Goal: Task Accomplishment & Management: Complete application form

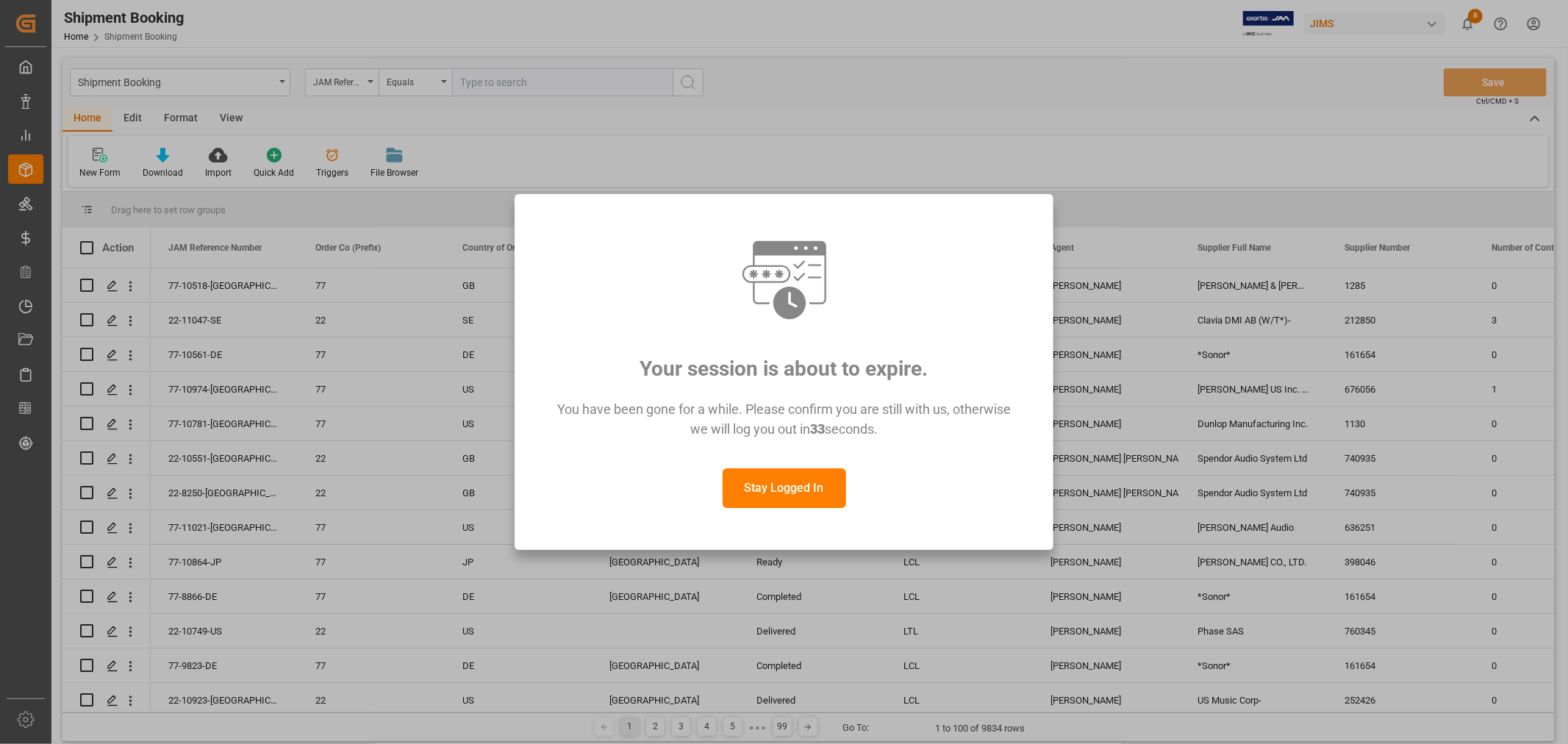
click at [792, 497] on button "Stay Logged In" at bounding box center [783, 488] width 123 height 39
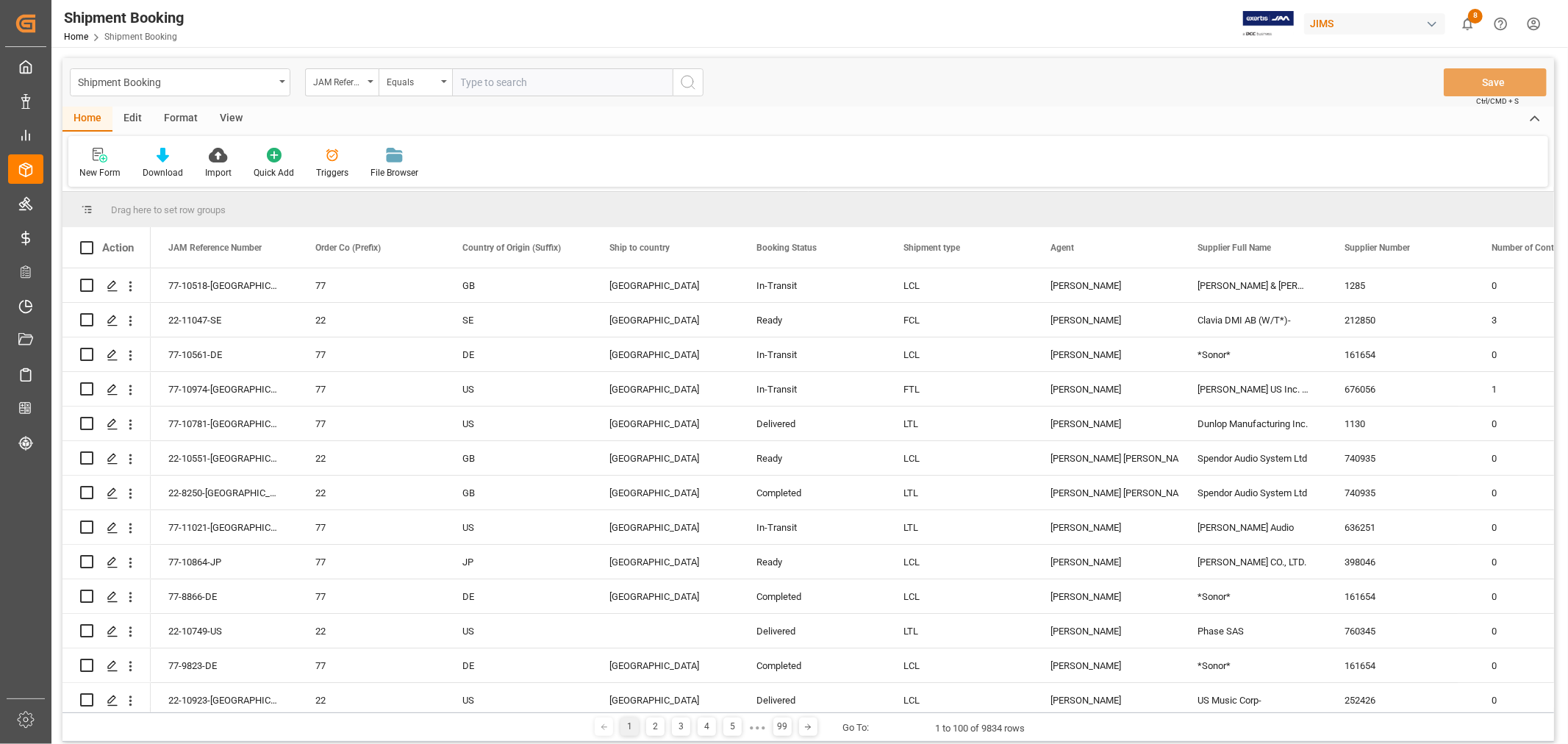
click at [476, 85] on input "text" at bounding box center [562, 82] width 221 height 28
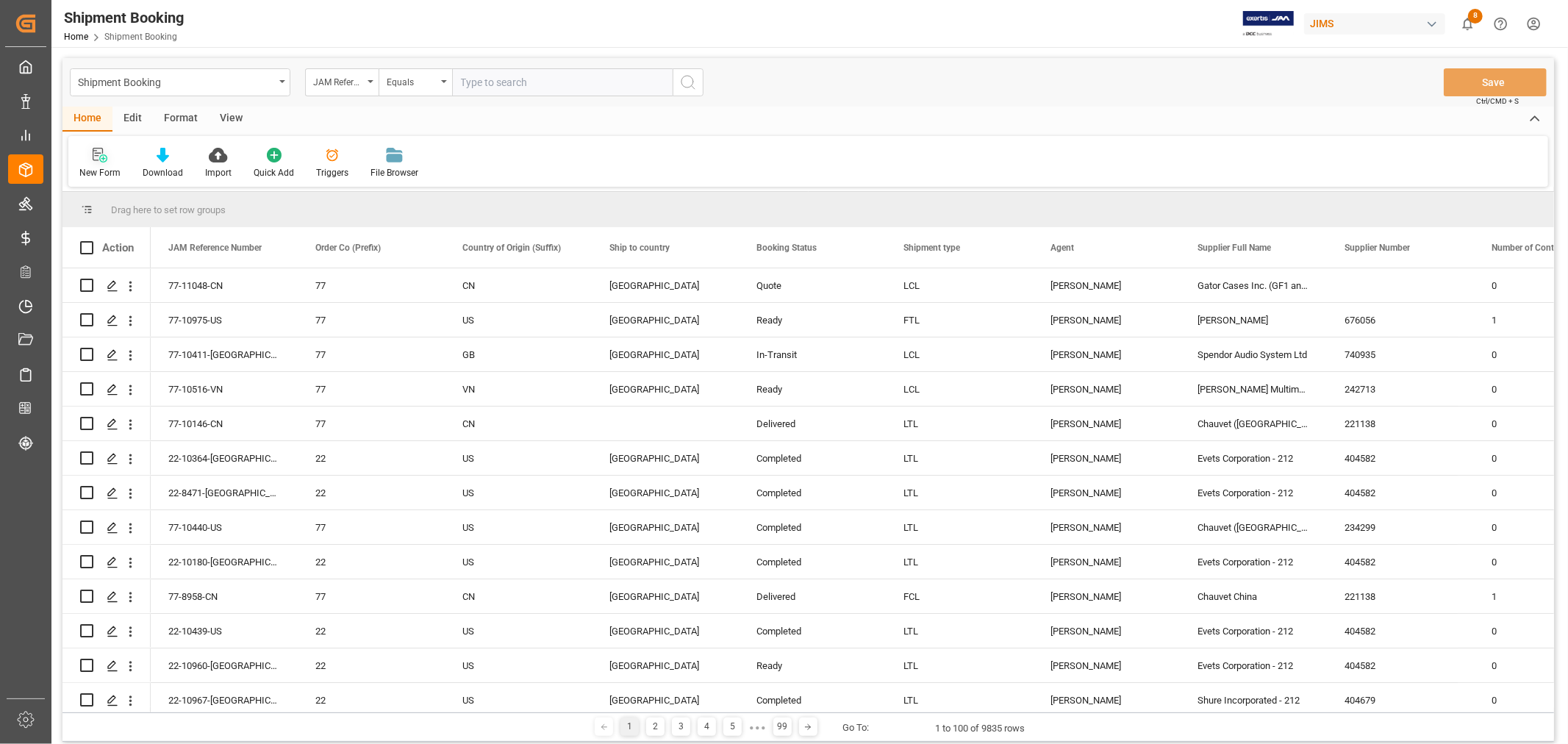
click at [105, 169] on div "New Form" at bounding box center [100, 172] width 41 height 13
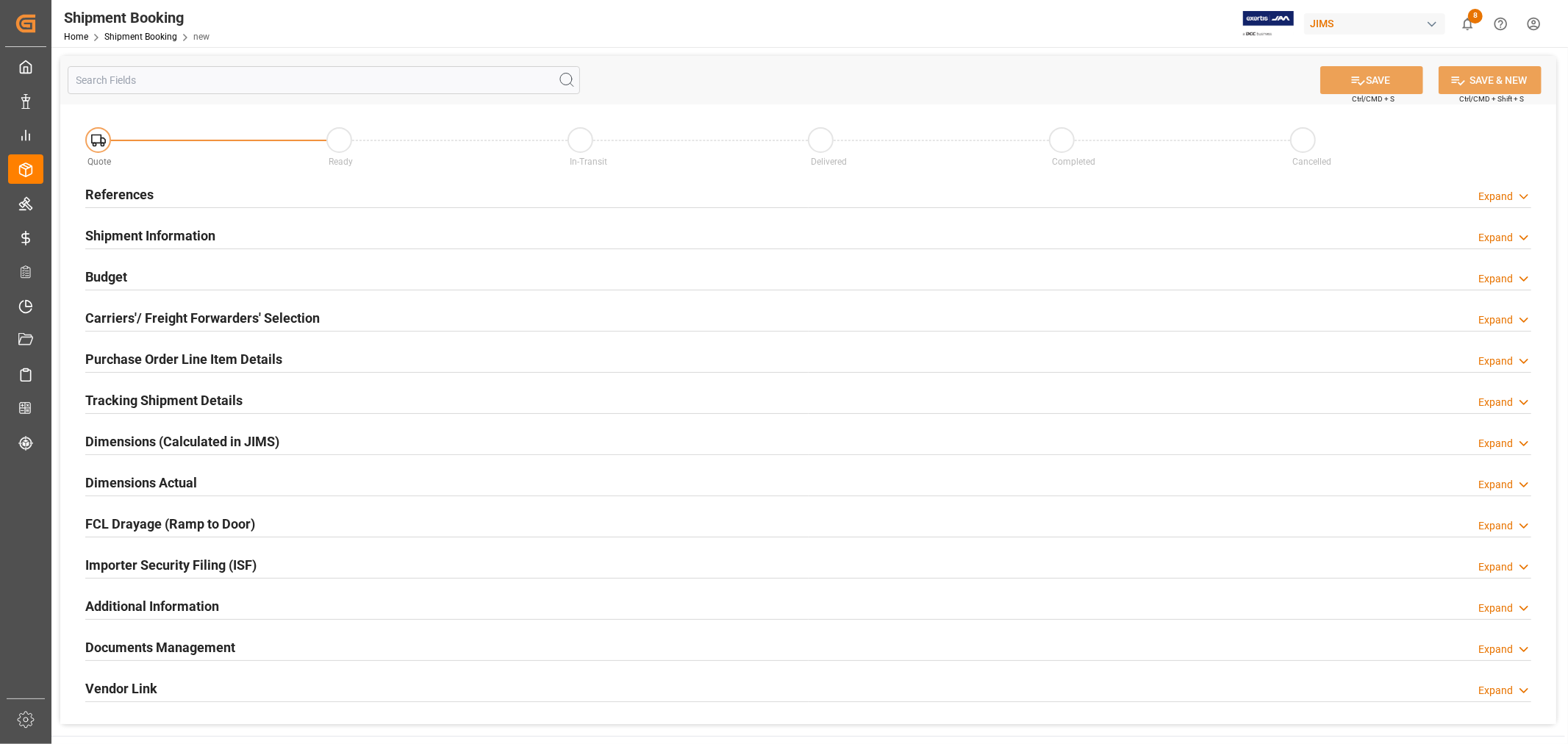
click at [126, 197] on h2 "References" at bounding box center [119, 194] width 68 height 20
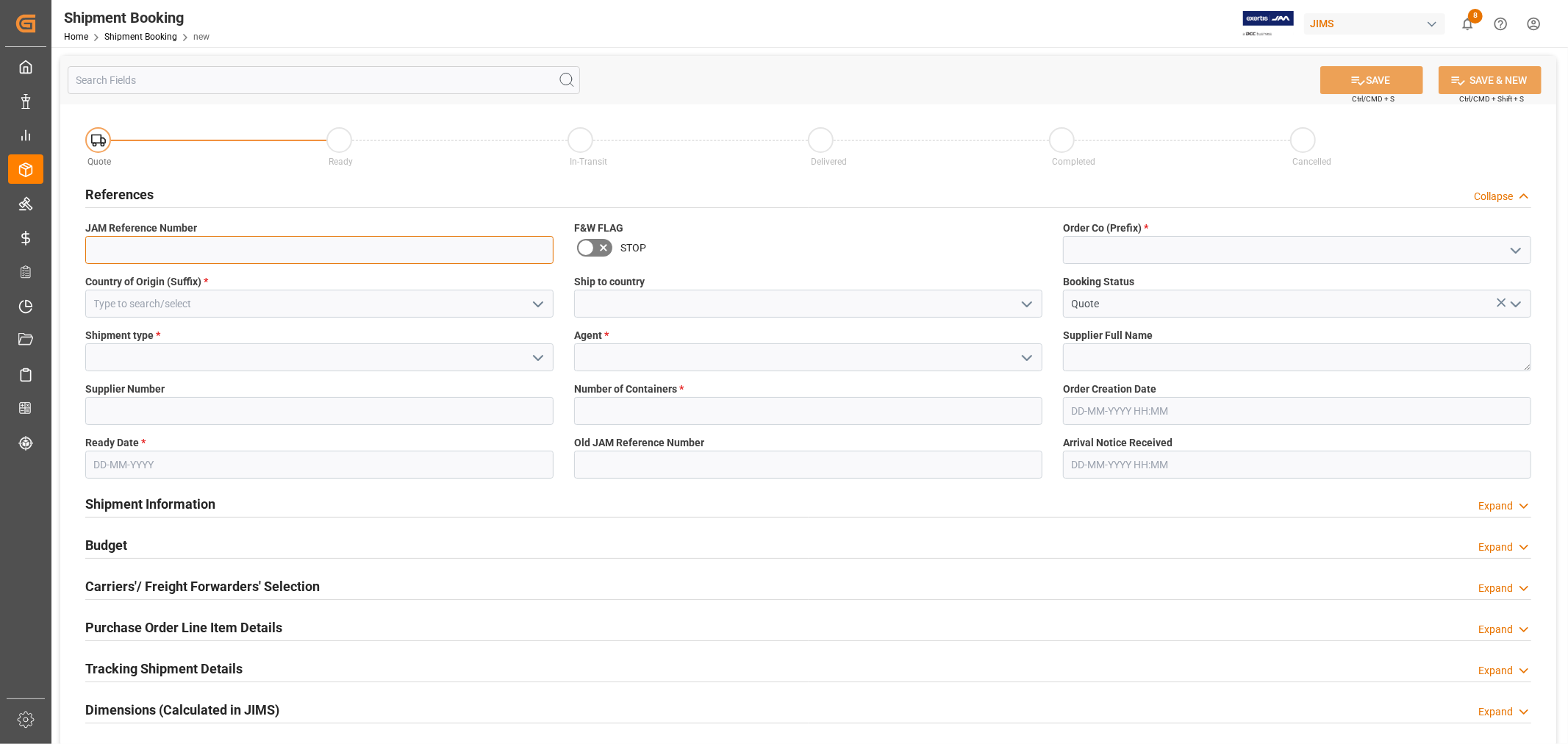
click at [138, 250] on input at bounding box center [319, 250] width 468 height 28
click at [1150, 241] on input at bounding box center [1296, 250] width 468 height 28
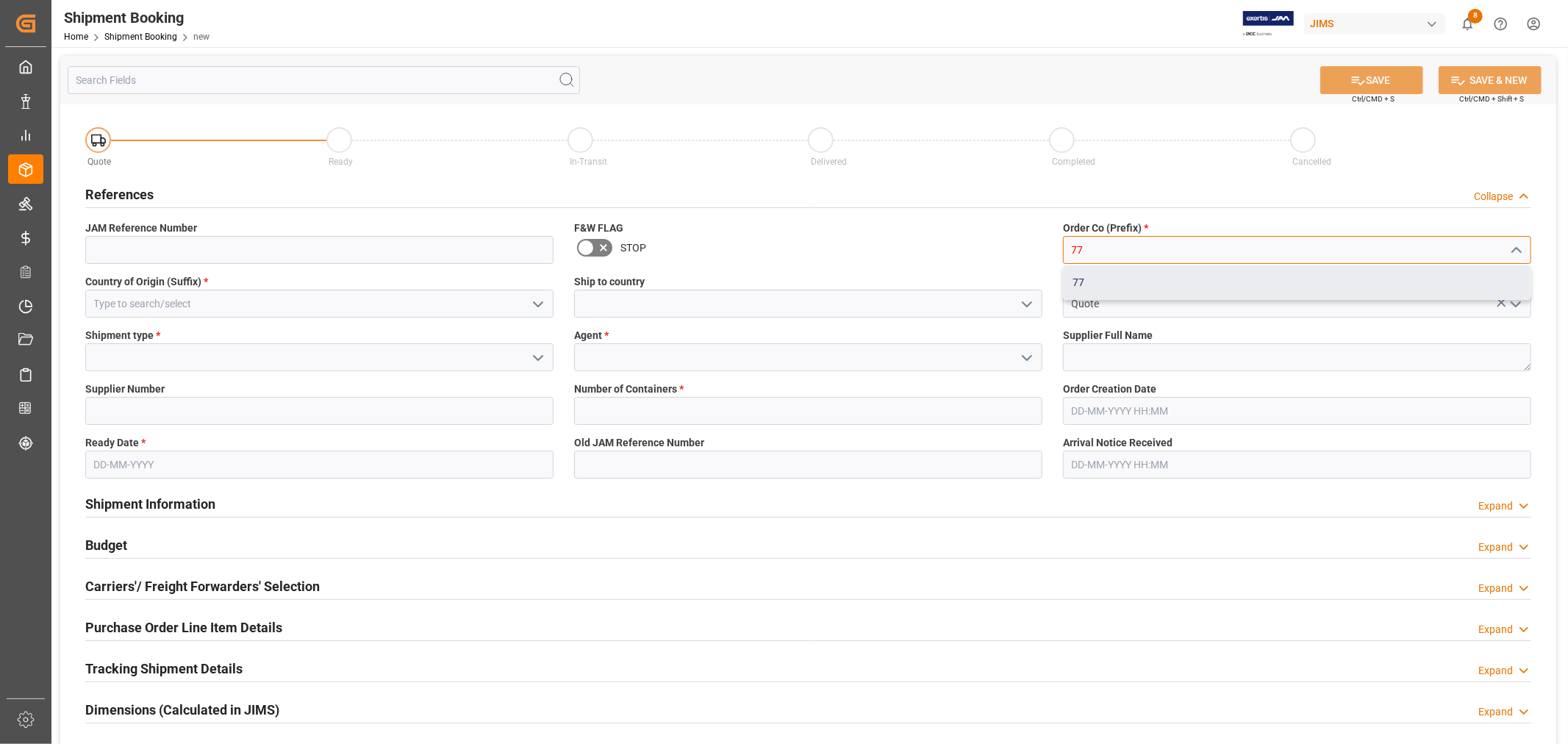
click at [1089, 280] on div "77" at bounding box center [1297, 283] width 467 height 34
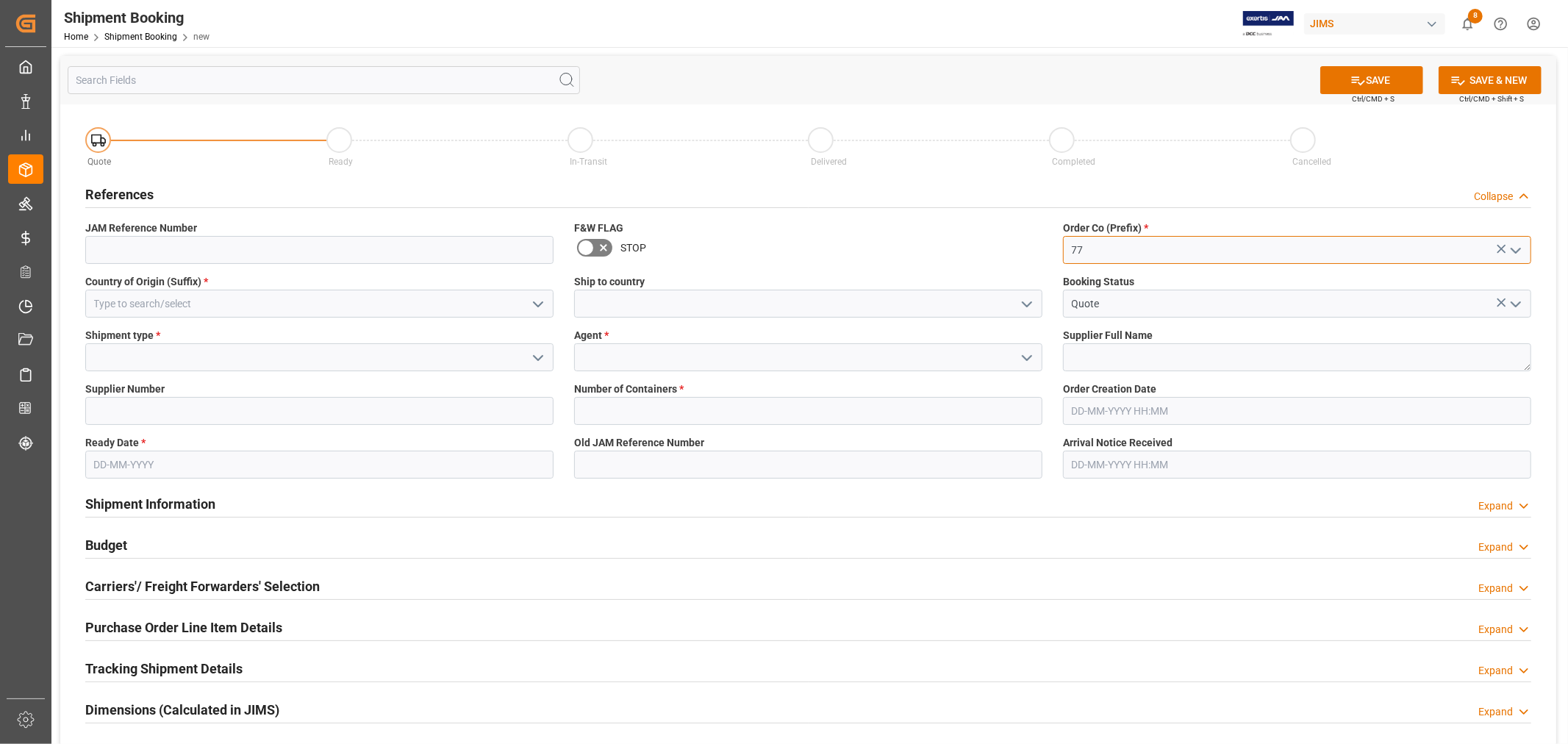
type input "77"
click at [651, 305] on input at bounding box center [808, 304] width 468 height 28
type input "[GEOGRAPHIC_DATA]"
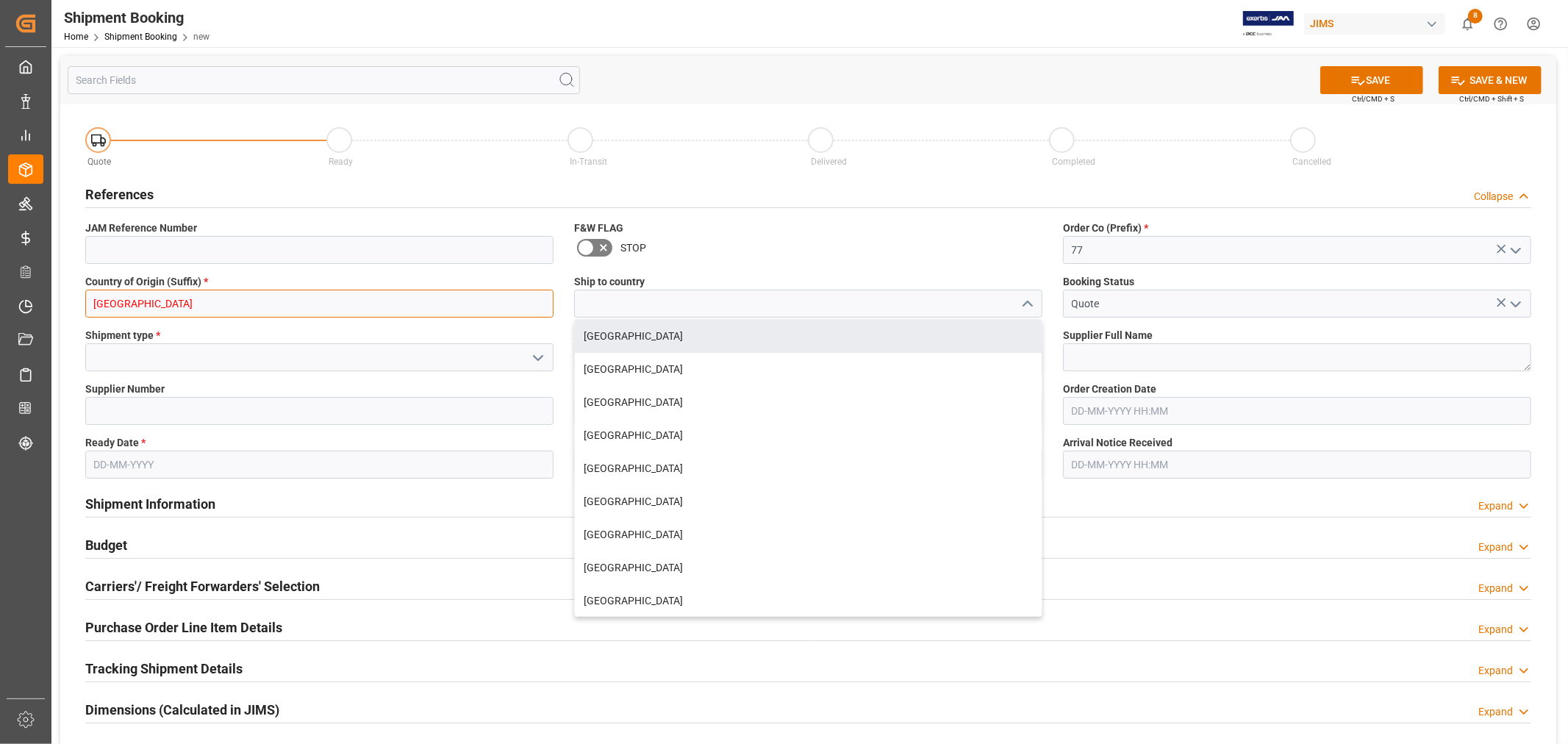
click at [285, 307] on input "[GEOGRAPHIC_DATA]" at bounding box center [319, 304] width 468 height 28
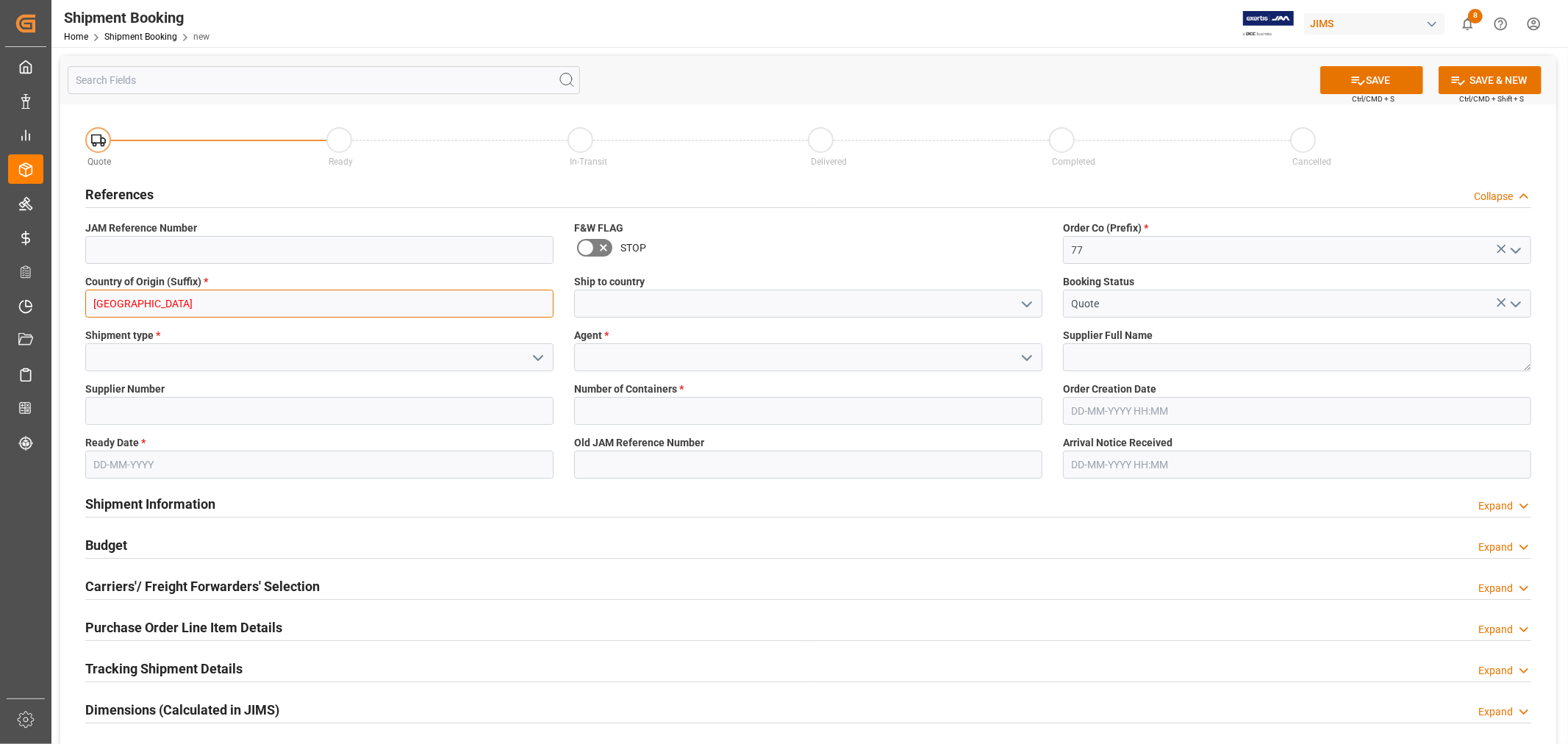
drag, startPoint x: 285, startPoint y: 307, endPoint x: 51, endPoint y: 281, distance: 235.4
click at [51, 281] on div "SAVE Ctrl/CMD + S SAVE & NEW Ctrl/CMD + Shift + S Quote Ready In-Transit Delive…" at bounding box center [808, 524] width 1513 height 954
click at [103, 341] on div "CN" at bounding box center [319, 337] width 467 height 34
type input "CN"
click at [308, 349] on input at bounding box center [319, 357] width 468 height 28
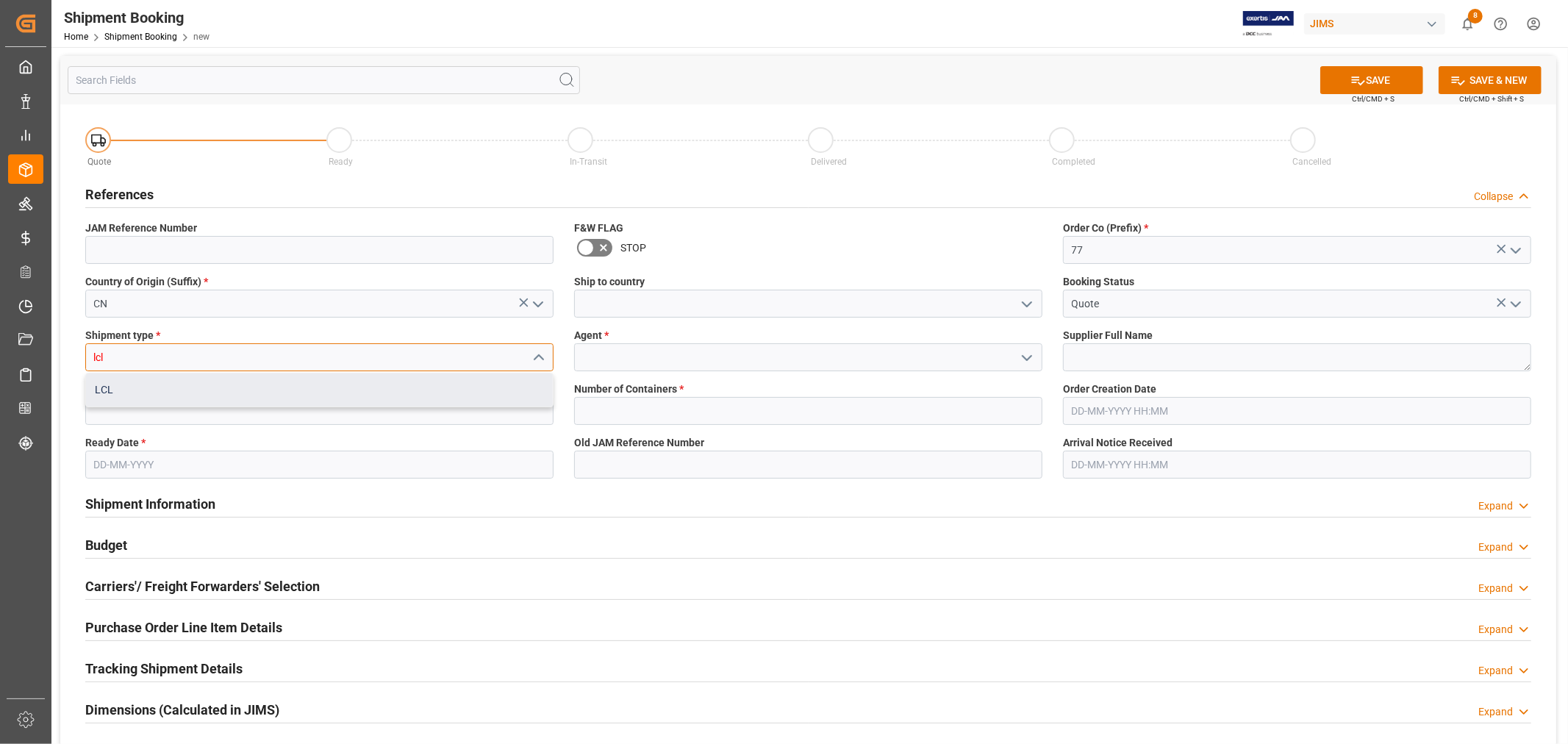
click at [177, 395] on div "LCL" at bounding box center [319, 390] width 467 height 34
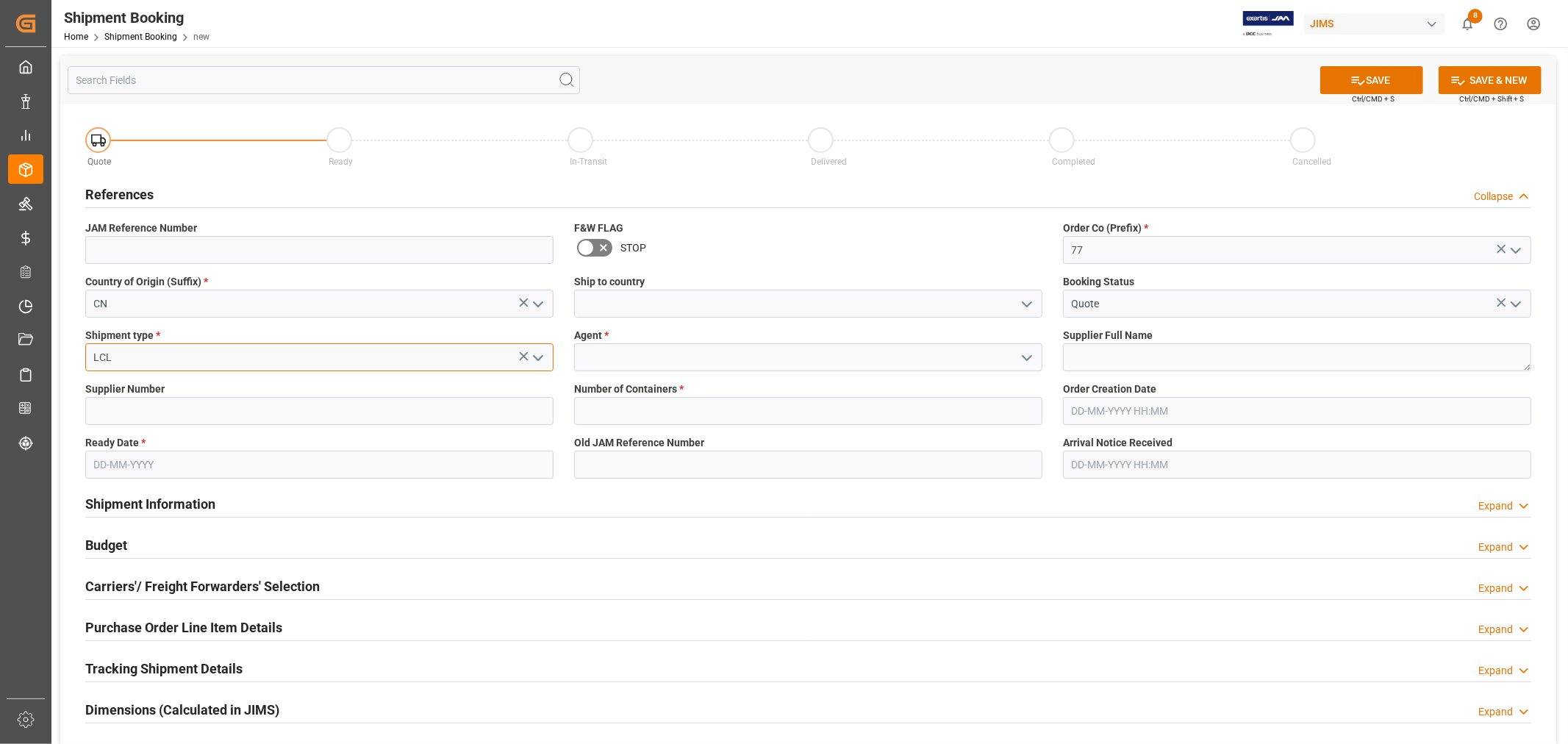
type input "LCL"
click at [687, 358] on input at bounding box center [808, 357] width 468 height 28
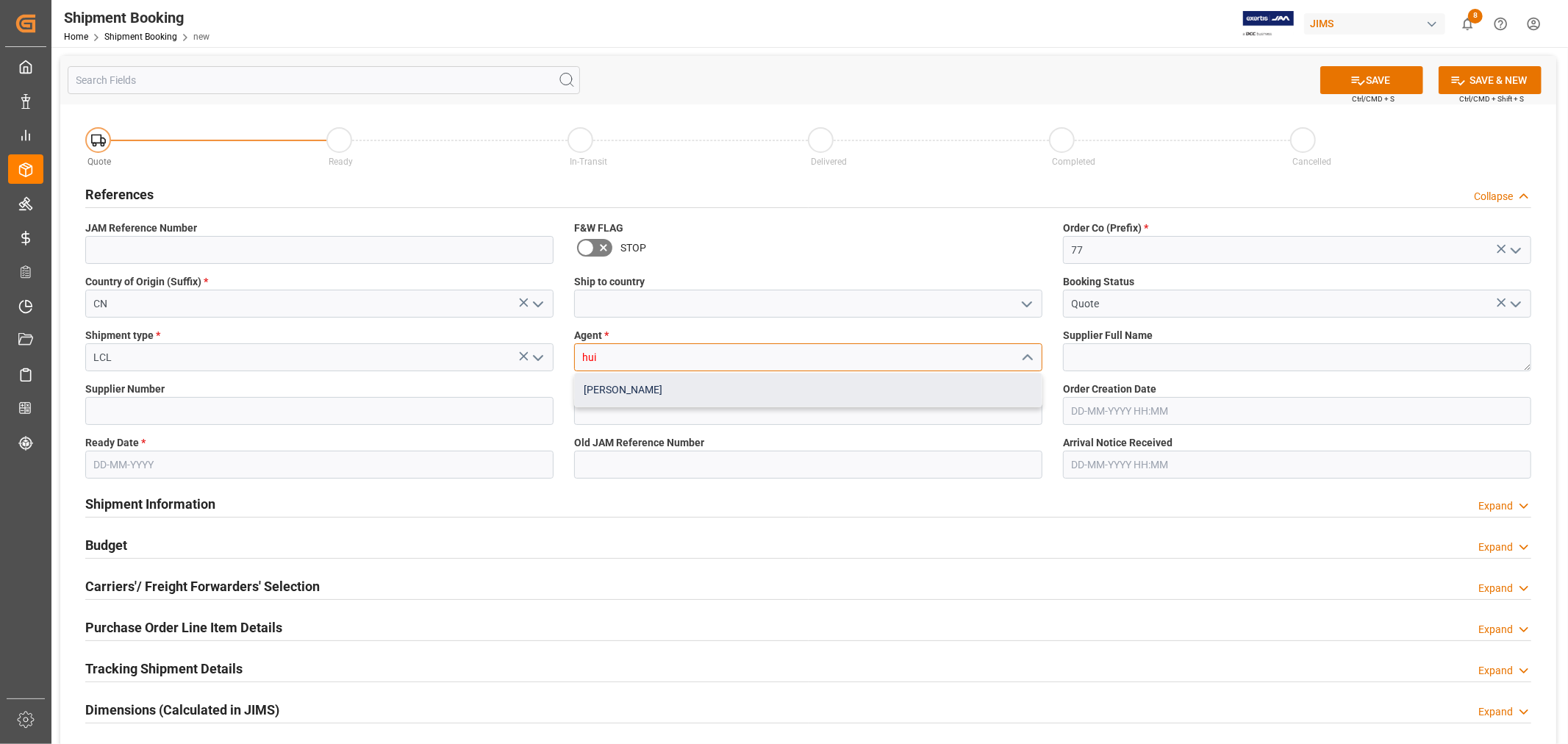
click at [598, 387] on div "[PERSON_NAME]" at bounding box center [808, 390] width 467 height 34
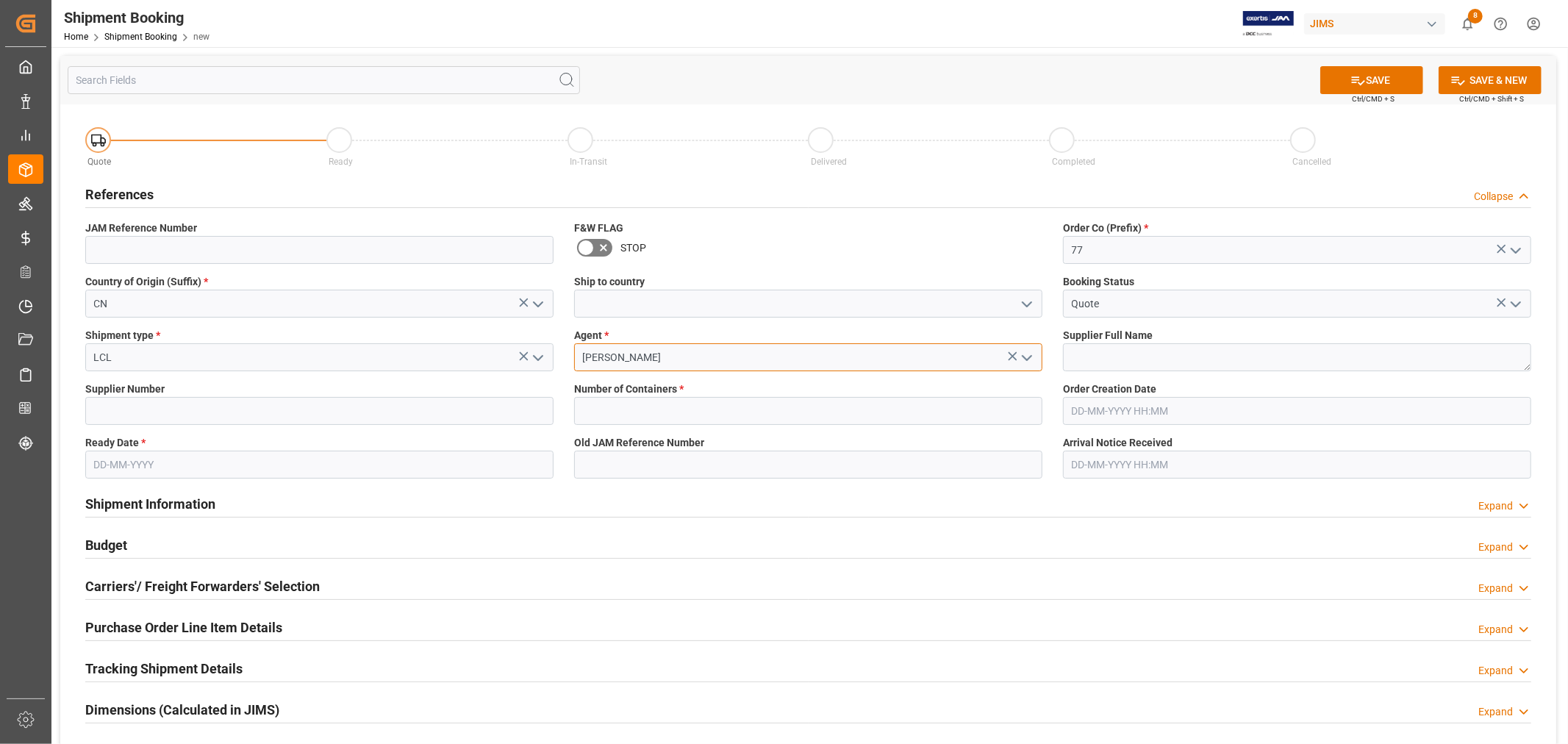
type input "[PERSON_NAME]"
click at [1165, 361] on textarea at bounding box center [1296, 357] width 468 height 28
paste textarea "KHG Holding, Inc. dba Austere"
type textarea "KHG Holding, Inc. dba Austere"
click at [416, 416] on input at bounding box center [319, 411] width 468 height 28
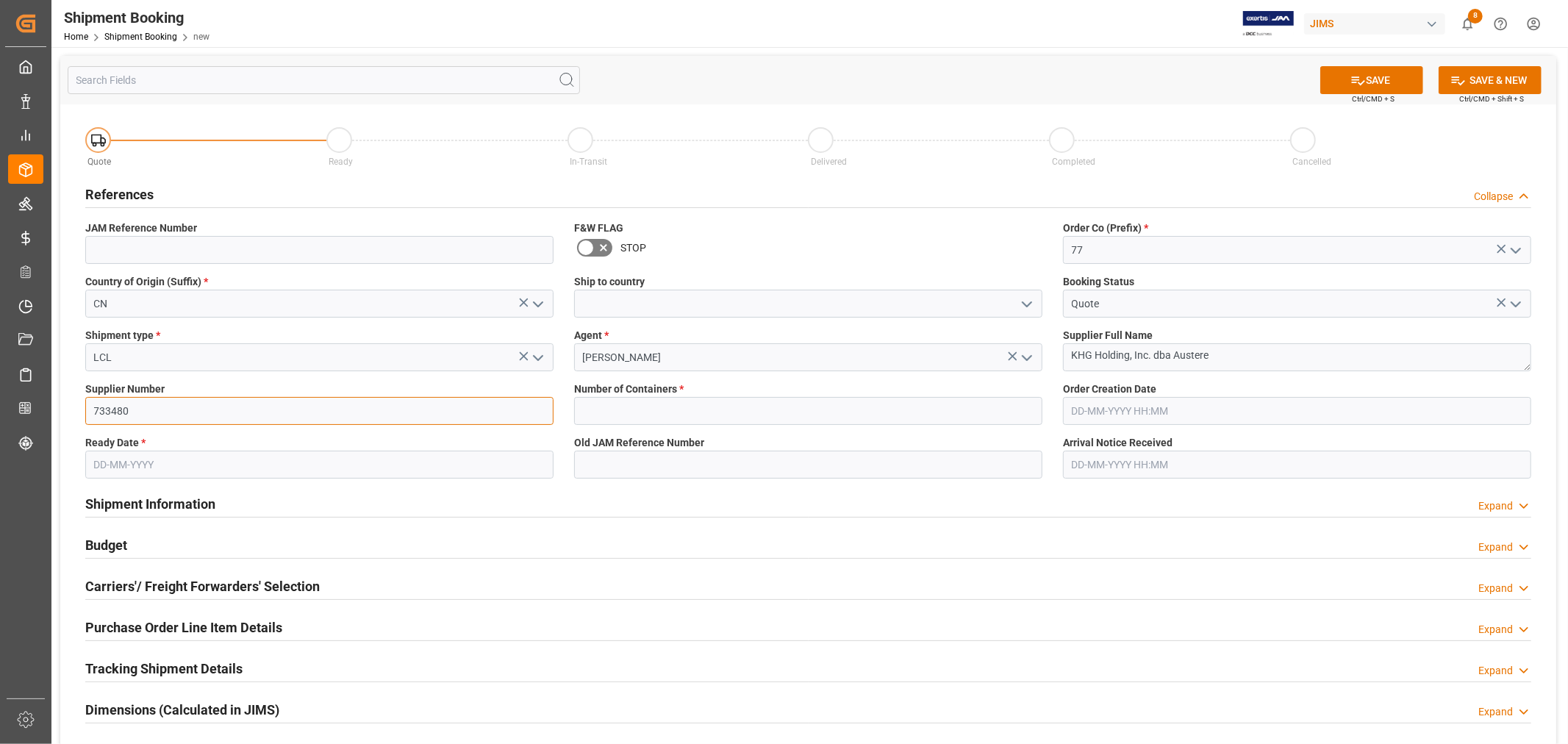
type input "733480"
click at [679, 410] on input "text" at bounding box center [808, 411] width 468 height 28
type input "0"
click at [394, 468] on input "text" at bounding box center [319, 464] width 468 height 28
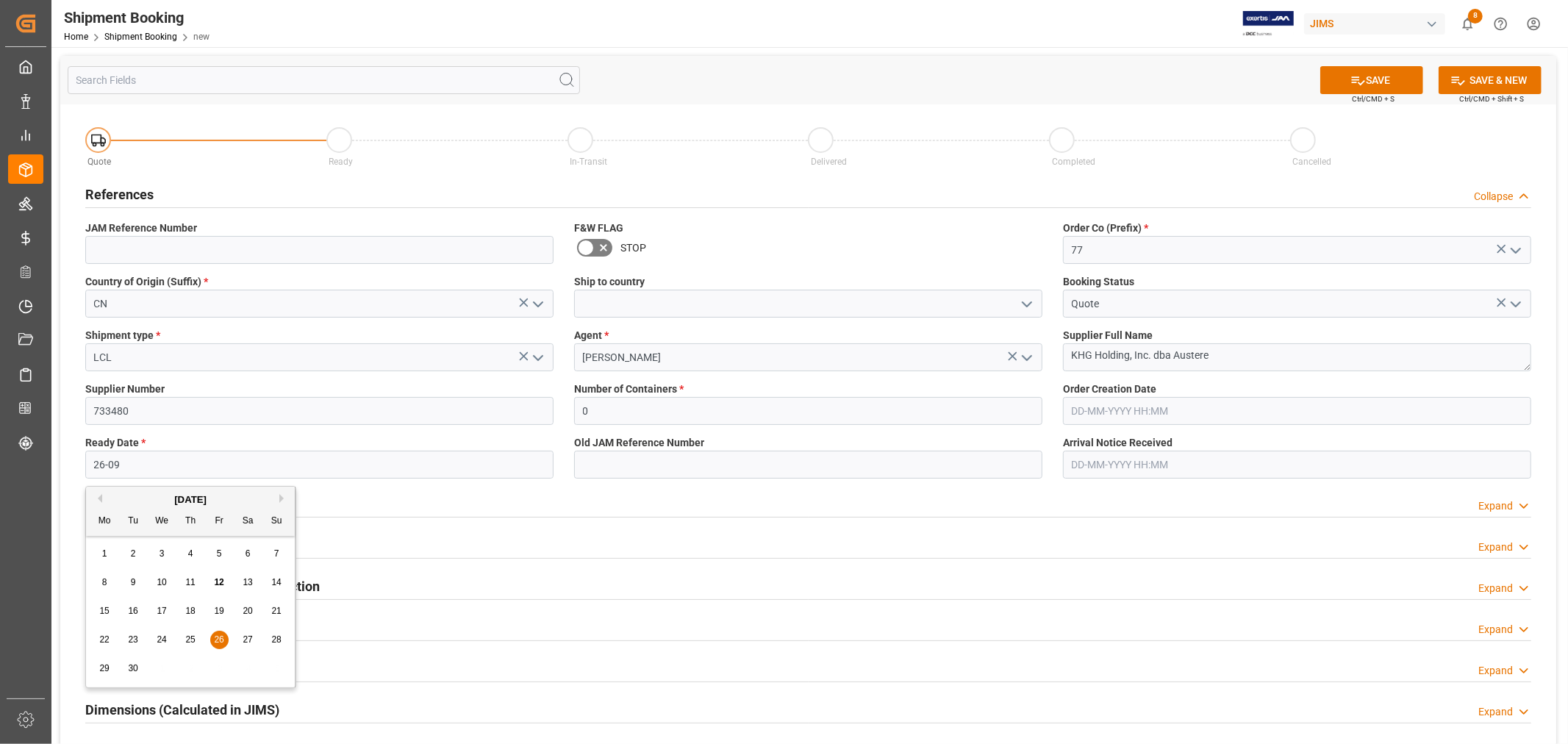
click at [222, 644] on span "26" at bounding box center [219, 640] width 10 height 10
type input "26-09-2025"
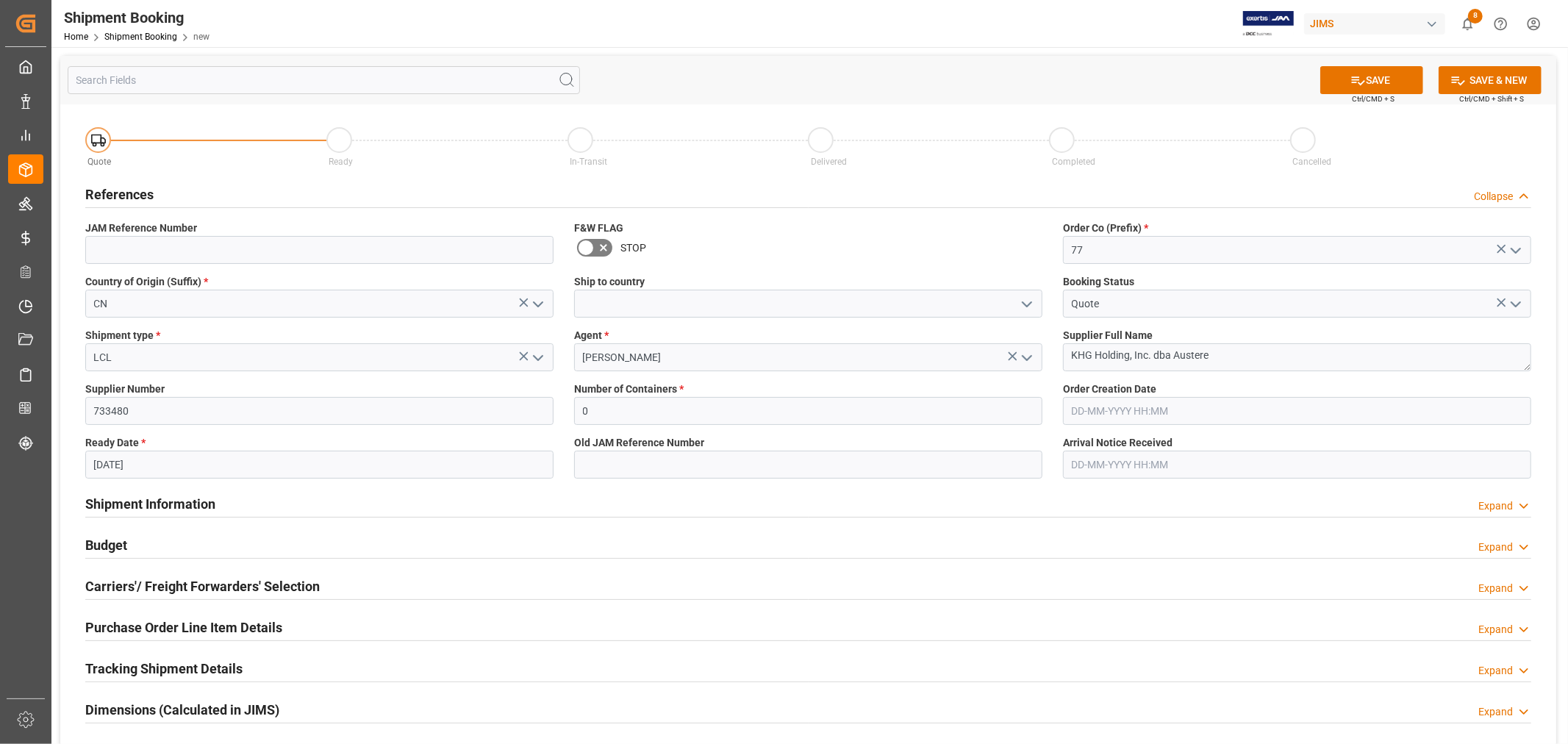
click at [653, 503] on div "Shipment Information Expand" at bounding box center [809, 503] width 1446 height 28
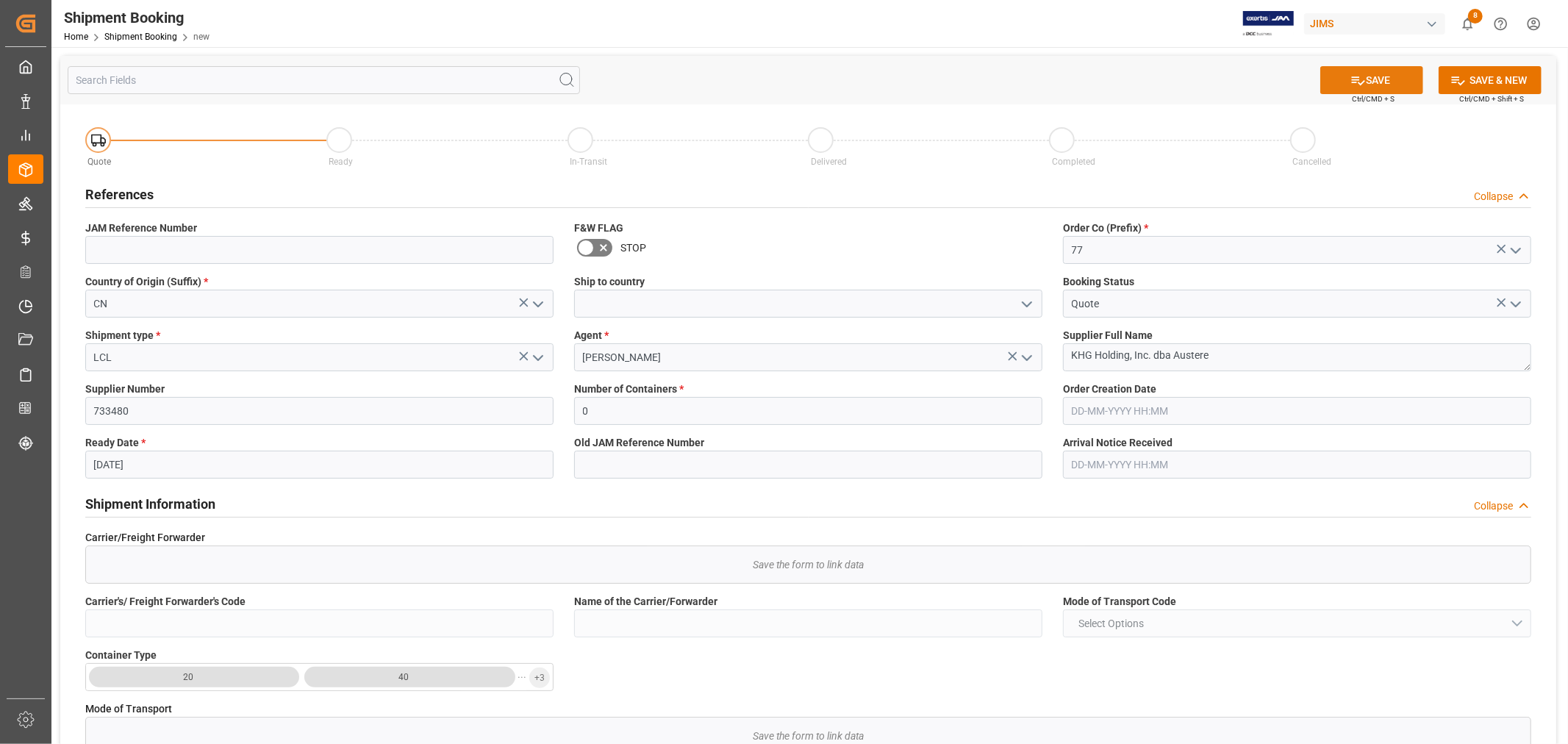
click at [1339, 76] on button "SAVE" at bounding box center [1371, 80] width 102 height 28
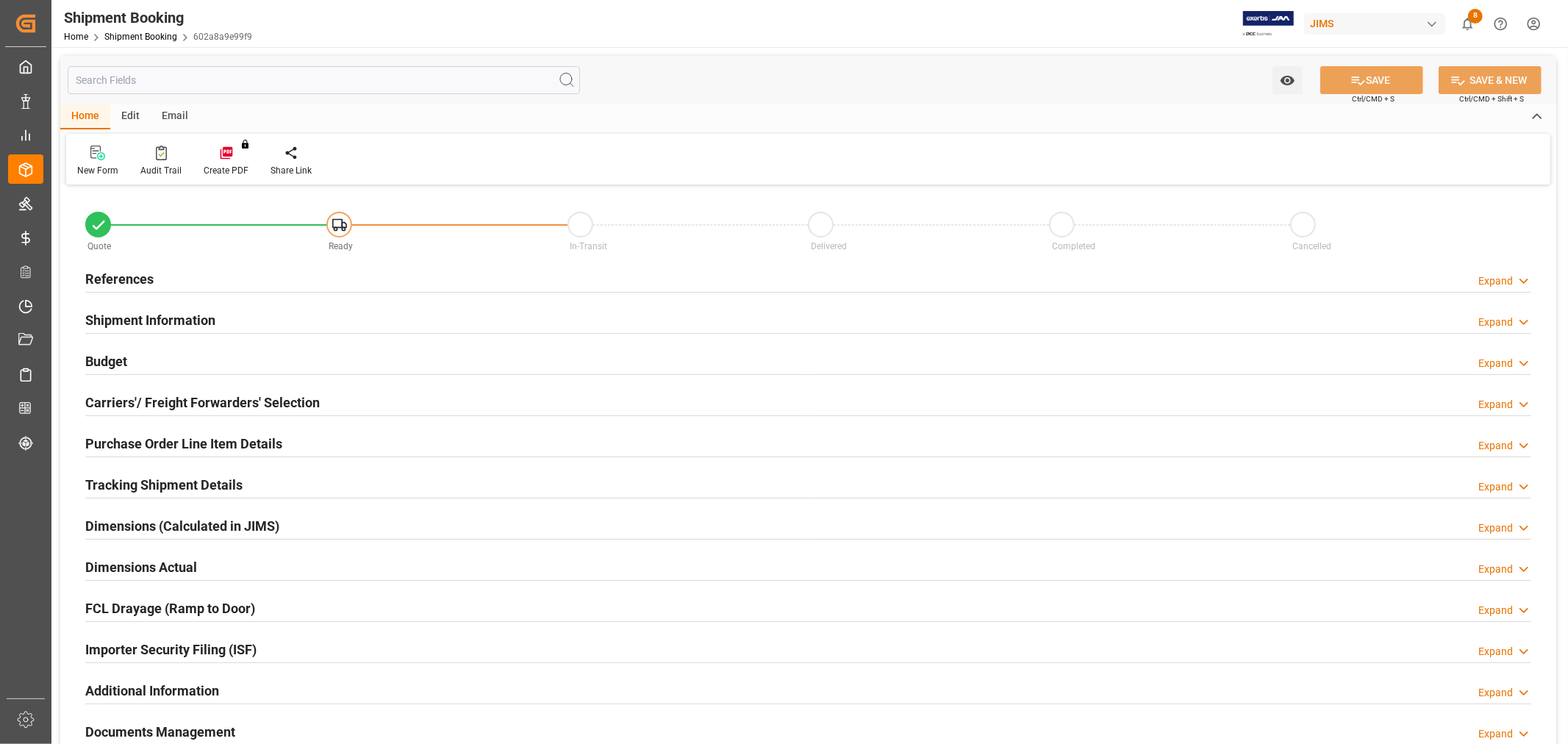
type input "0"
type input "[DATE]"
click at [86, 283] on h2 "References" at bounding box center [119, 279] width 68 height 20
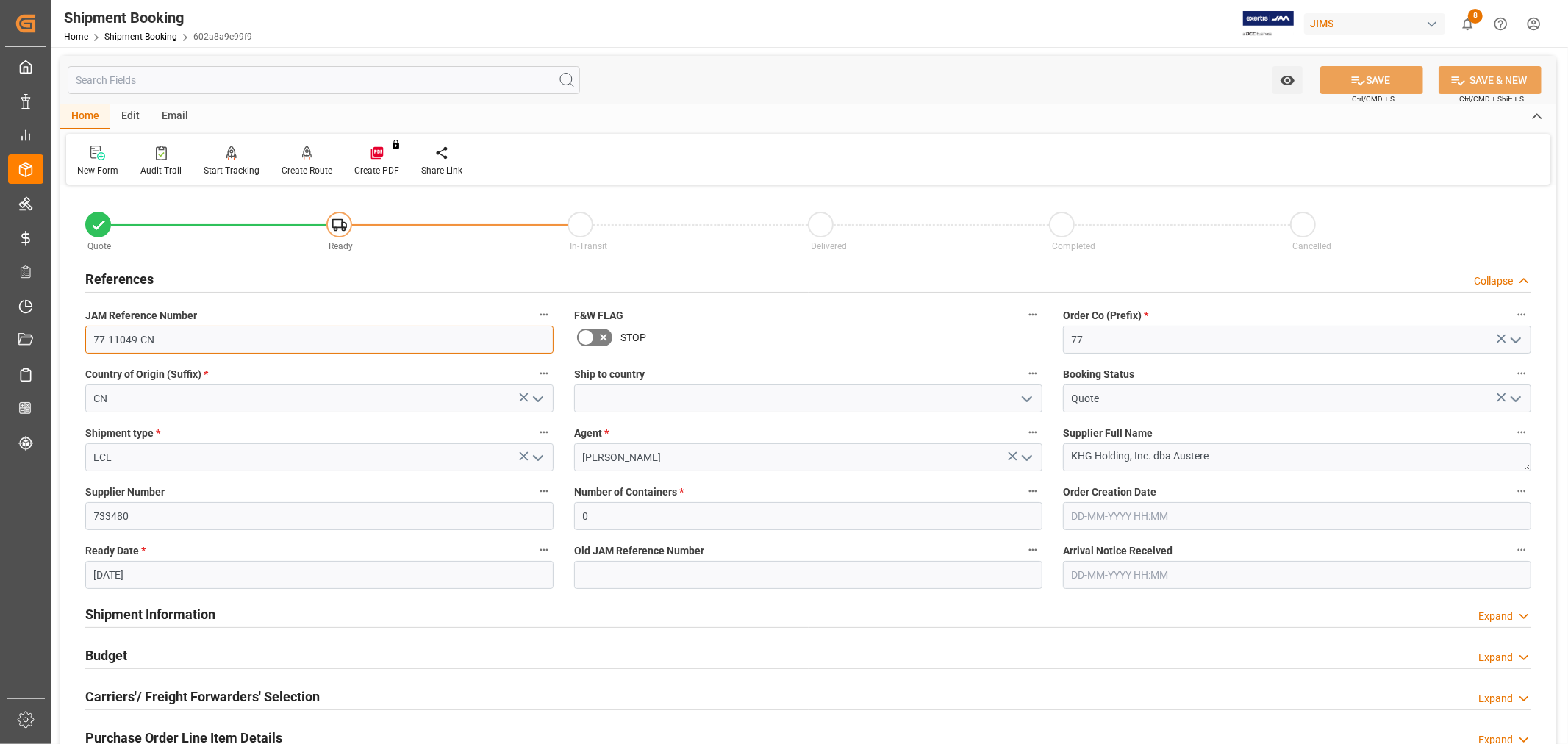
drag, startPoint x: 159, startPoint y: 346, endPoint x: 62, endPoint y: 334, distance: 97.7
click at [62, 334] on div "Quote Ready In-Transit Delivered Completed Cancelled References Collapse JAM Re…" at bounding box center [808, 645] width 1495 height 913
click at [87, 162] on div "New Form" at bounding box center [98, 161] width 63 height 33
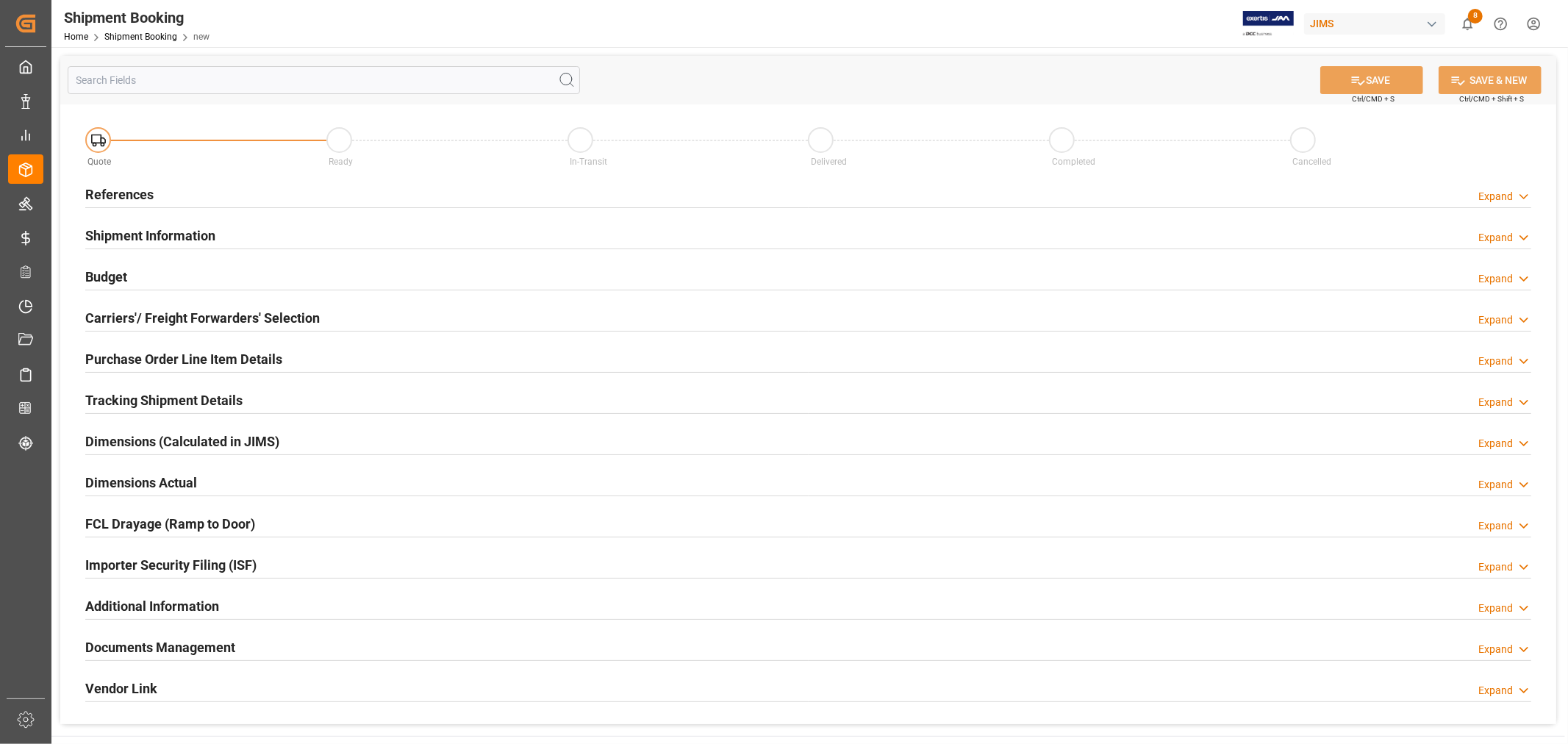
click at [104, 193] on h2 "References" at bounding box center [119, 194] width 68 height 20
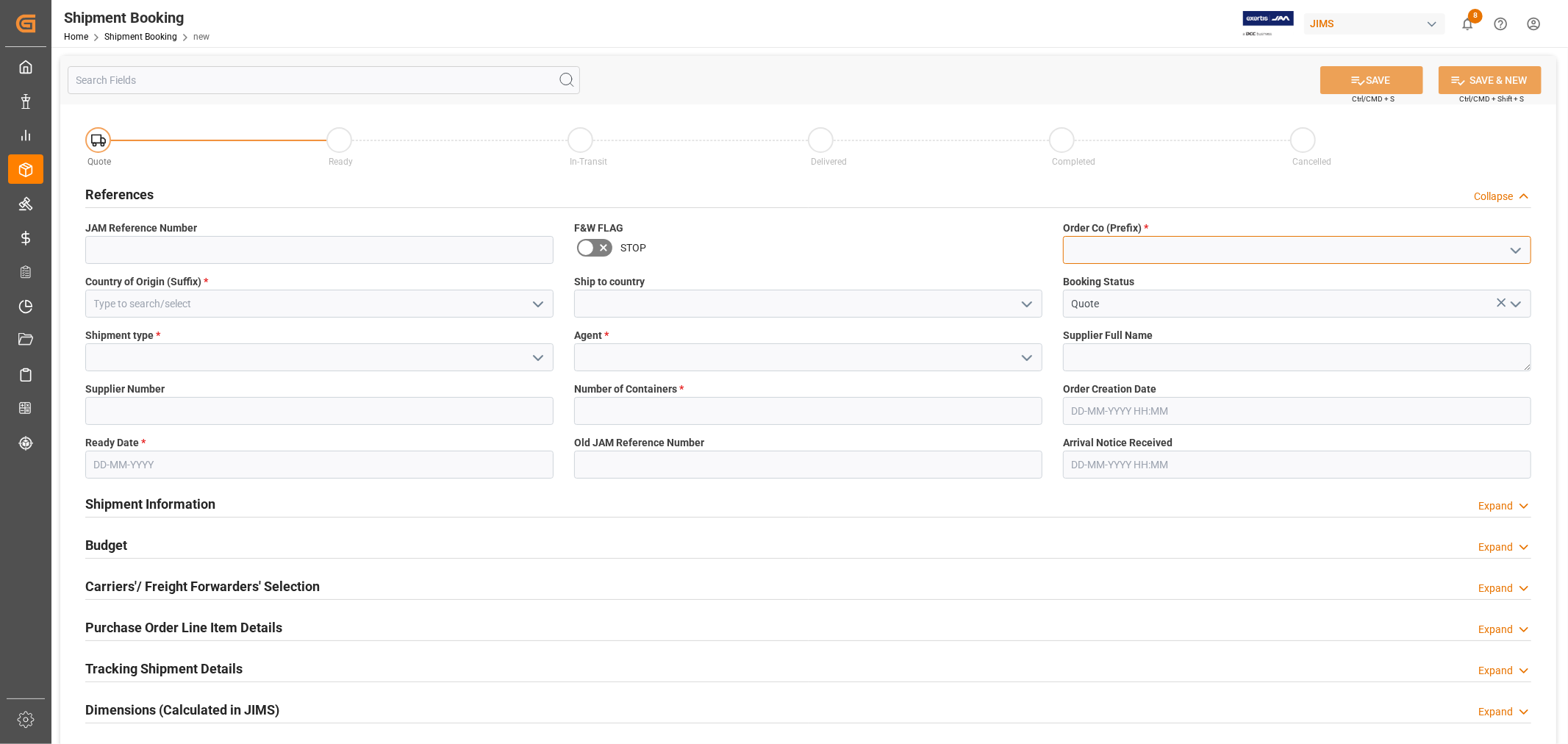
click at [1122, 240] on input at bounding box center [1296, 250] width 468 height 28
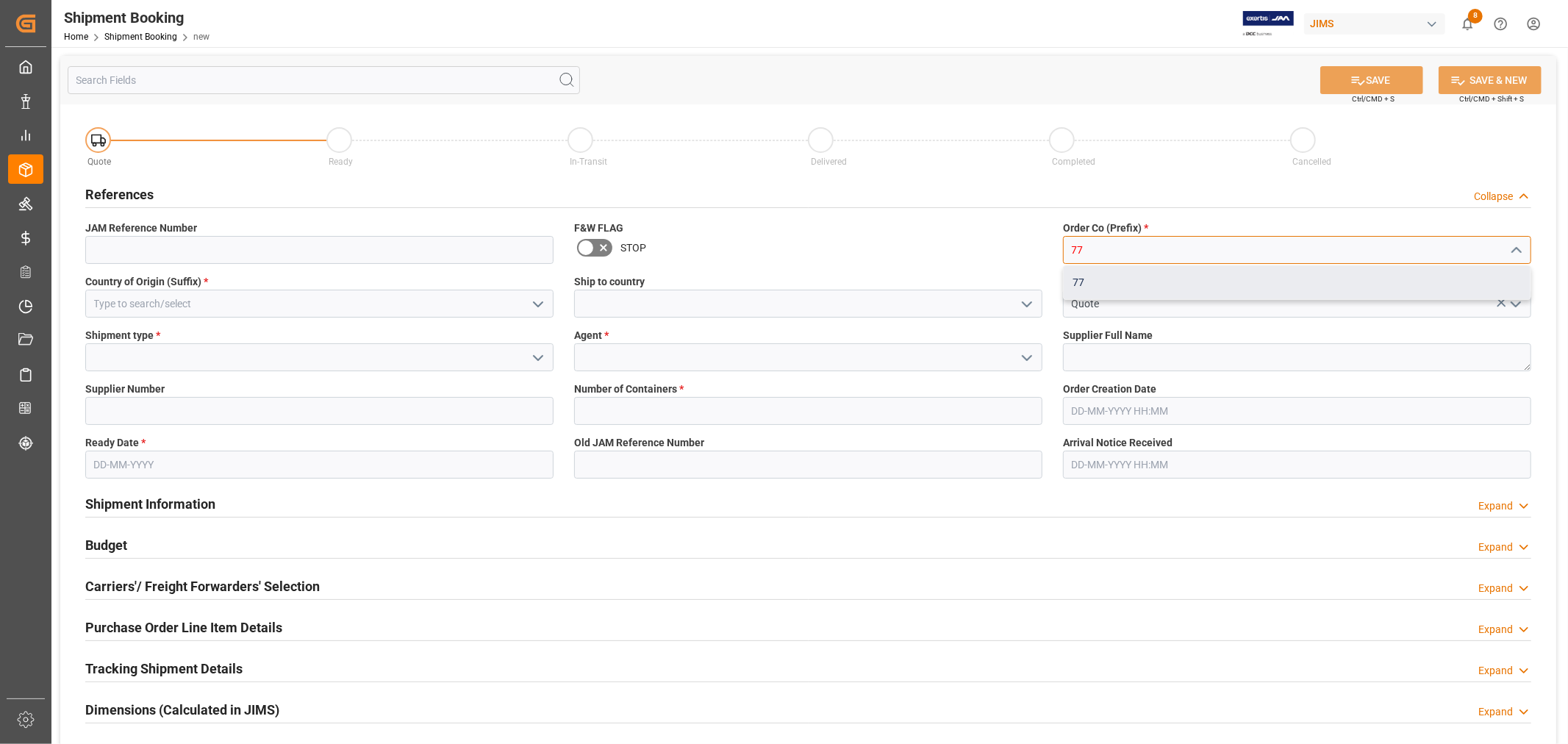
click at [1102, 289] on div "77" at bounding box center [1297, 283] width 467 height 34
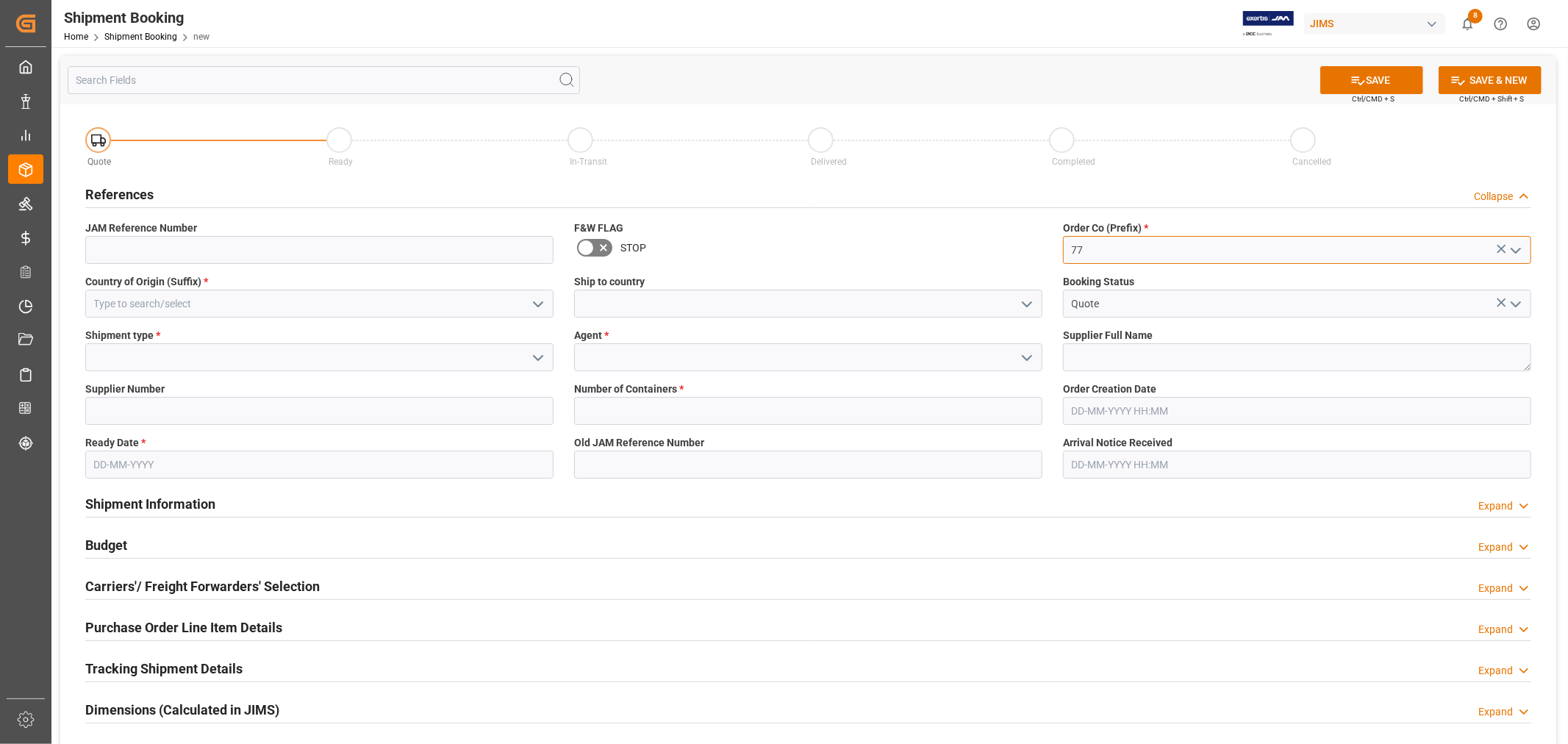
type input "77"
click at [628, 307] on input at bounding box center [808, 304] width 468 height 28
type input "[GEOGRAPHIC_DATA]"
click at [204, 300] on input at bounding box center [319, 304] width 468 height 28
click at [201, 300] on input at bounding box center [319, 304] width 468 height 28
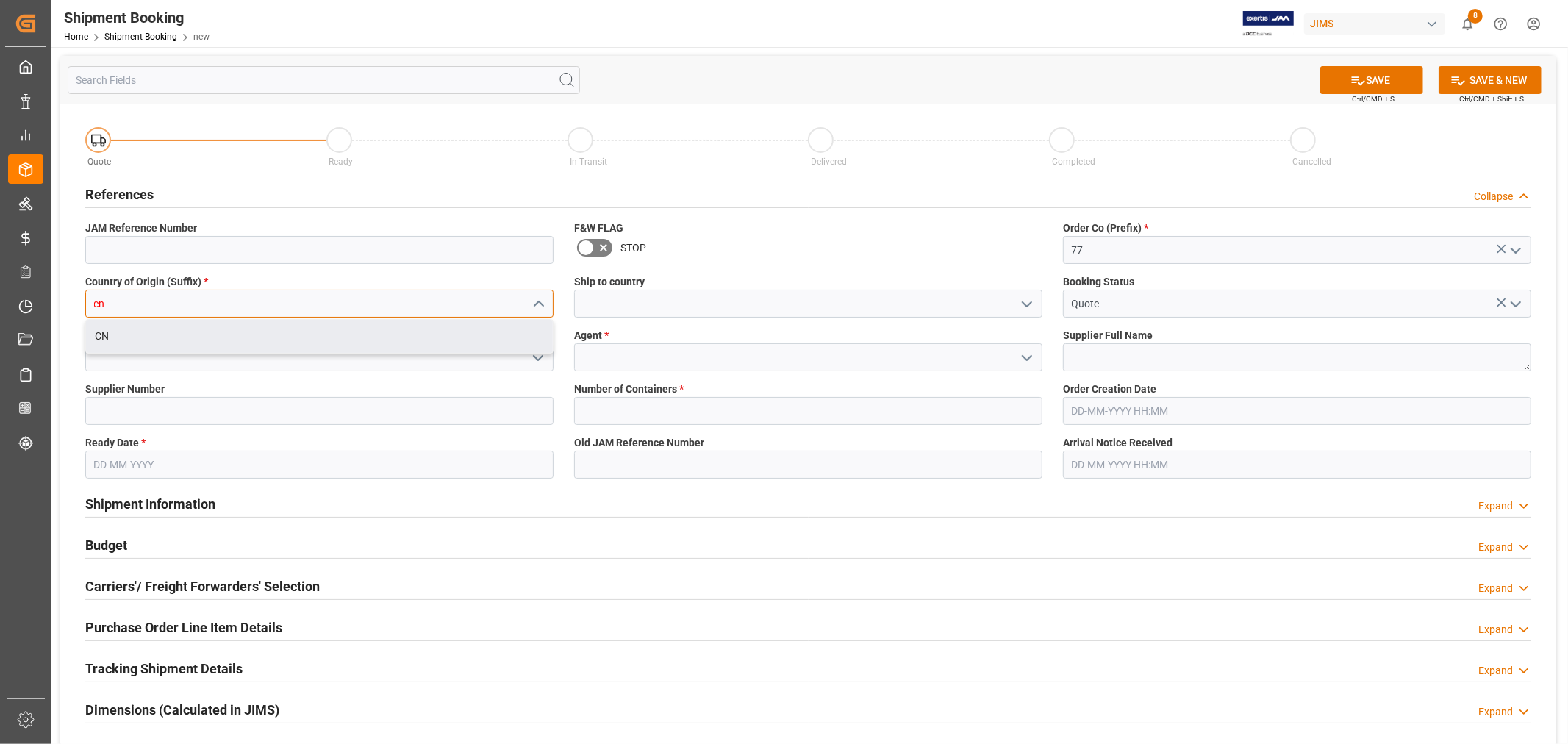
drag, startPoint x: 235, startPoint y: 332, endPoint x: 400, endPoint y: 332, distance: 165.0
click at [236, 332] on div "CN" at bounding box center [319, 337] width 467 height 34
type input "CN"
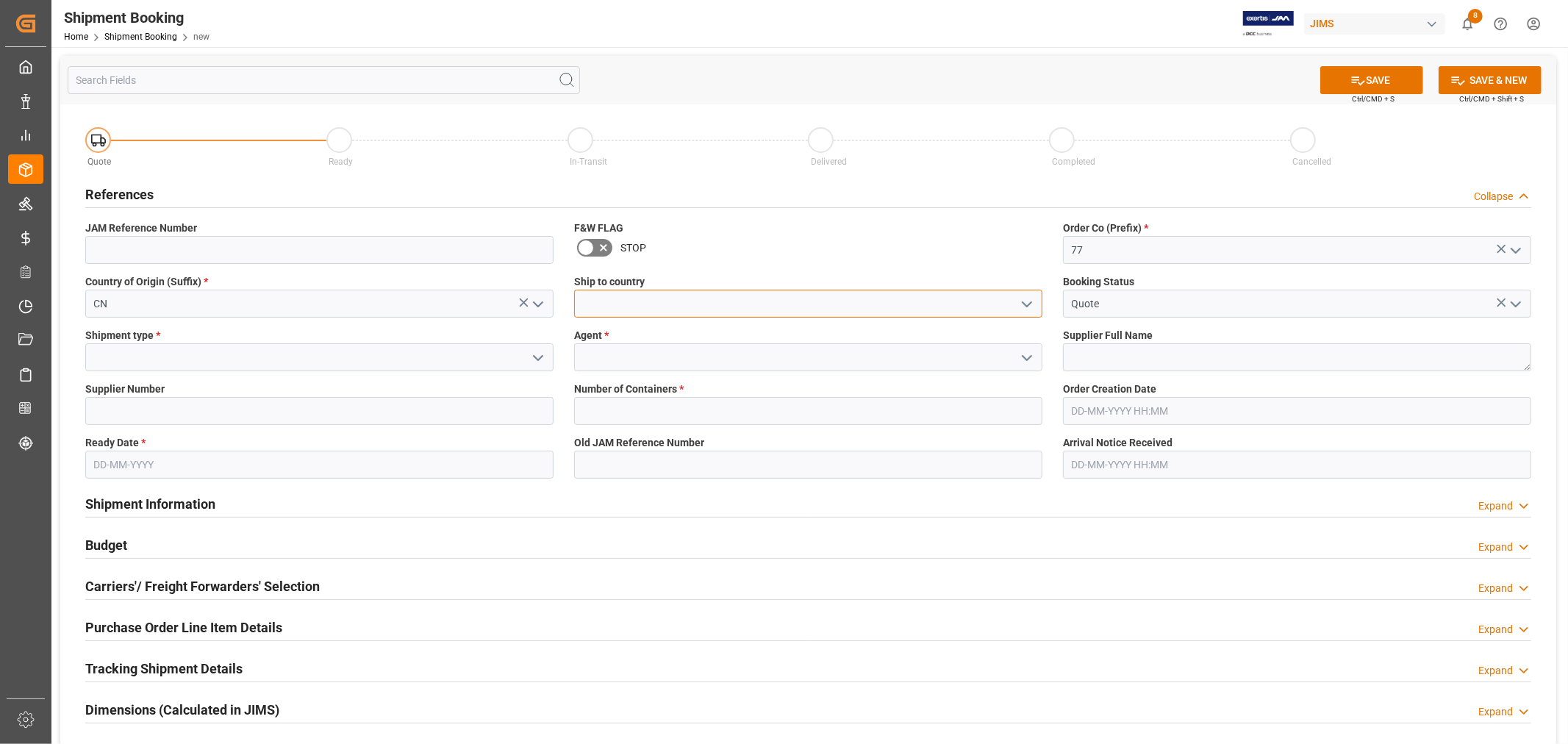
click at [665, 297] on input at bounding box center [808, 304] width 468 height 28
click at [604, 340] on div "[GEOGRAPHIC_DATA]" at bounding box center [808, 337] width 467 height 34
type input "[GEOGRAPHIC_DATA]"
click at [1166, 358] on textarea at bounding box center [1296, 357] width 468 height 28
click at [1102, 347] on textarea at bounding box center [1296, 357] width 468 height 28
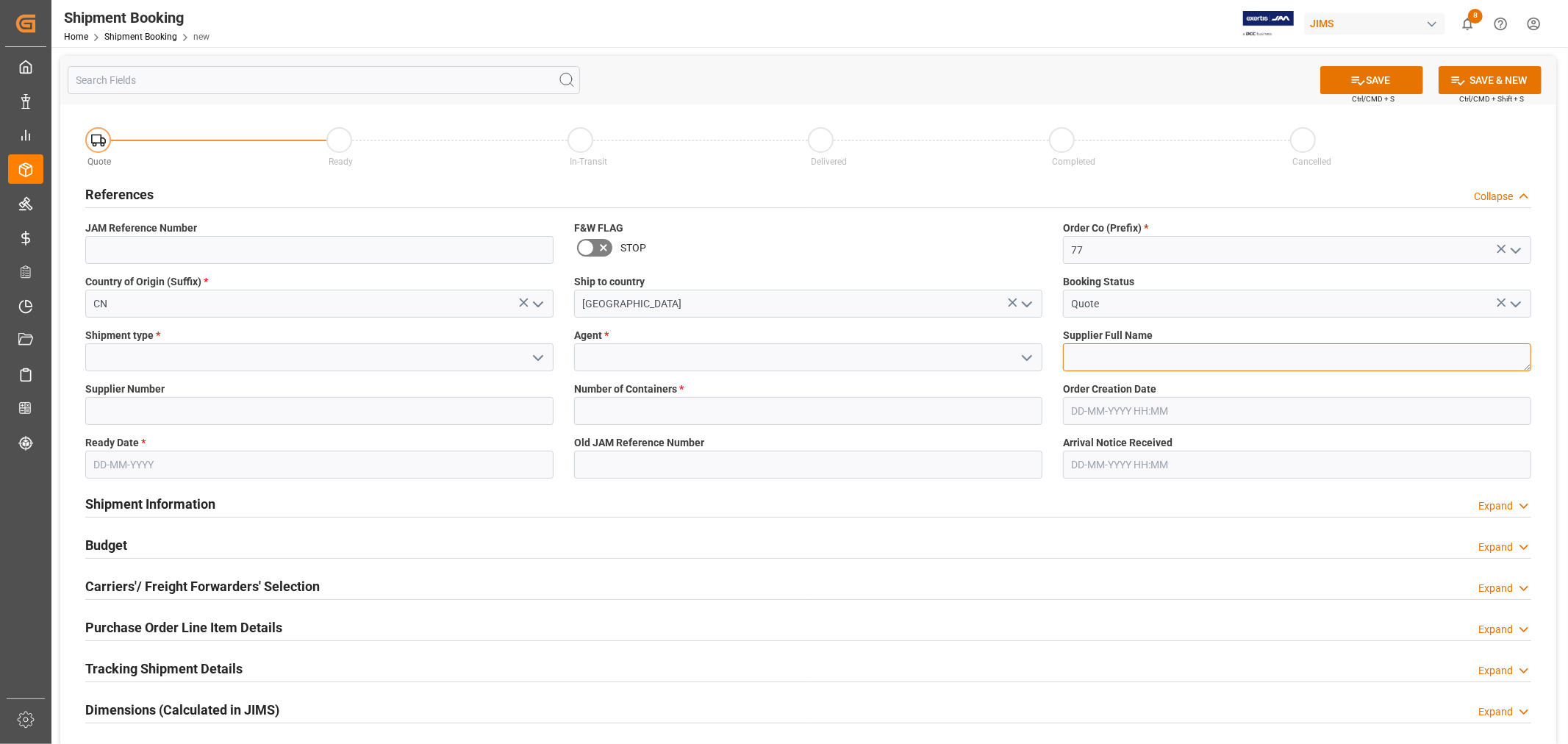
paste textarea "Universal Electronics BV ([GEOGRAPHIC_DATA])"
type textarea "Universal Electronics BV ([GEOGRAPHIC_DATA])"
click at [150, 356] on input at bounding box center [319, 357] width 468 height 28
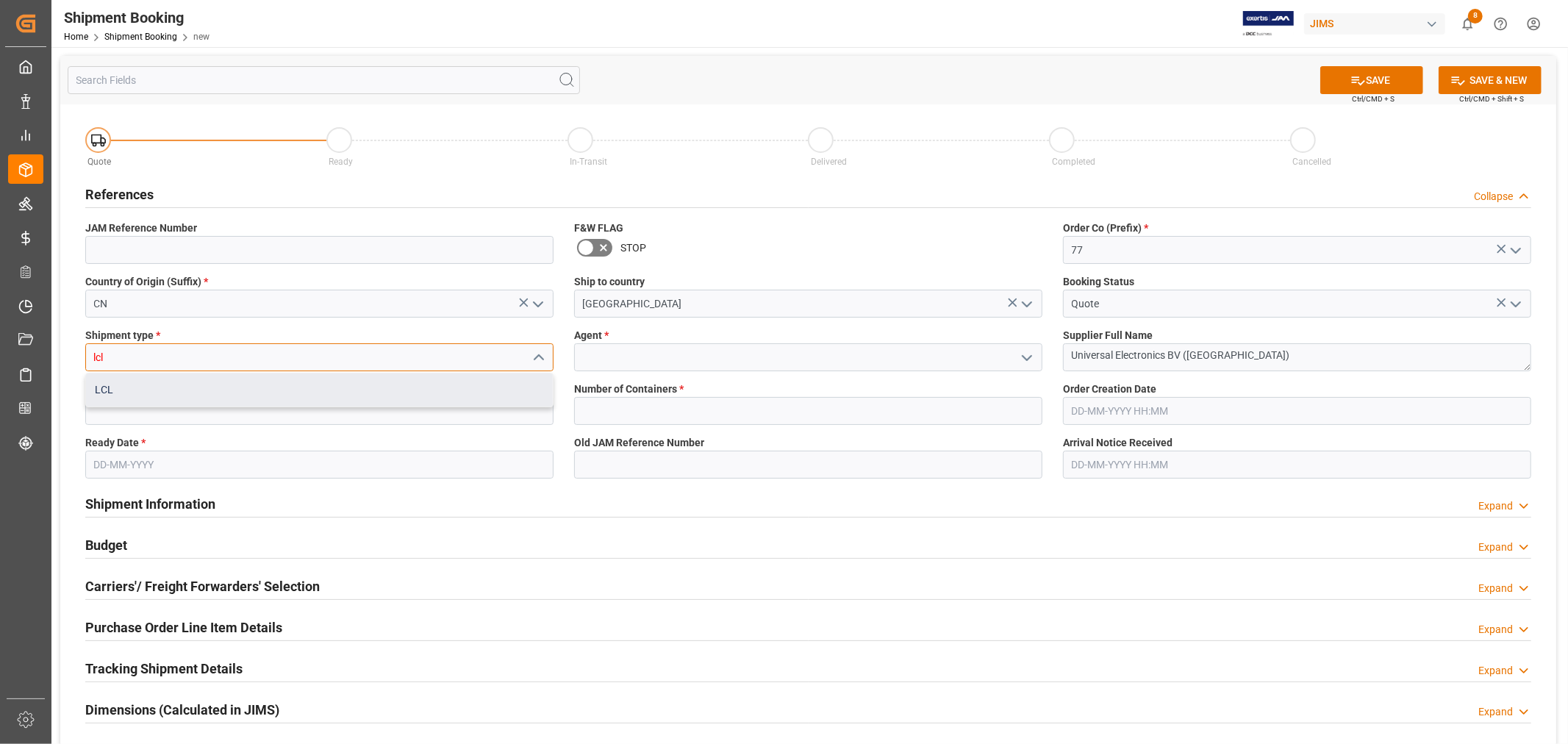
click at [152, 387] on div "LCL" at bounding box center [319, 390] width 467 height 34
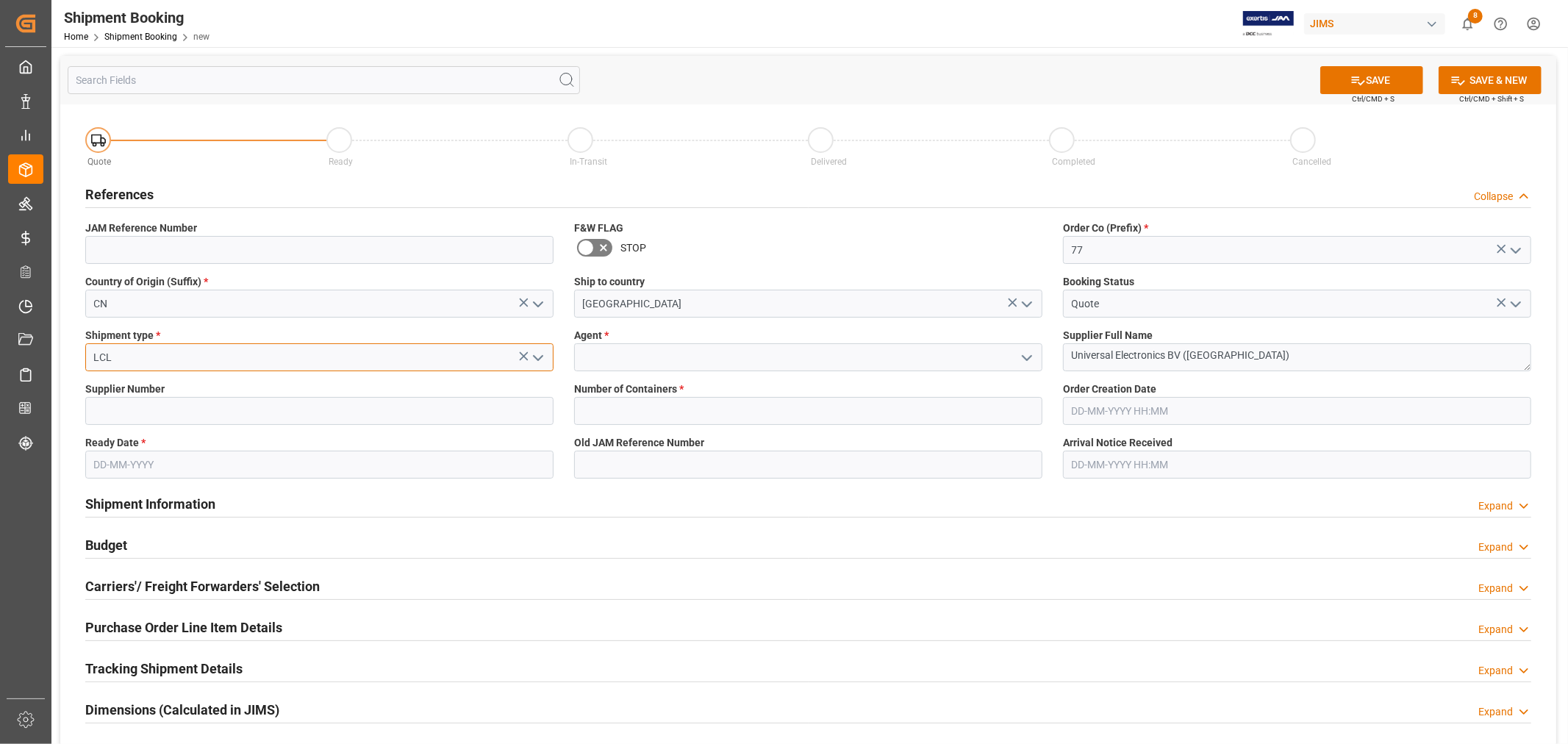
type input "LCL"
click at [626, 351] on input at bounding box center [808, 357] width 468 height 28
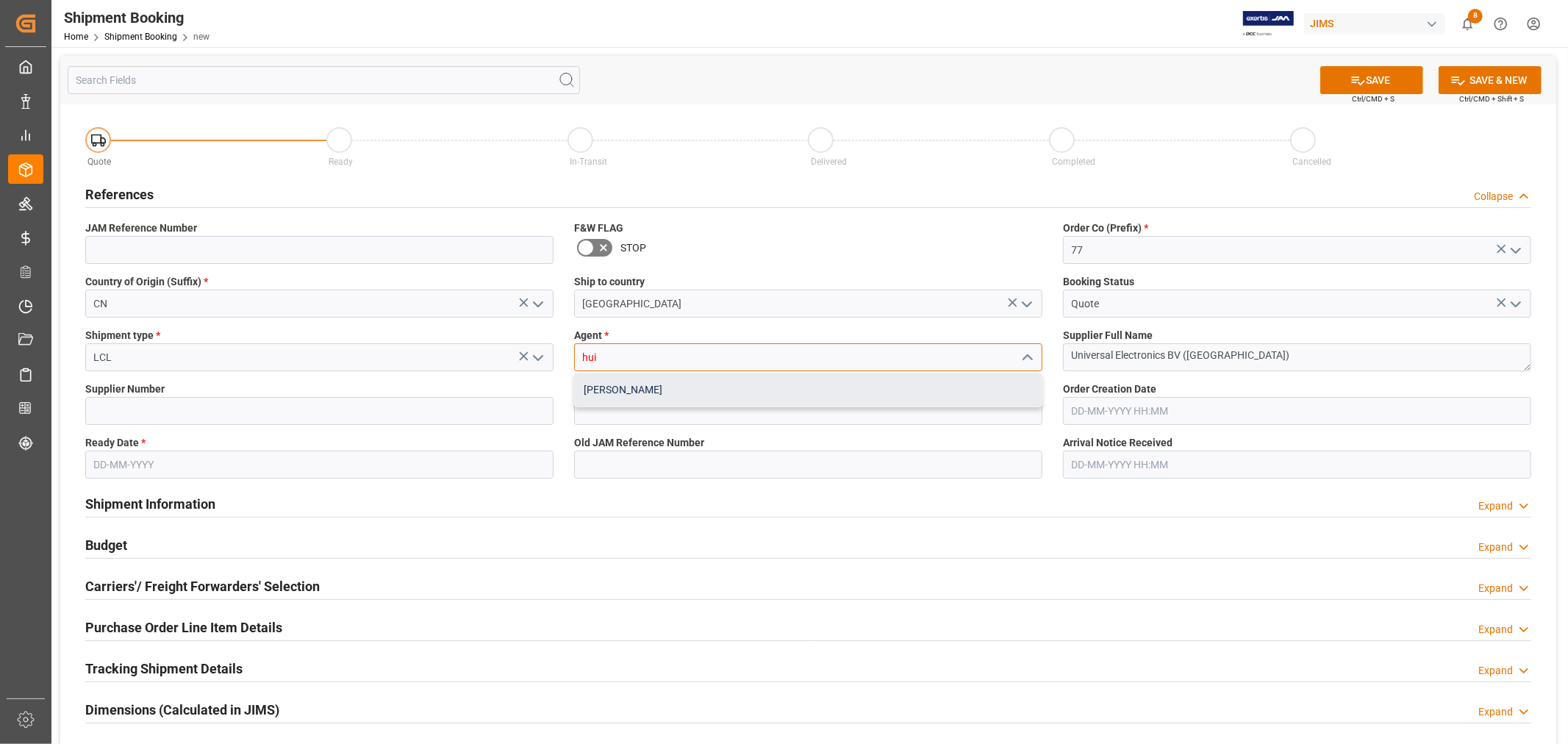
click at [618, 392] on div "[PERSON_NAME]" at bounding box center [808, 390] width 467 height 34
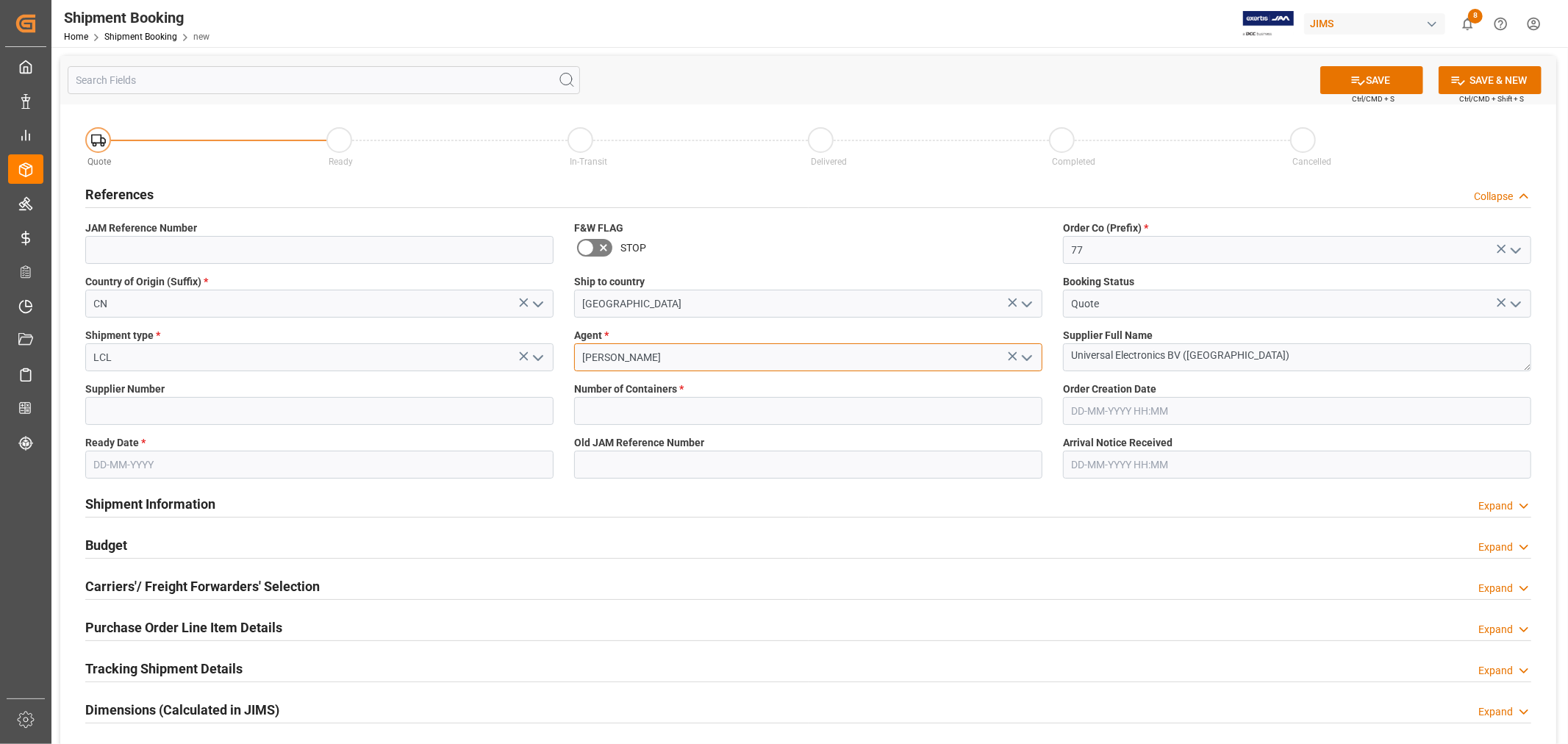
type input "[PERSON_NAME]"
click at [407, 400] on input at bounding box center [319, 411] width 468 height 28
type input "609961"
click at [607, 415] on input "text" at bounding box center [808, 411] width 468 height 28
type input "0"
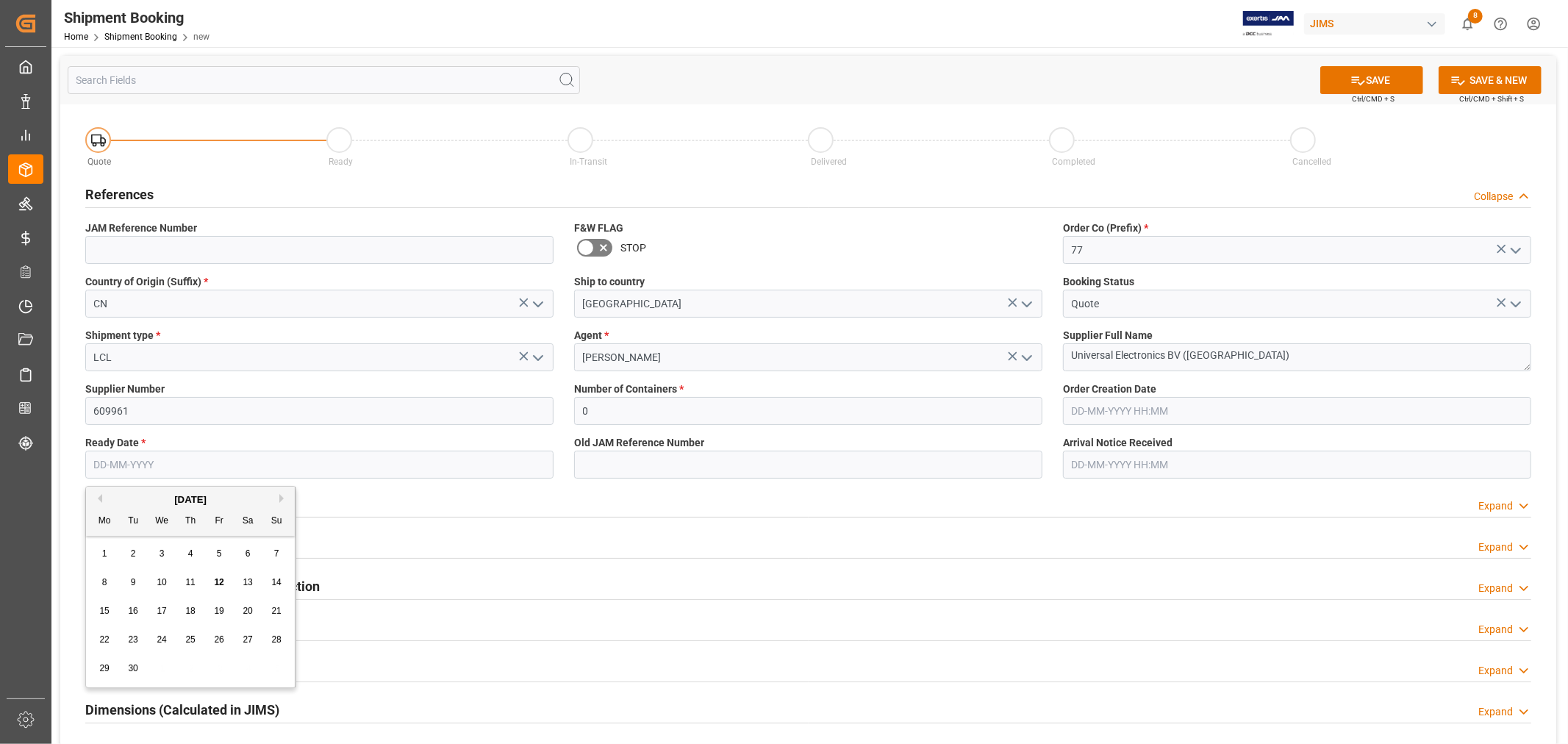
click at [285, 467] on input "text" at bounding box center [319, 464] width 468 height 28
click at [105, 670] on span "29" at bounding box center [104, 668] width 10 height 10
type input "29-09-2025"
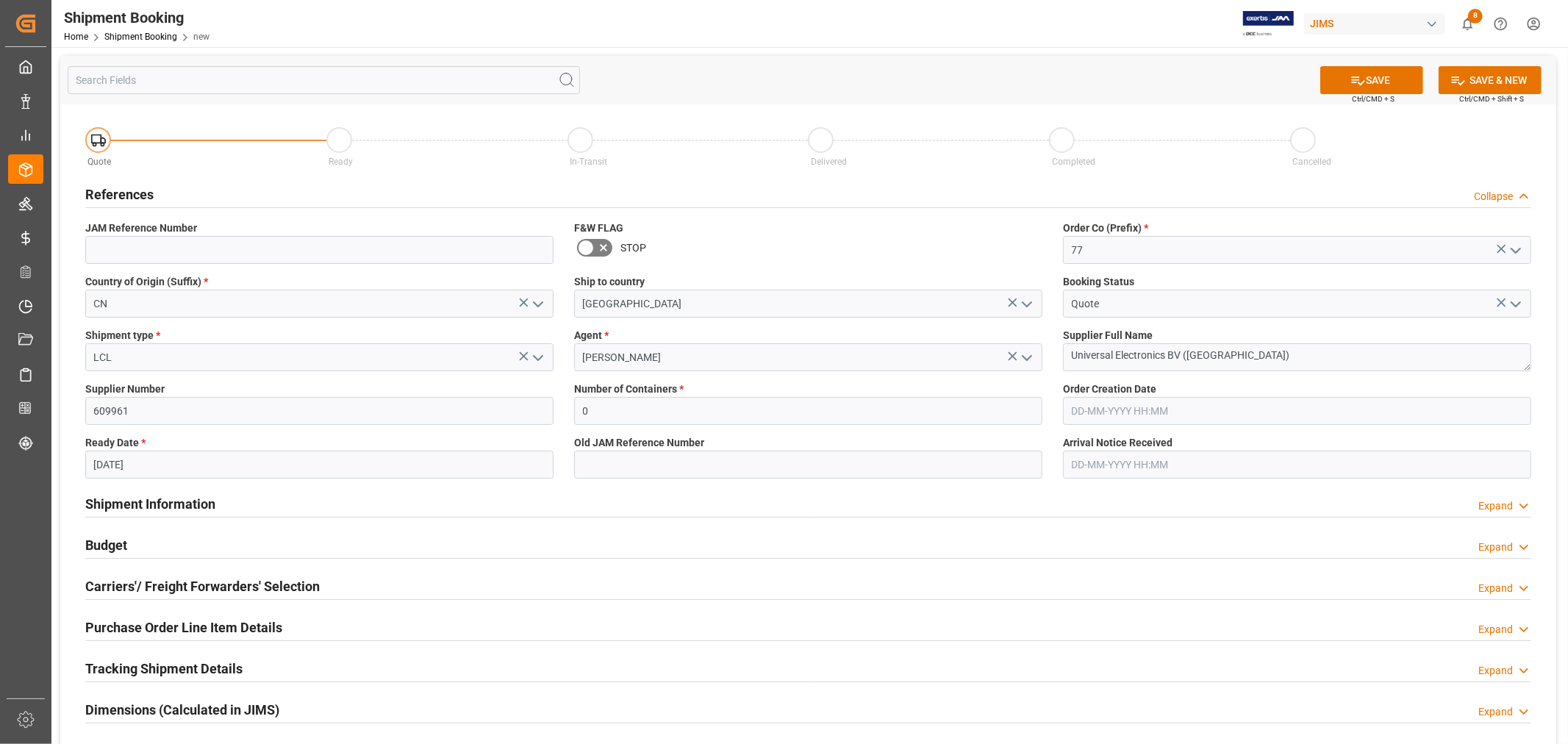
click at [593, 507] on div "Shipment Information Expand" at bounding box center [809, 503] width 1446 height 28
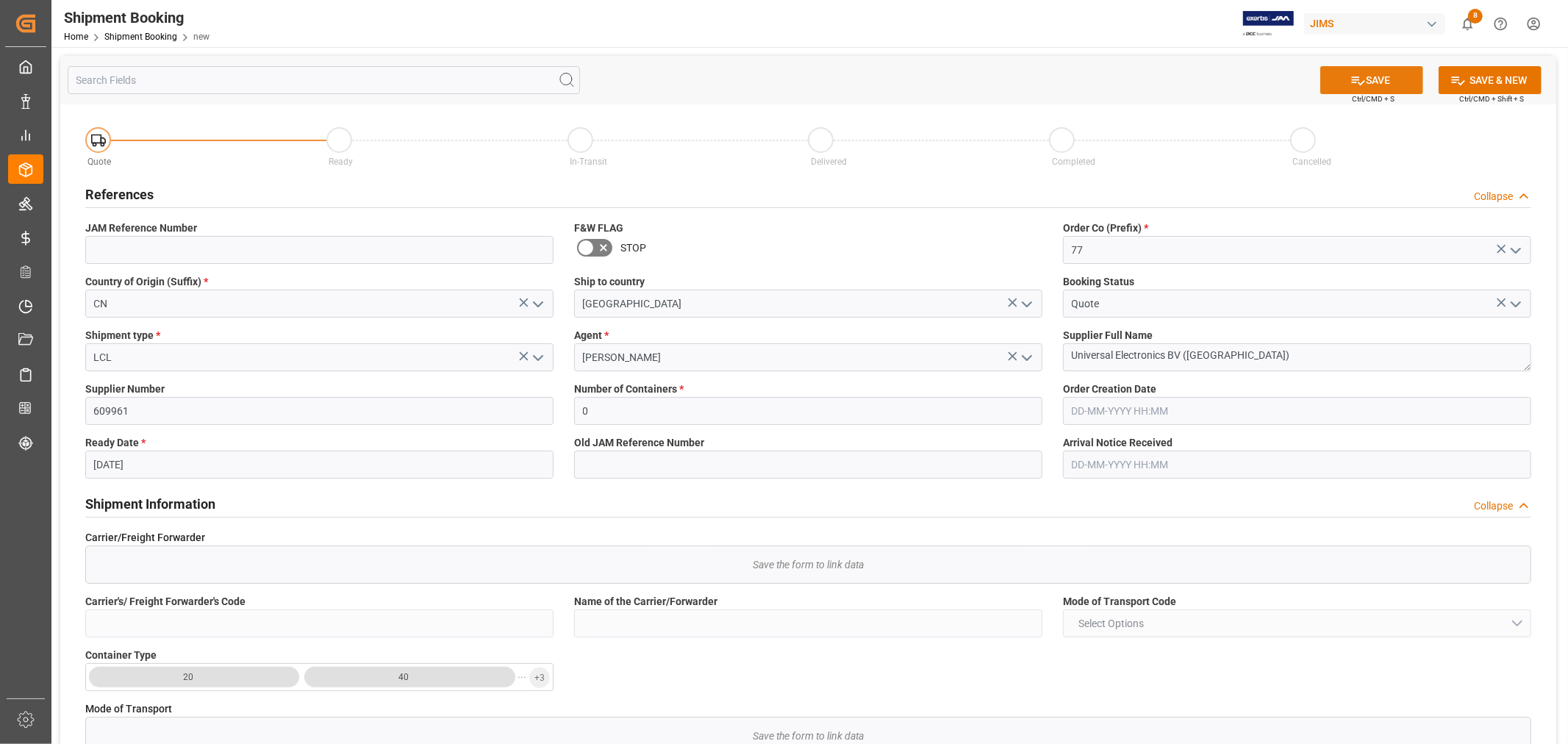
click at [1365, 83] on button "SAVE" at bounding box center [1371, 80] width 102 height 28
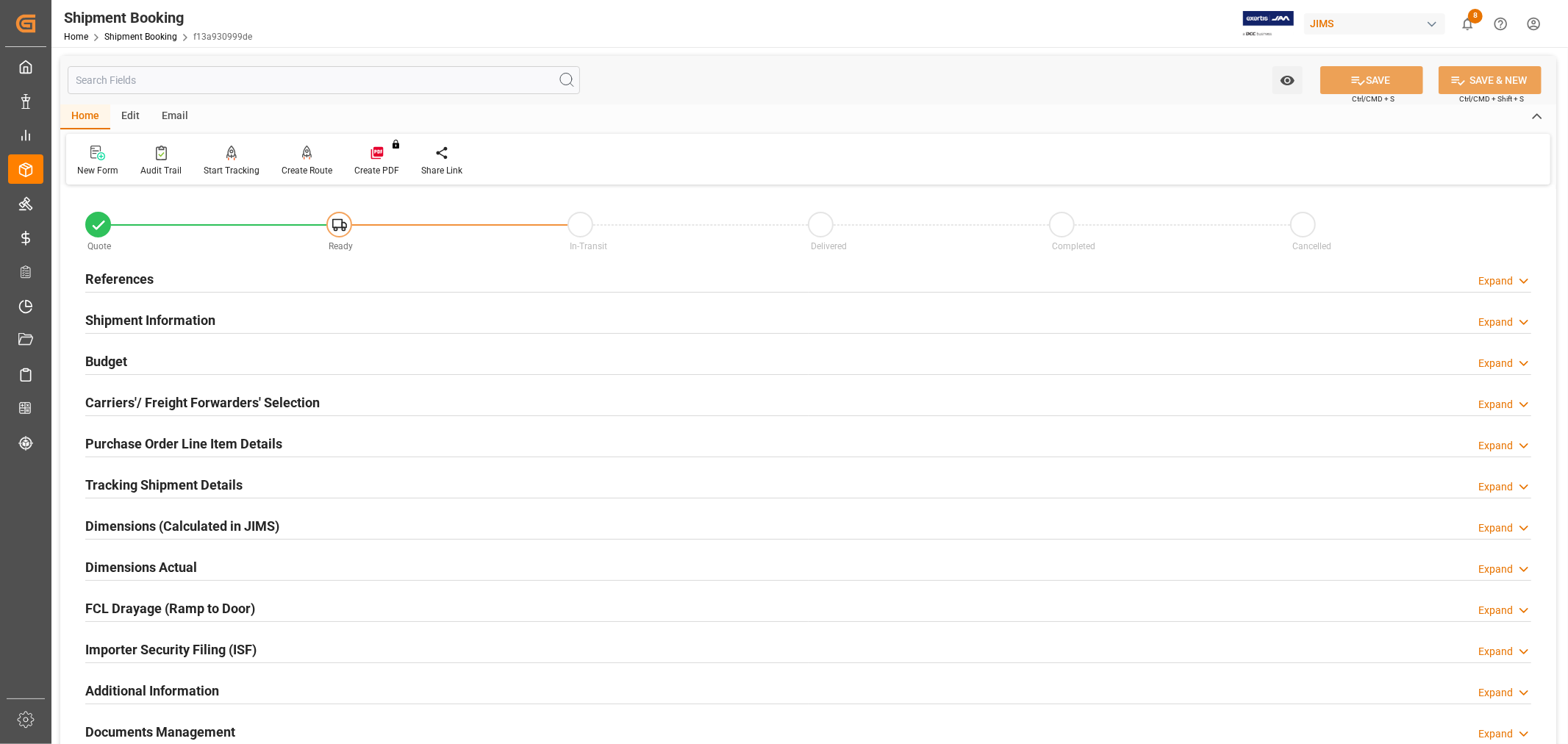
click at [121, 405] on h2 "Carriers'/ Freight Forwarders' Selection" at bounding box center [203, 402] width 234 height 20
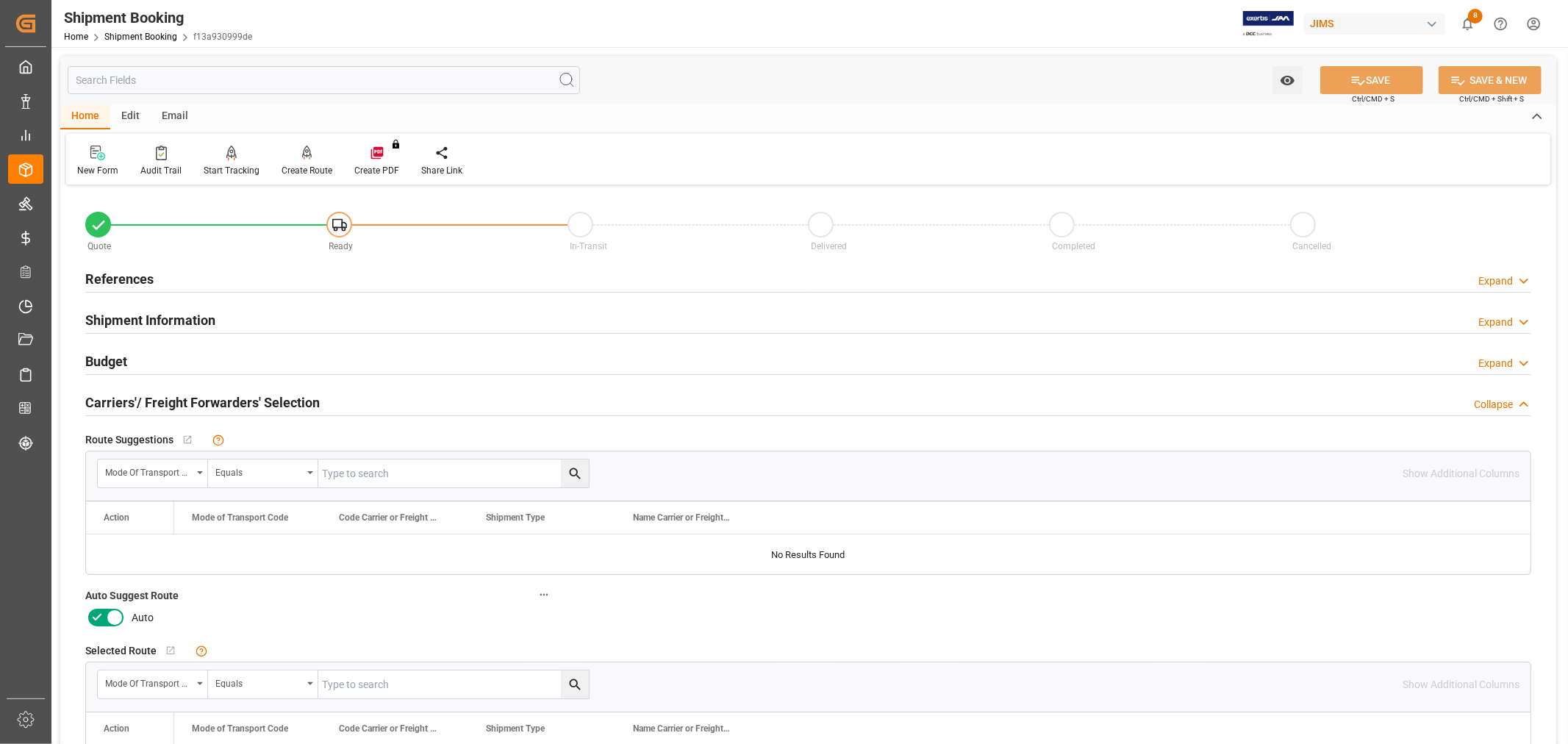
click at [100, 613] on icon at bounding box center [98, 618] width 18 height 18
click at [0, 0] on input "checkbox" at bounding box center [0, 0] width 0 height 0
click at [1361, 69] on button "SAVE" at bounding box center [1371, 80] width 102 height 28
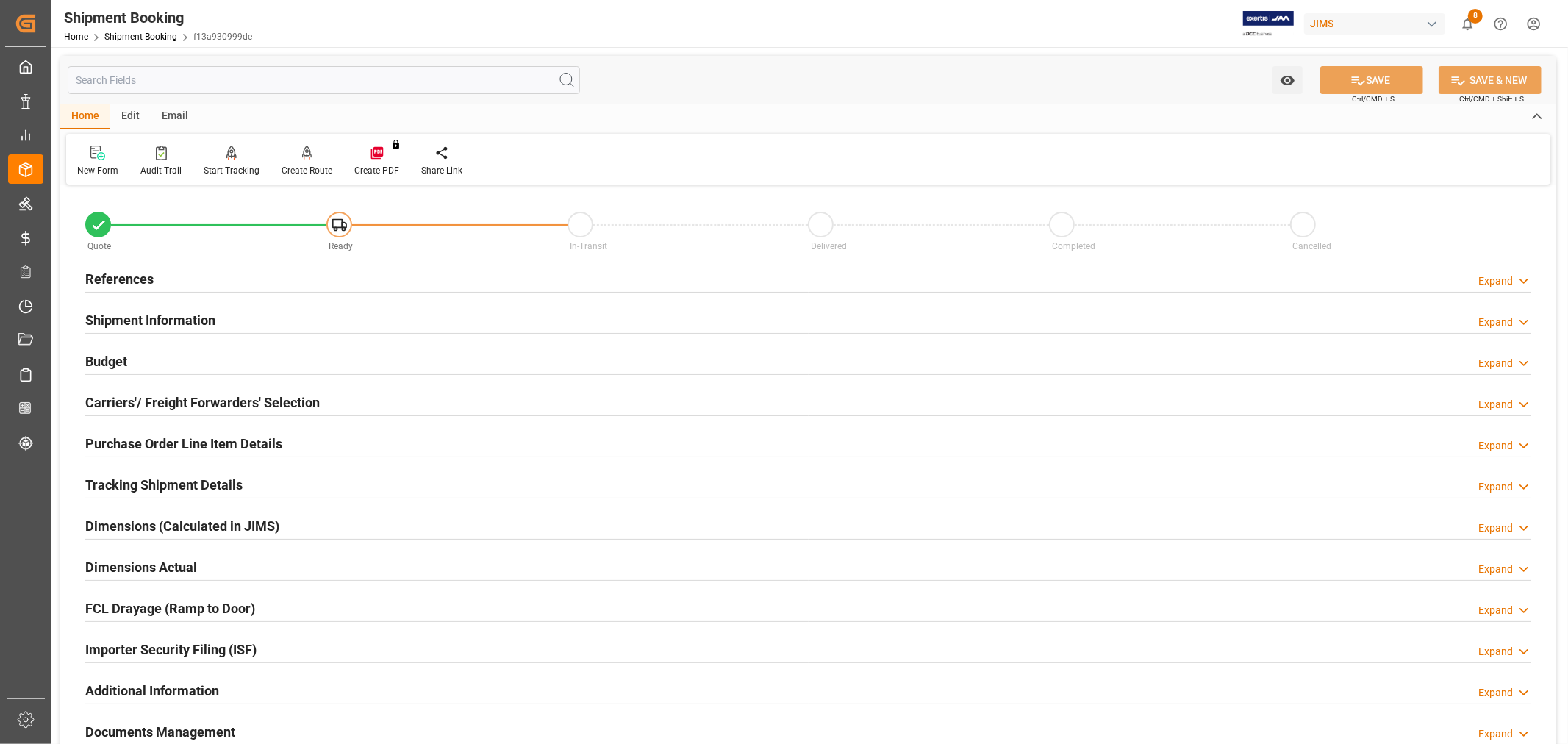
click at [117, 280] on h2 "References" at bounding box center [119, 279] width 68 height 20
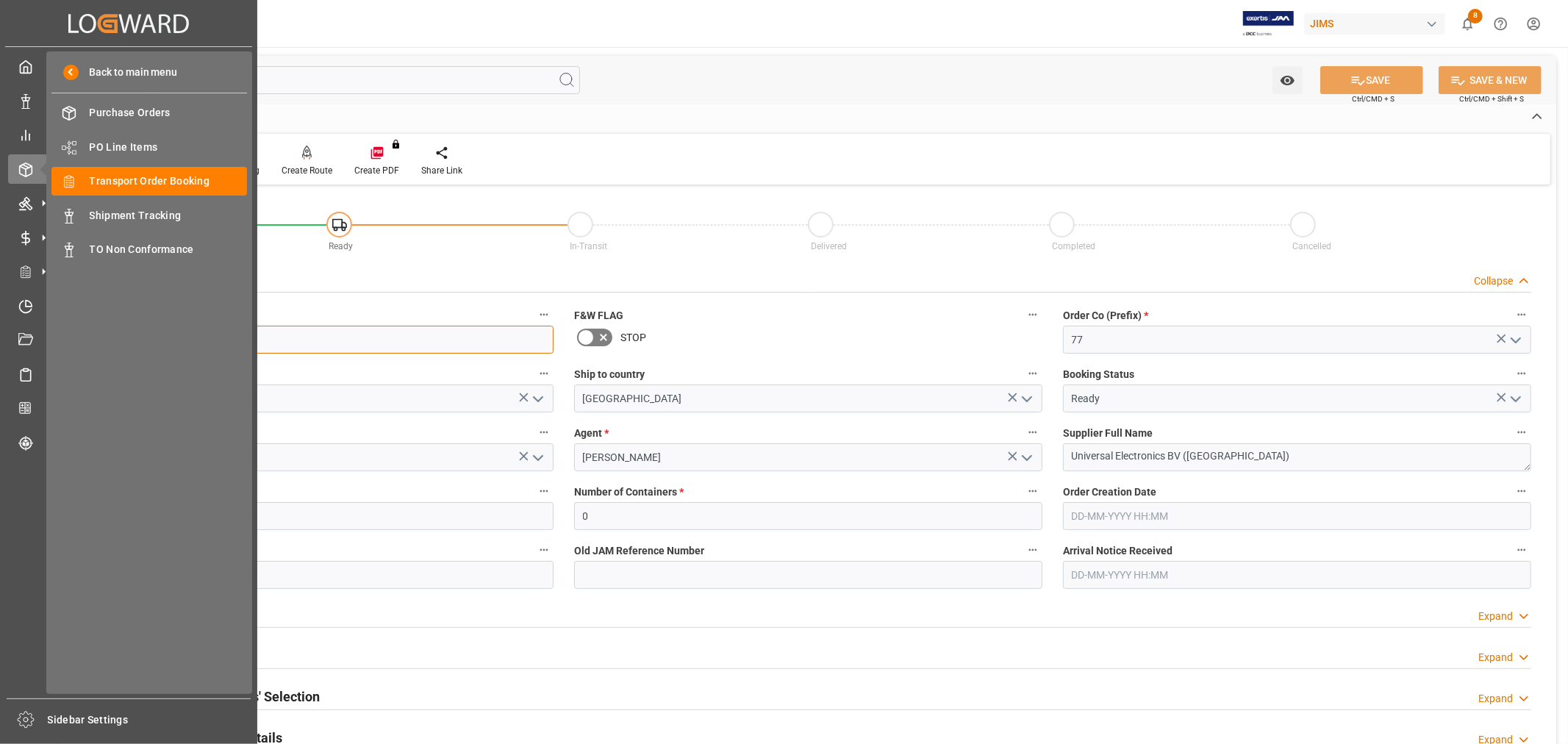
drag, startPoint x: 178, startPoint y: 343, endPoint x: 0, endPoint y: 349, distance: 178.1
click at [0, 349] on div "Created by potrace 1.15, written by Peter Selinger 2001-2017 Created by potrace…" at bounding box center [784, 372] width 1568 height 744
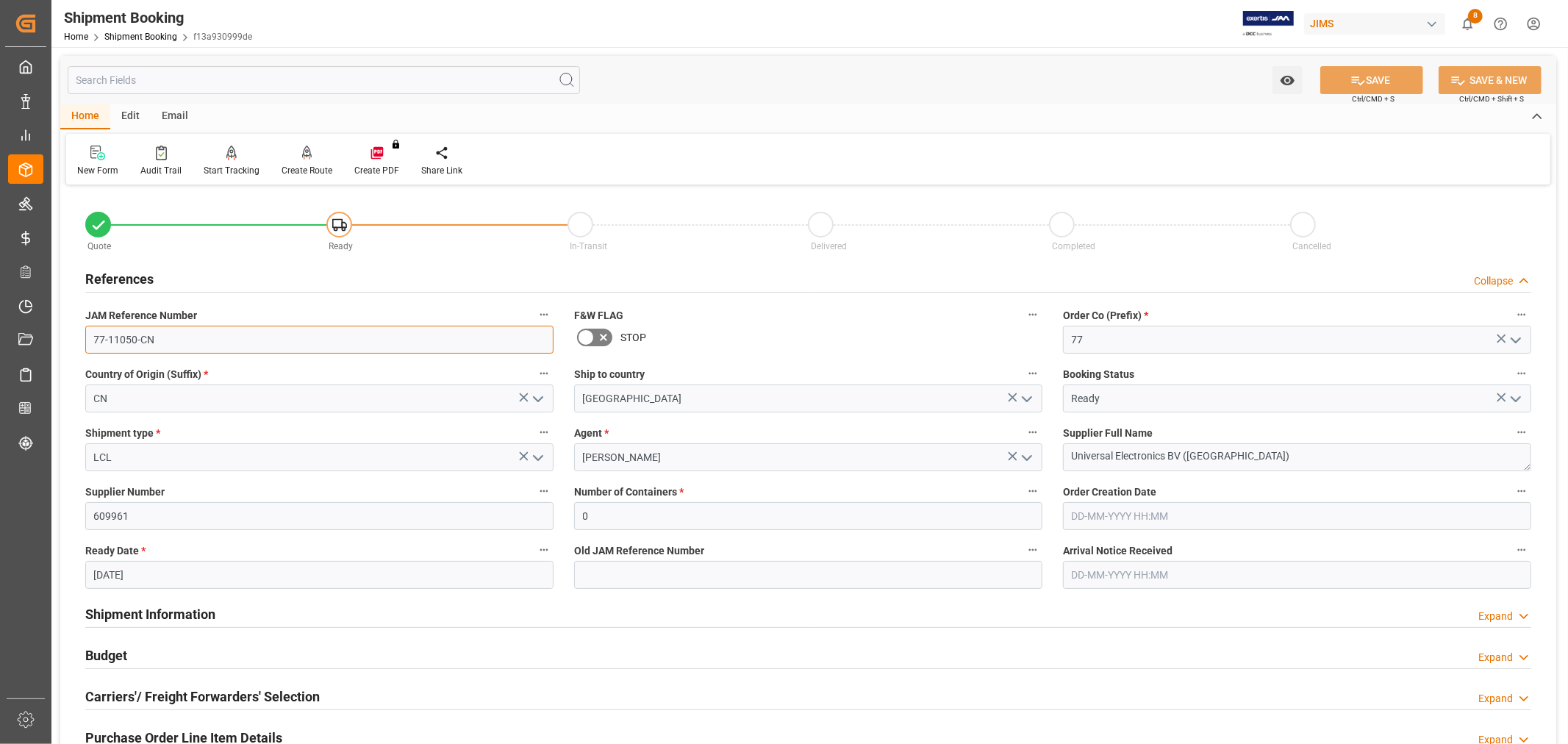
click at [307, 343] on input "77-11050-CN" at bounding box center [319, 340] width 468 height 28
click at [163, 339] on input "77-11050-CN" at bounding box center [319, 340] width 468 height 28
click at [1239, 450] on textarea "Universal Electronics BV ([GEOGRAPHIC_DATA])" at bounding box center [1296, 457] width 468 height 28
drag, startPoint x: 1237, startPoint y: 450, endPoint x: 1010, endPoint y: 479, distance: 228.8
click at [1010, 485] on div "Quote Ready In-Transit Delivered Completed Cancelled References Collapse JAM Re…" at bounding box center [808, 645] width 1495 height 913
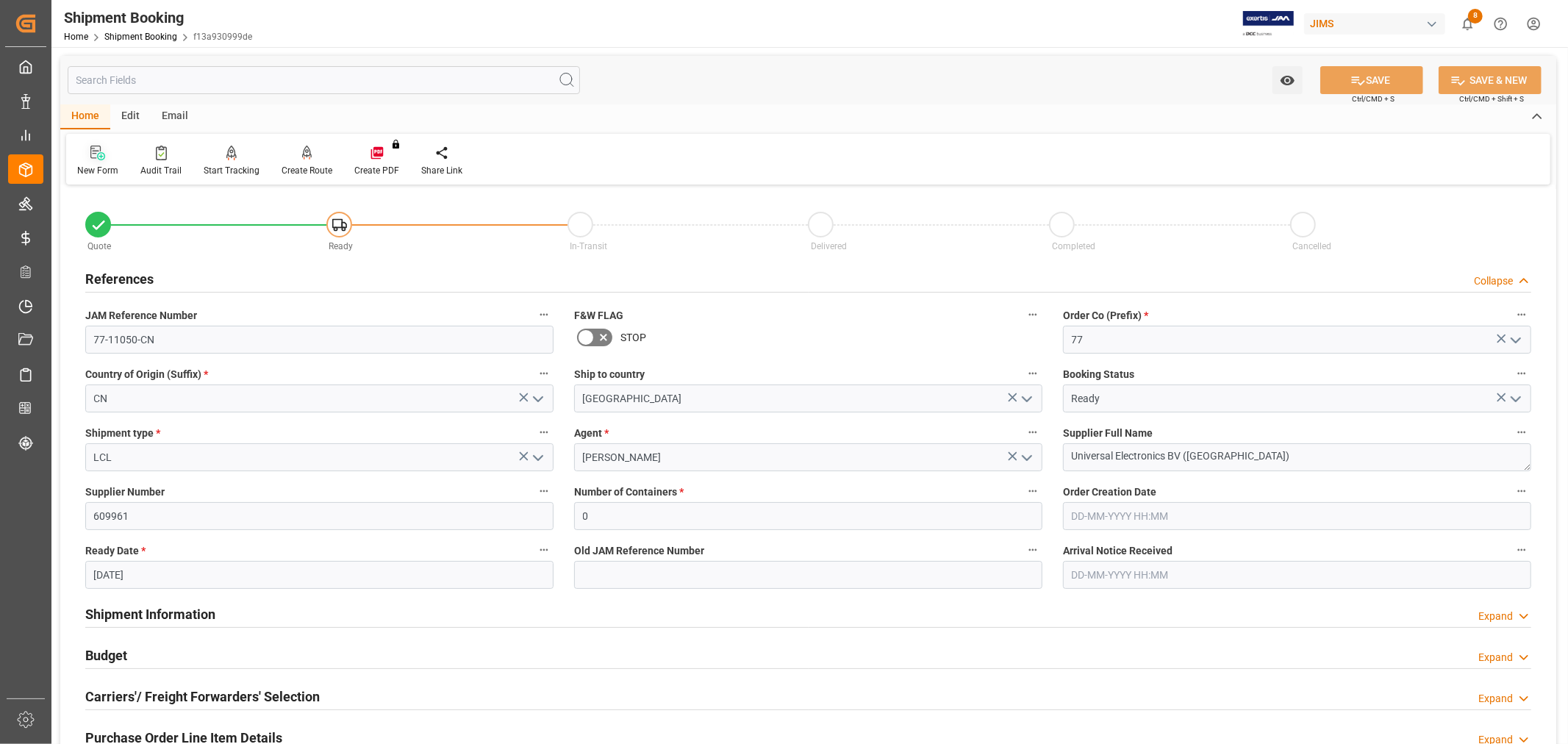
click at [95, 171] on div "New Form" at bounding box center [98, 169] width 41 height 13
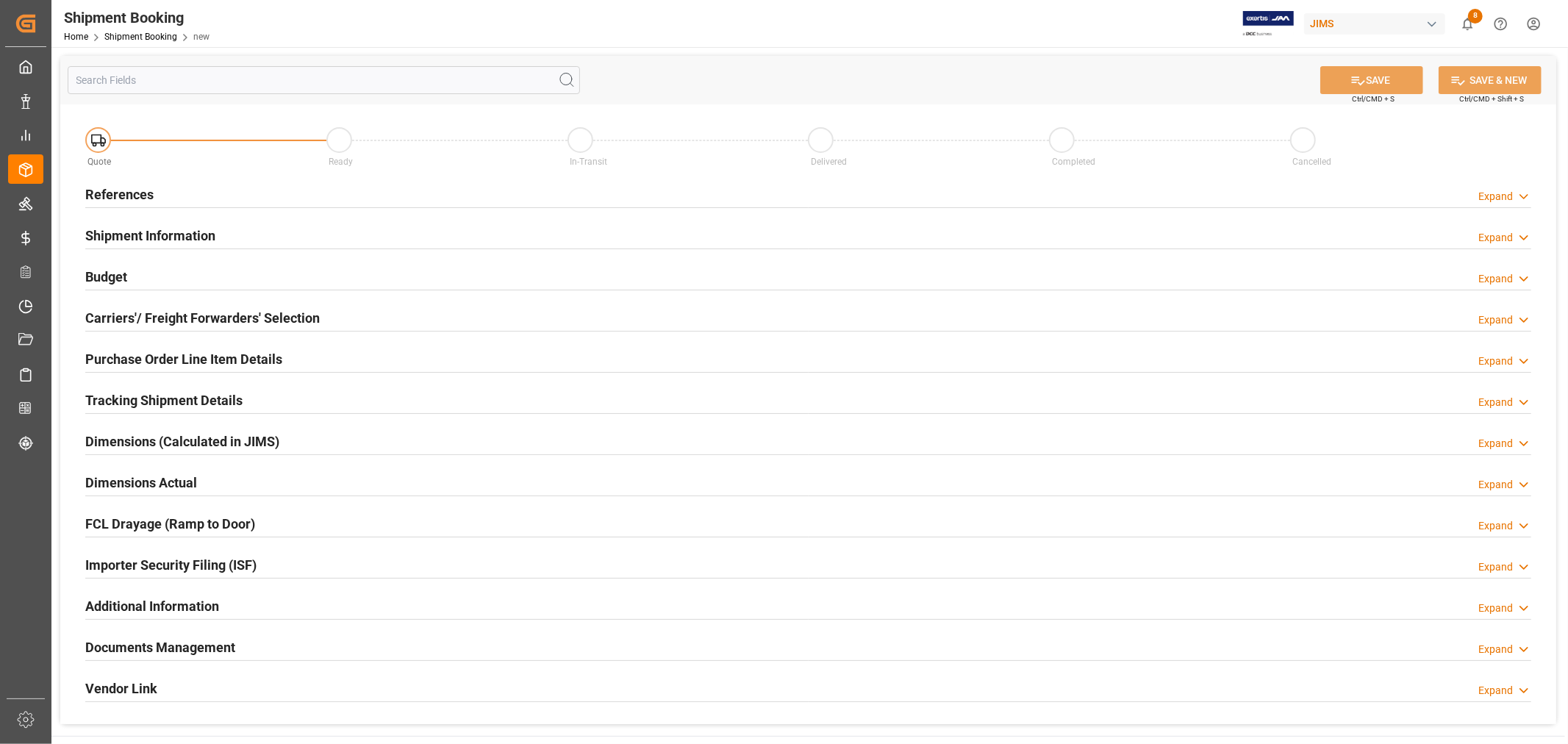
click at [137, 194] on h2 "References" at bounding box center [119, 194] width 68 height 20
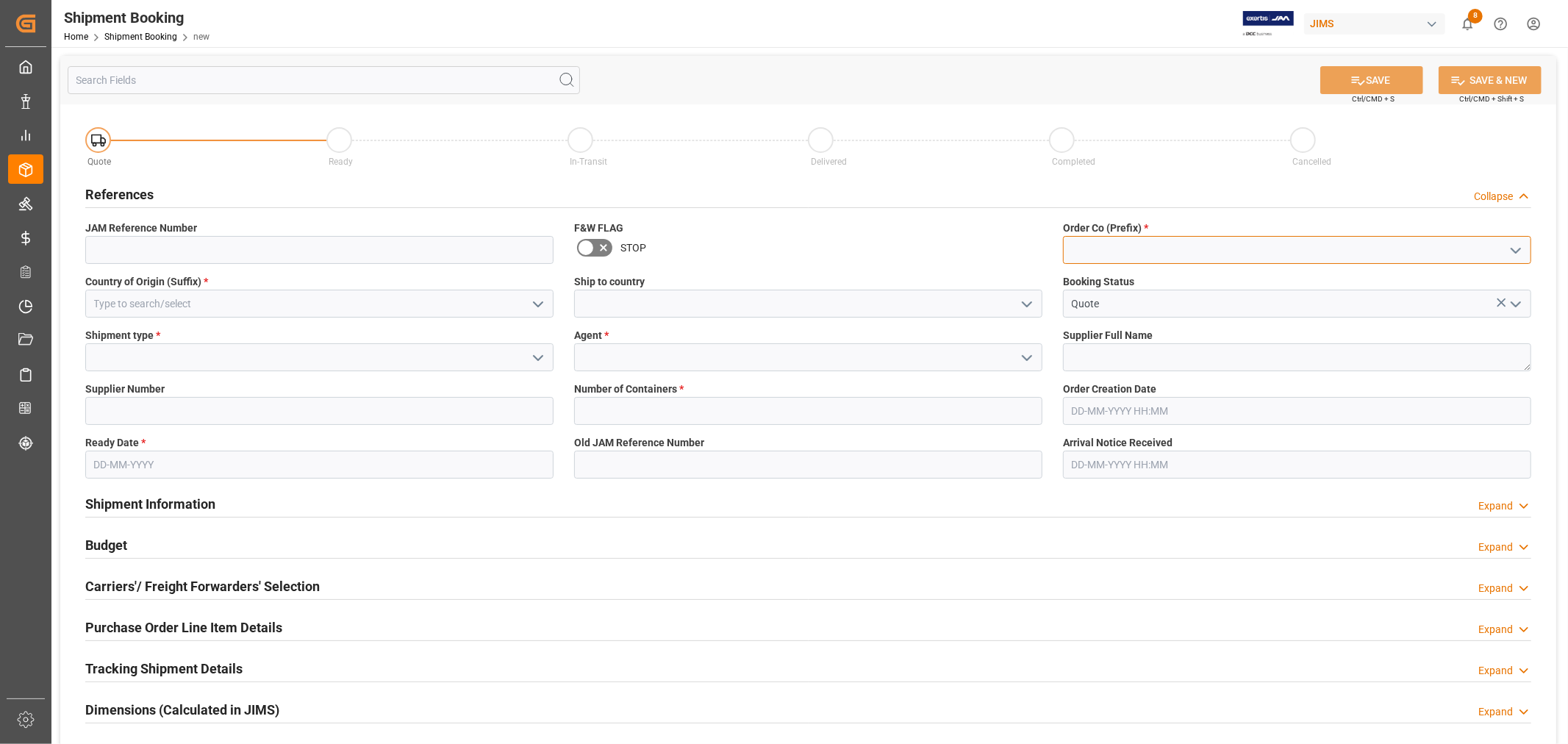
click at [1113, 242] on input at bounding box center [1296, 250] width 468 height 28
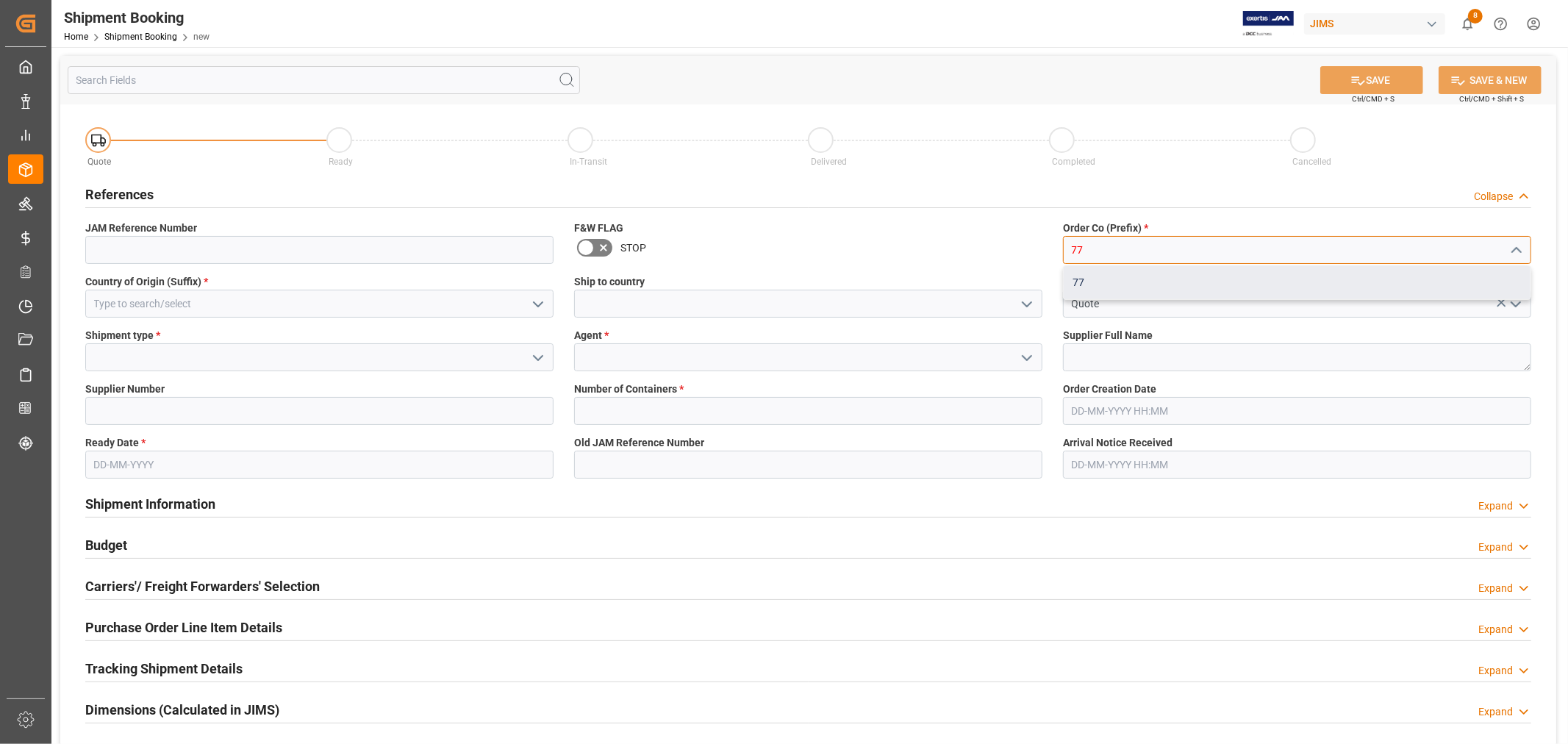
click at [1095, 285] on div "77" at bounding box center [1297, 283] width 467 height 34
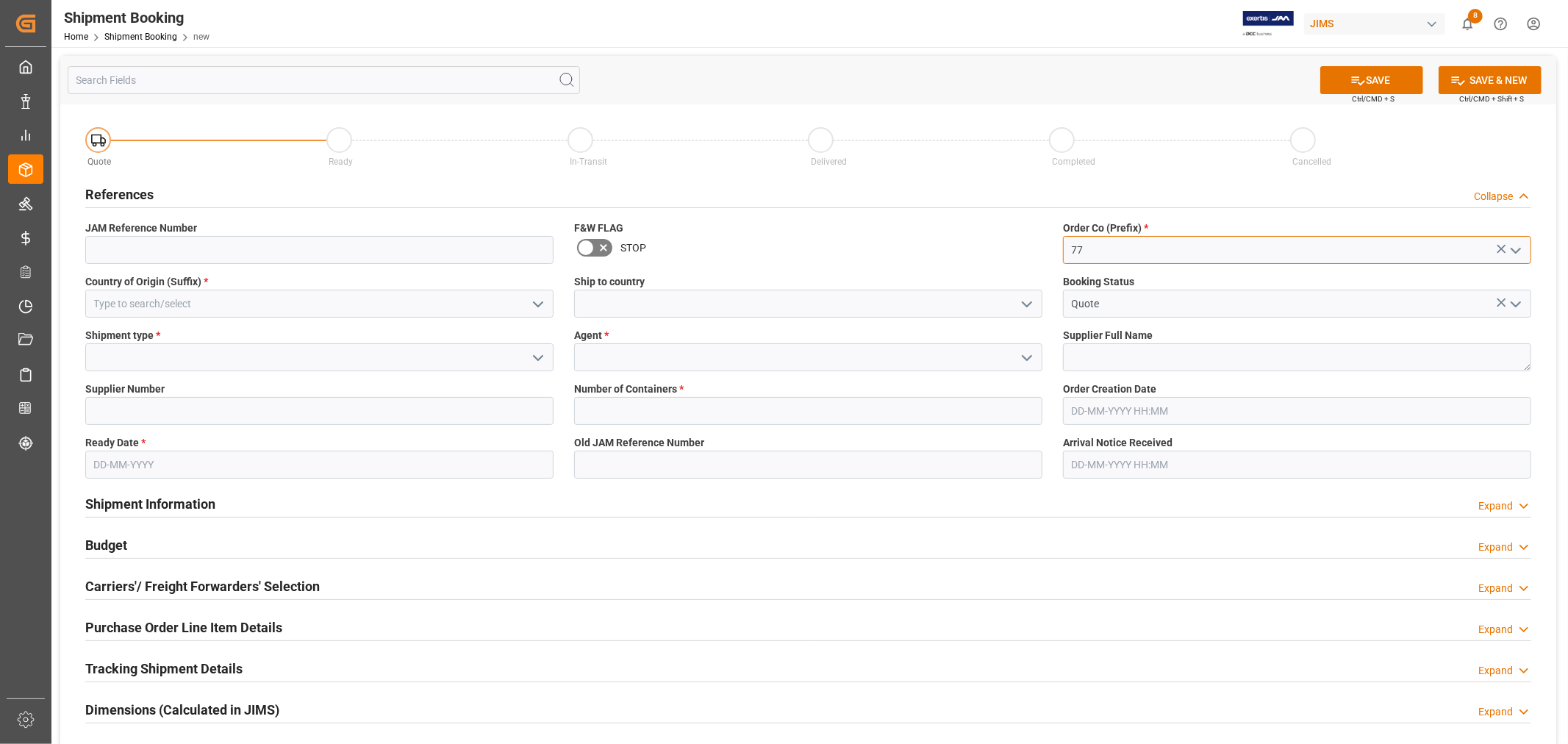
type input "77"
click at [372, 307] on input at bounding box center [319, 304] width 468 height 28
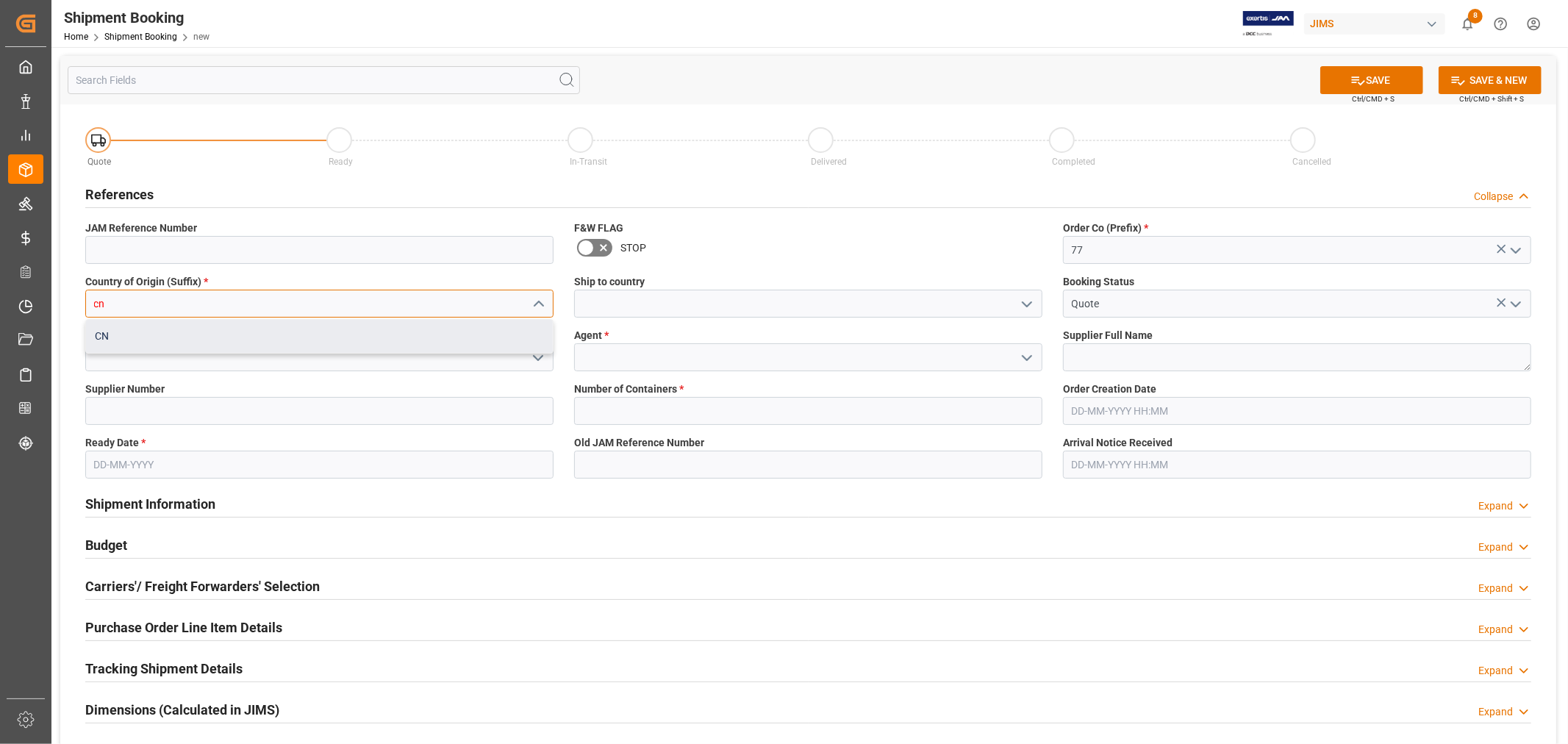
click at [352, 328] on div "CN" at bounding box center [319, 337] width 467 height 34
type input "CN"
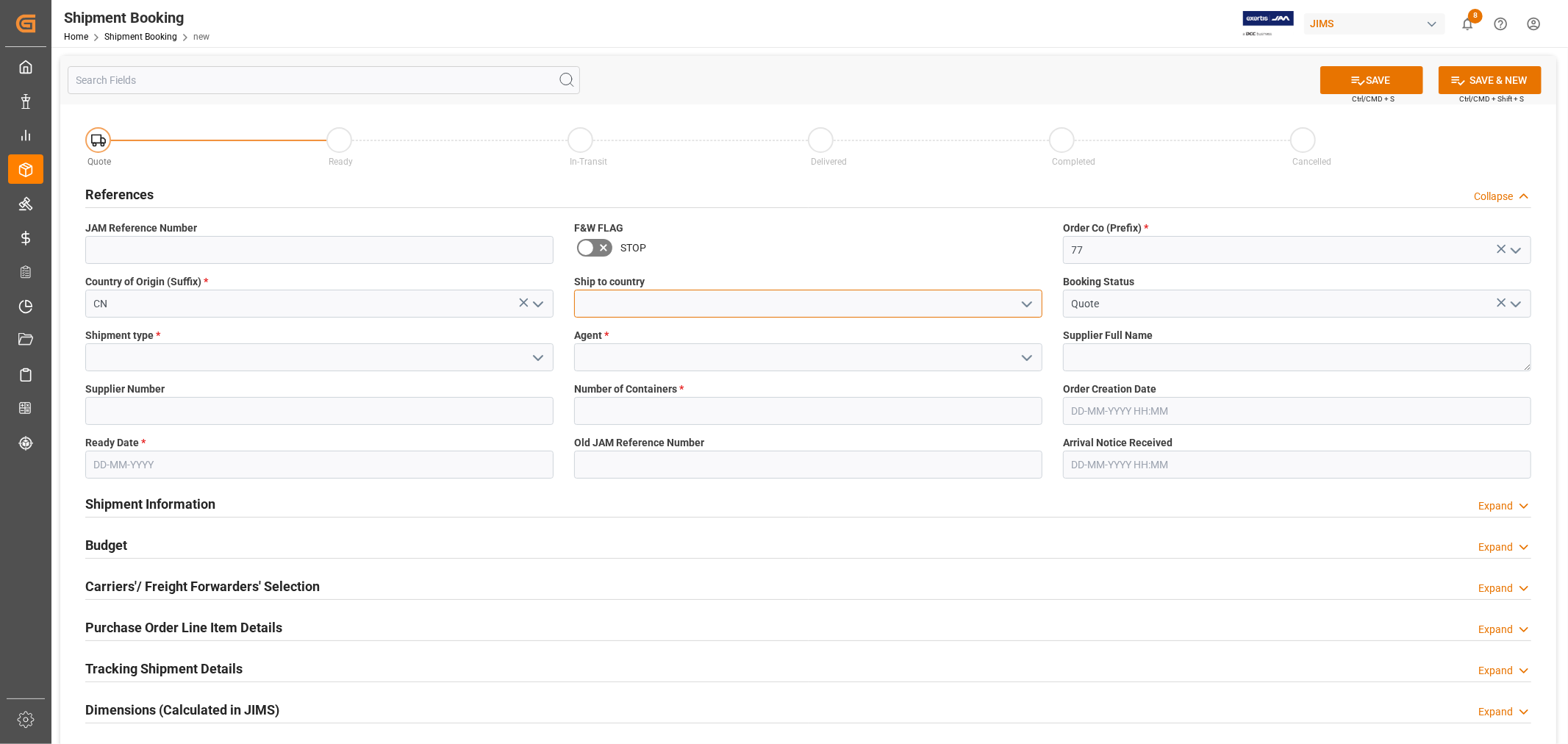
click at [592, 305] on input at bounding box center [808, 304] width 468 height 28
type input "[GEOGRAPHIC_DATA]"
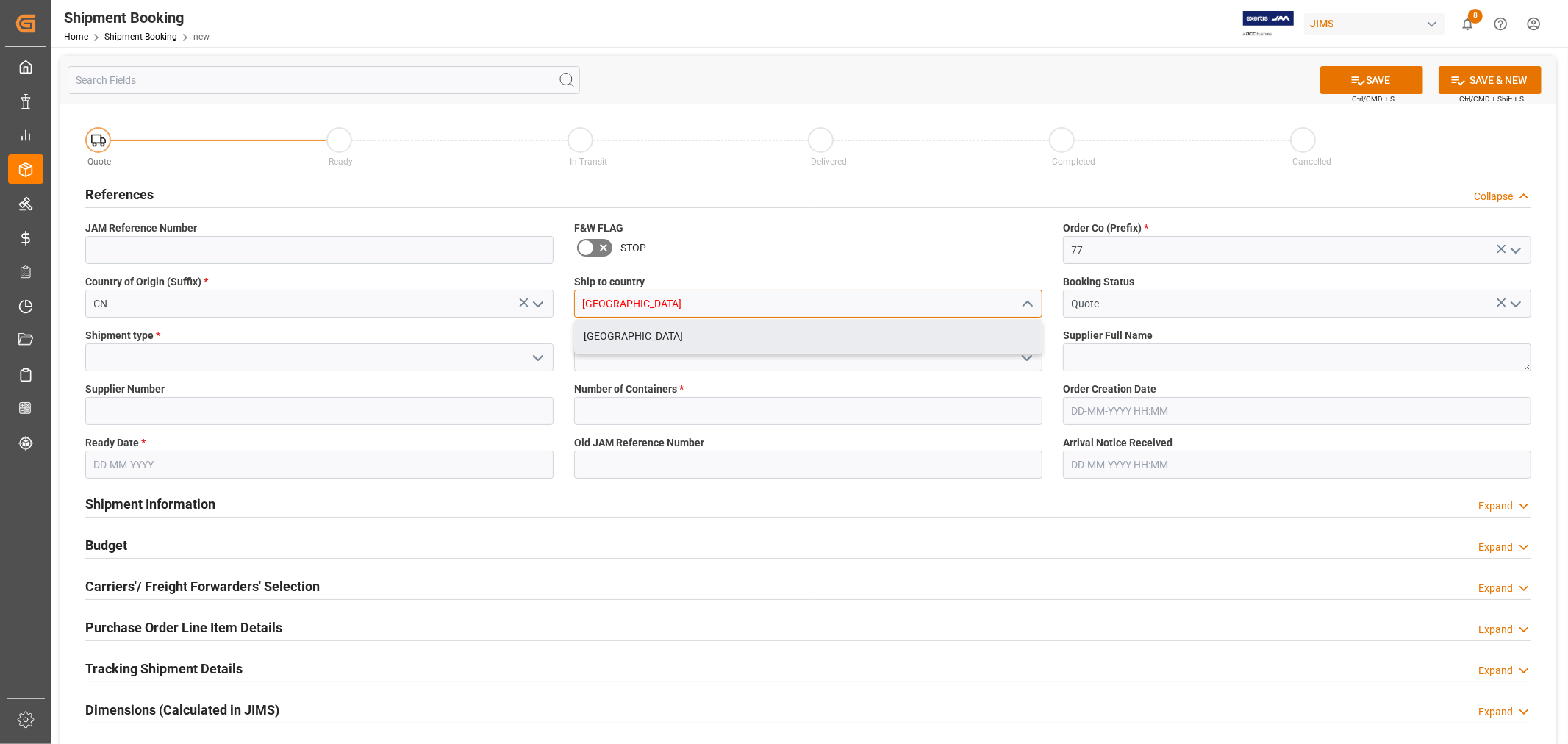
click at [787, 342] on div "[GEOGRAPHIC_DATA]" at bounding box center [808, 337] width 467 height 34
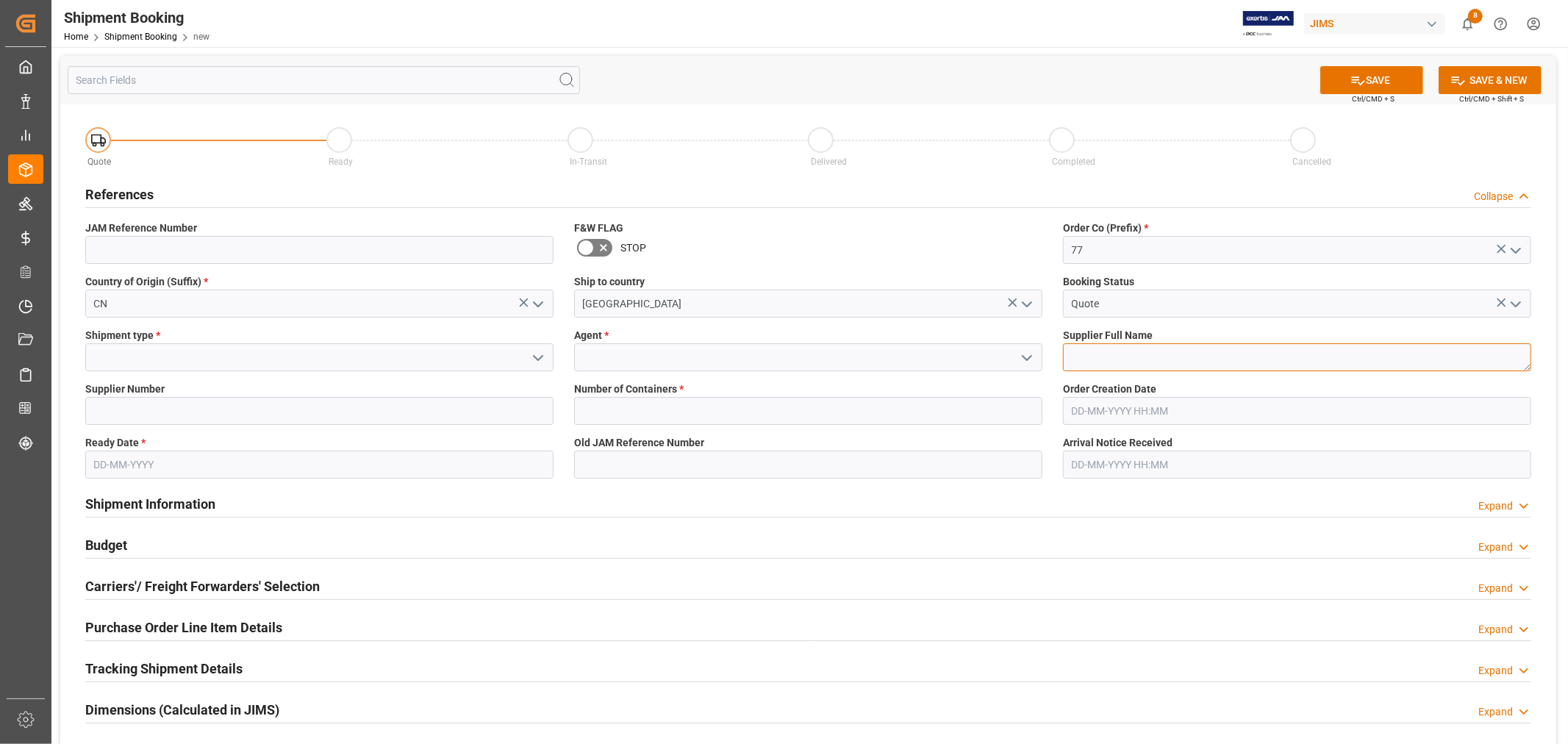
click at [1104, 353] on textarea at bounding box center [1296, 357] width 468 height 28
paste textarea "Universal Electronics BV ([GEOGRAPHIC_DATA])"
type textarea "Universal Electronics BV ([GEOGRAPHIC_DATA])"
click at [768, 358] on input at bounding box center [808, 357] width 468 height 28
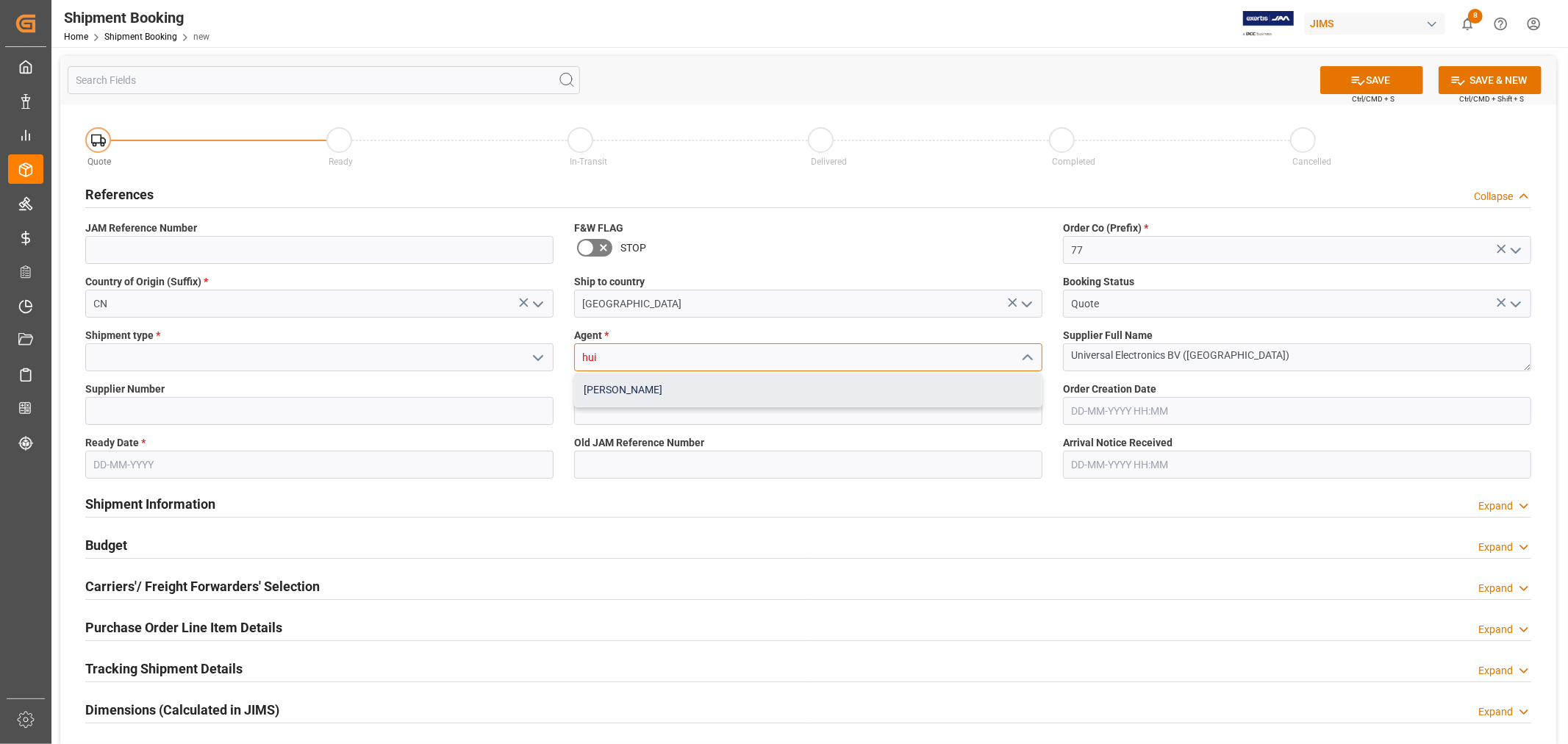
click at [601, 393] on div "[PERSON_NAME]" at bounding box center [808, 390] width 467 height 34
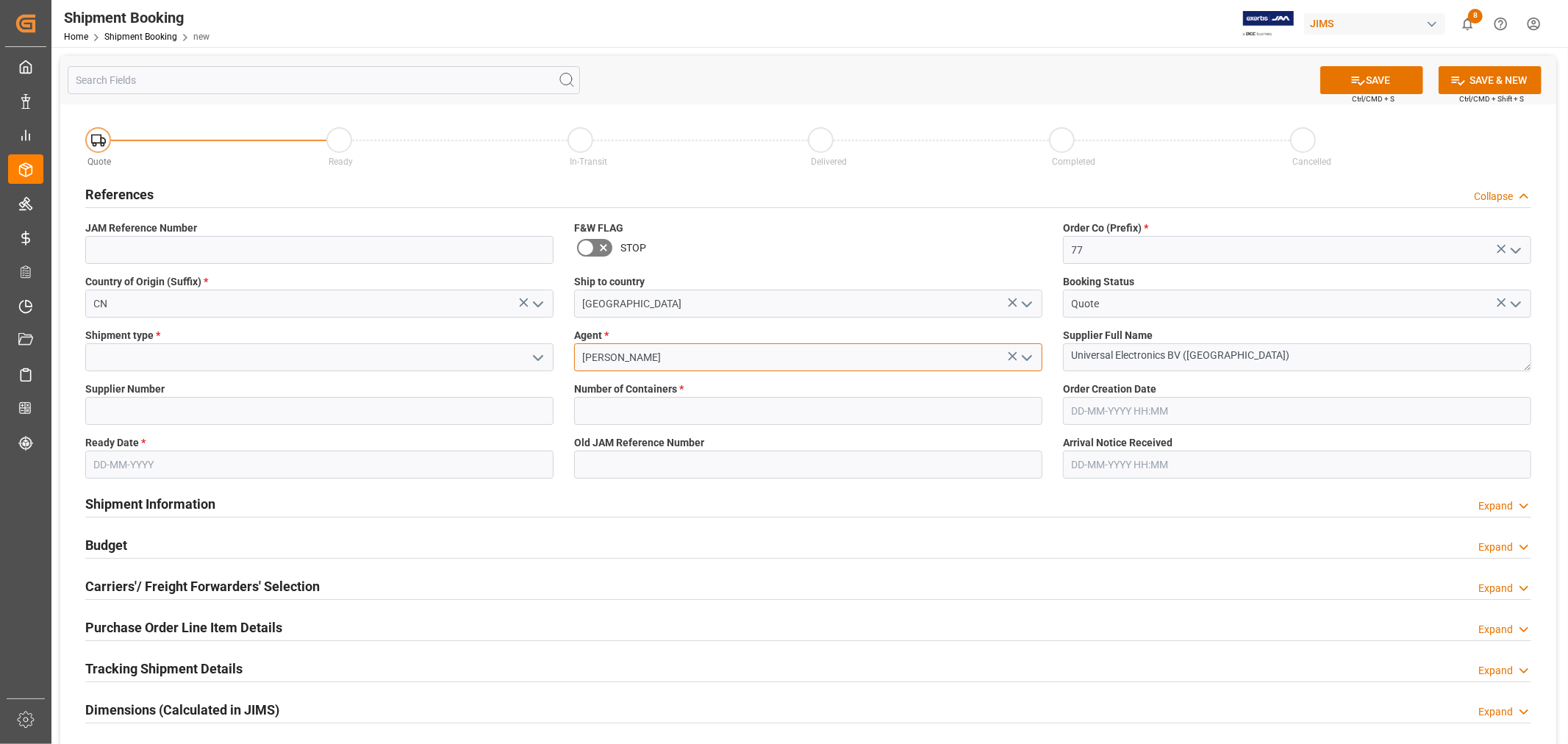
type input "[PERSON_NAME]"
click at [309, 358] on input at bounding box center [319, 357] width 468 height 28
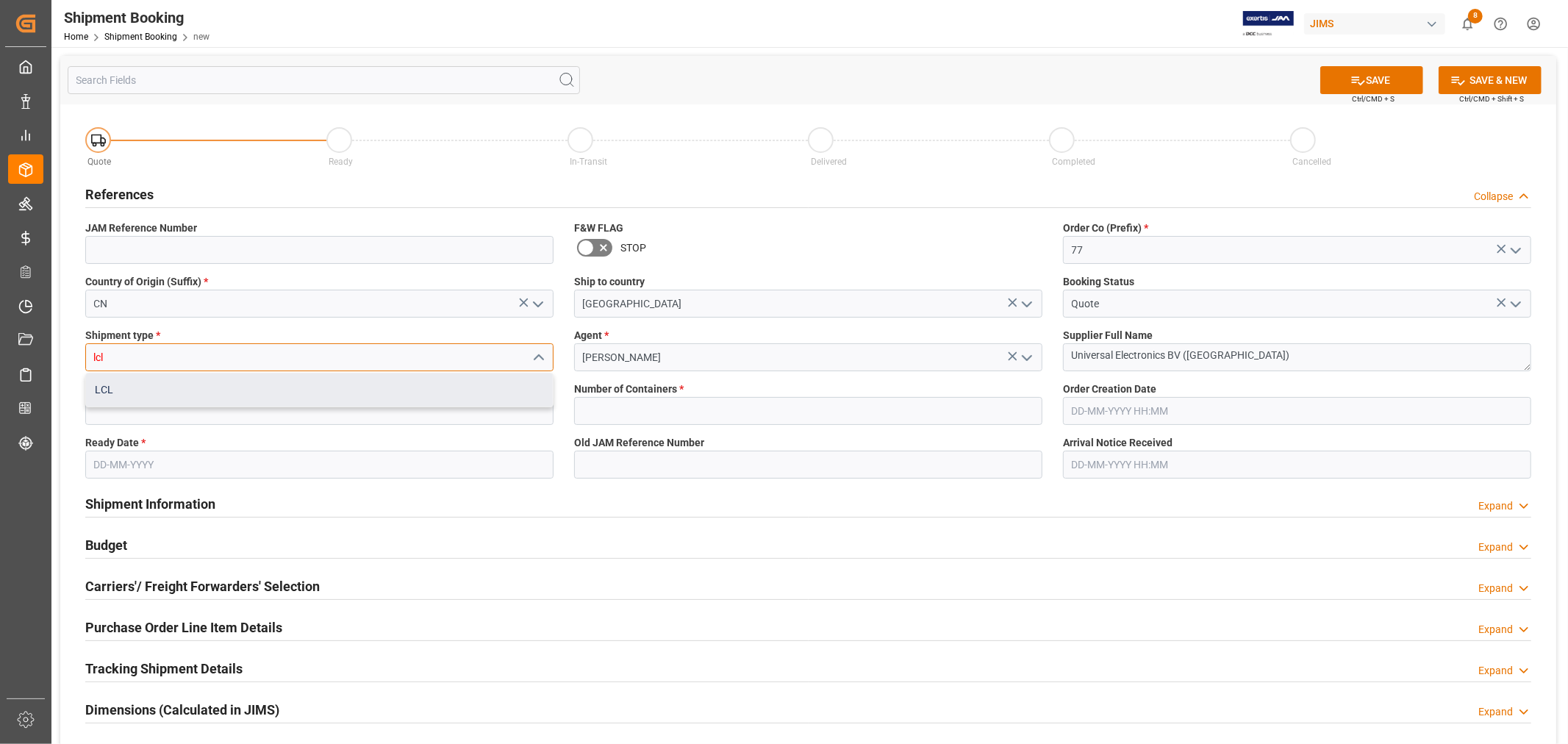
click at [145, 393] on div "LCL" at bounding box center [319, 390] width 467 height 34
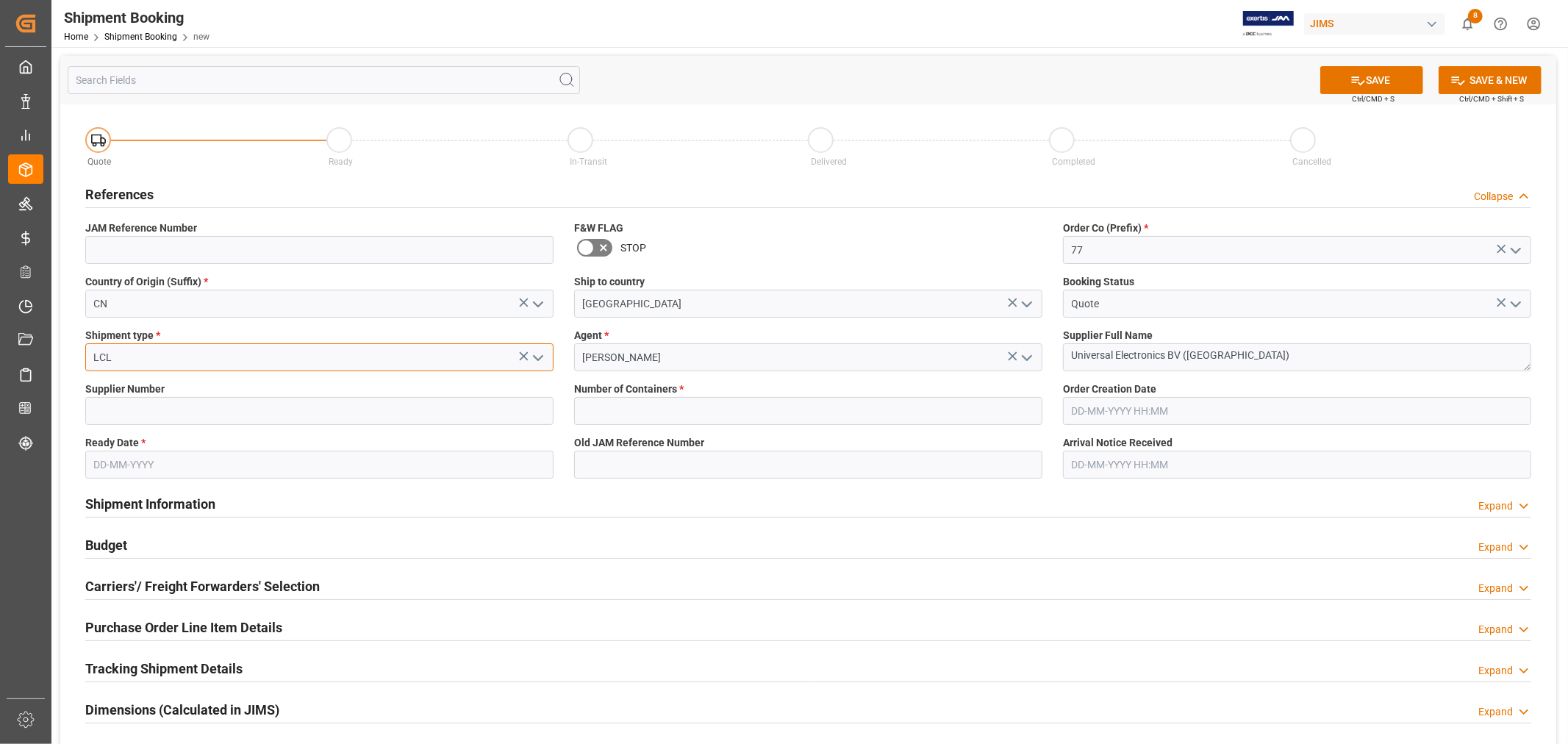
type input "LCL"
click at [149, 406] on input at bounding box center [319, 411] width 468 height 28
type input "609961"
click at [624, 402] on input "text" at bounding box center [808, 411] width 468 height 28
type input "0"
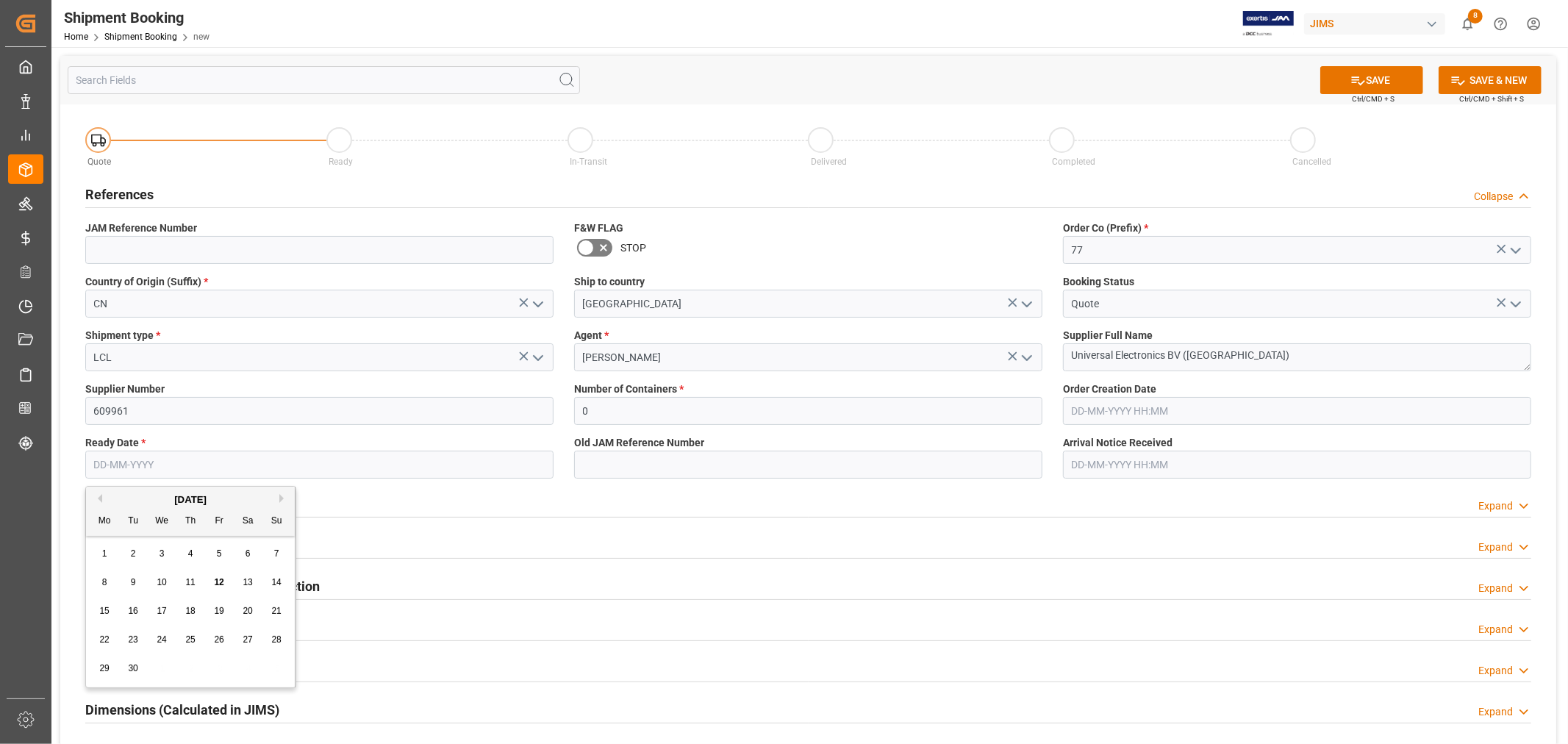
click at [312, 462] on input "text" at bounding box center [319, 464] width 468 height 28
click at [102, 613] on span "15" at bounding box center [104, 611] width 10 height 10
type input "[DATE]"
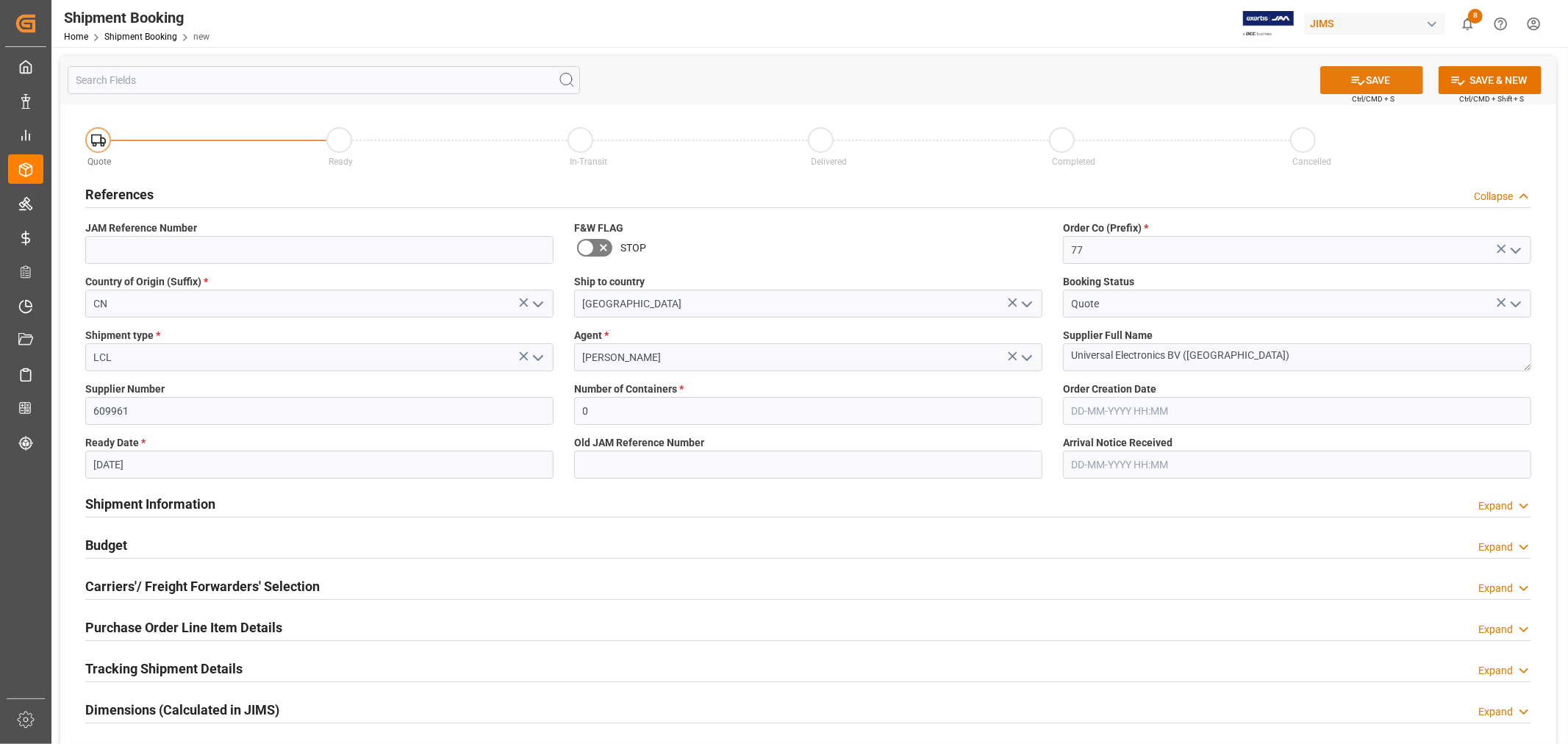
click at [1371, 75] on button "SAVE" at bounding box center [1371, 80] width 102 height 28
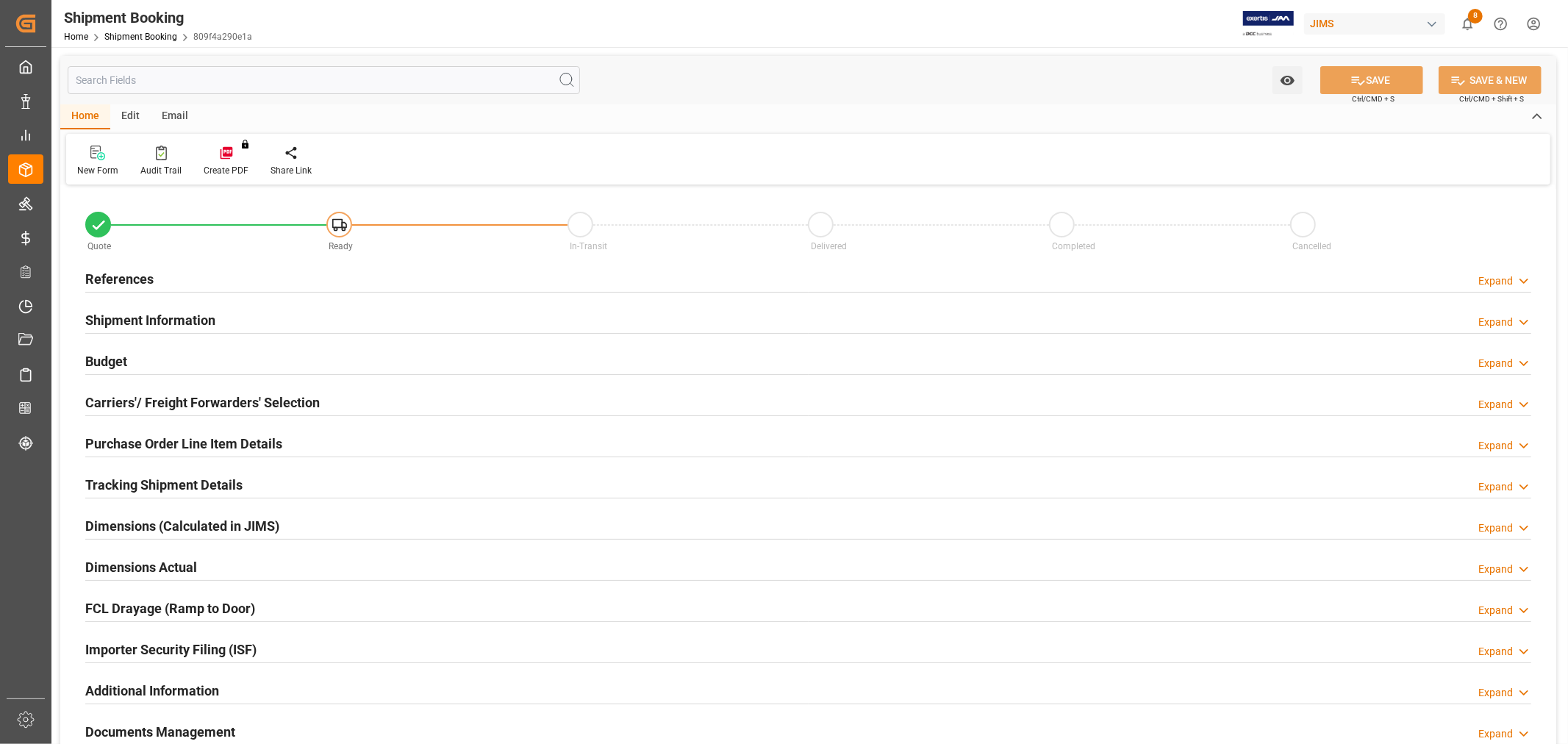
type input "0"
type input "[DATE]"
click at [99, 276] on h2 "References" at bounding box center [119, 279] width 68 height 20
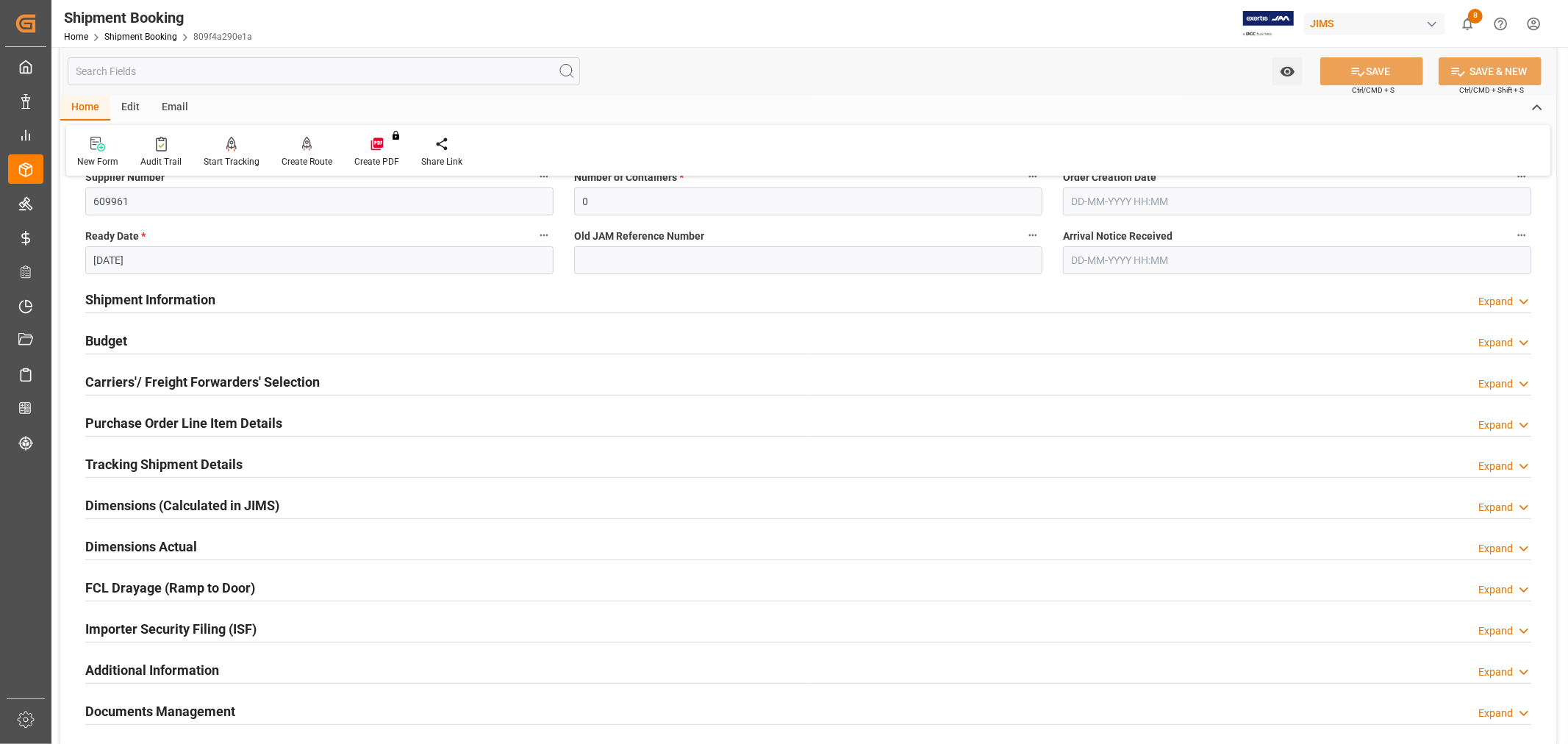
scroll to position [326, 0]
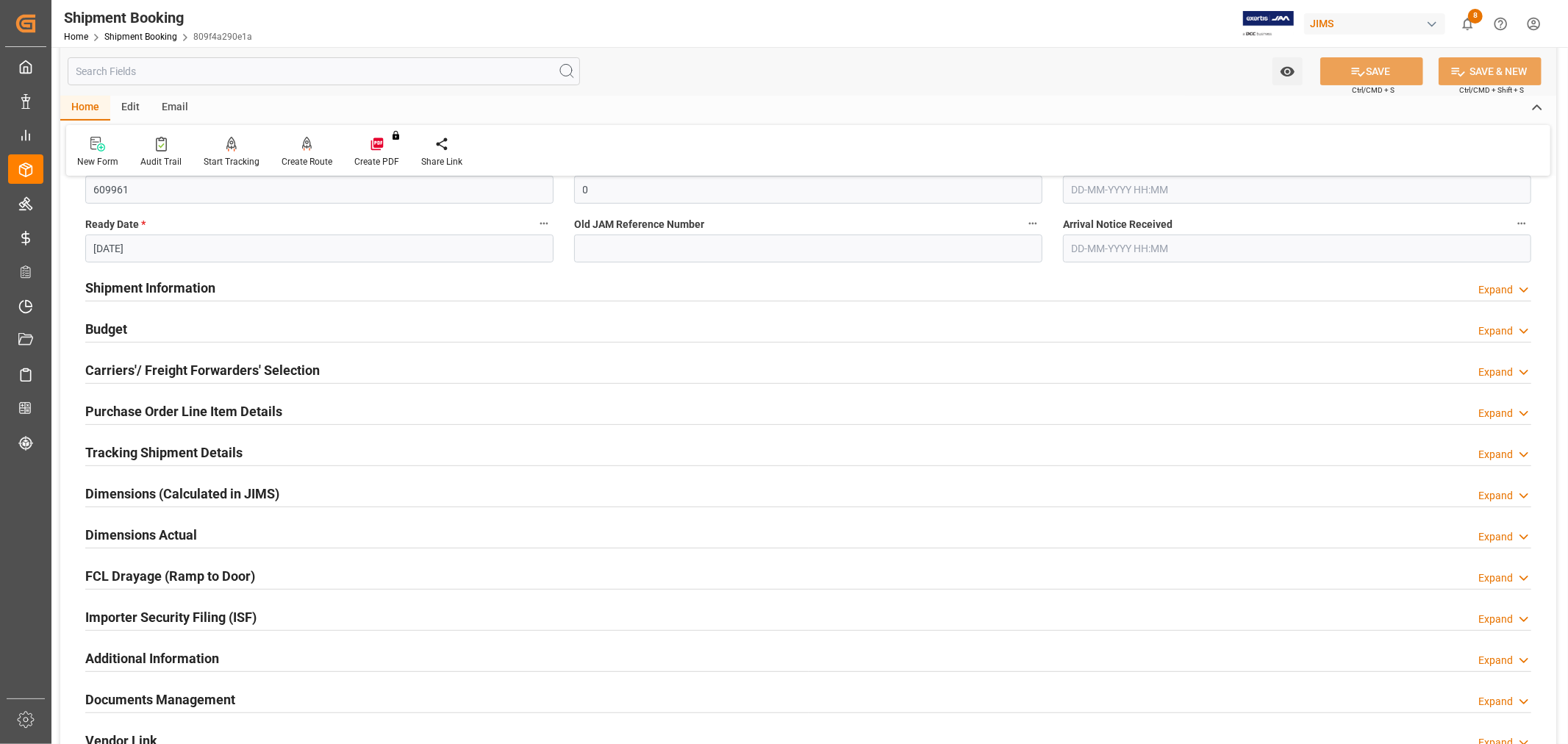
click at [233, 368] on h2 "Carriers'/ Freight Forwarders' Selection" at bounding box center [203, 371] width 234 height 20
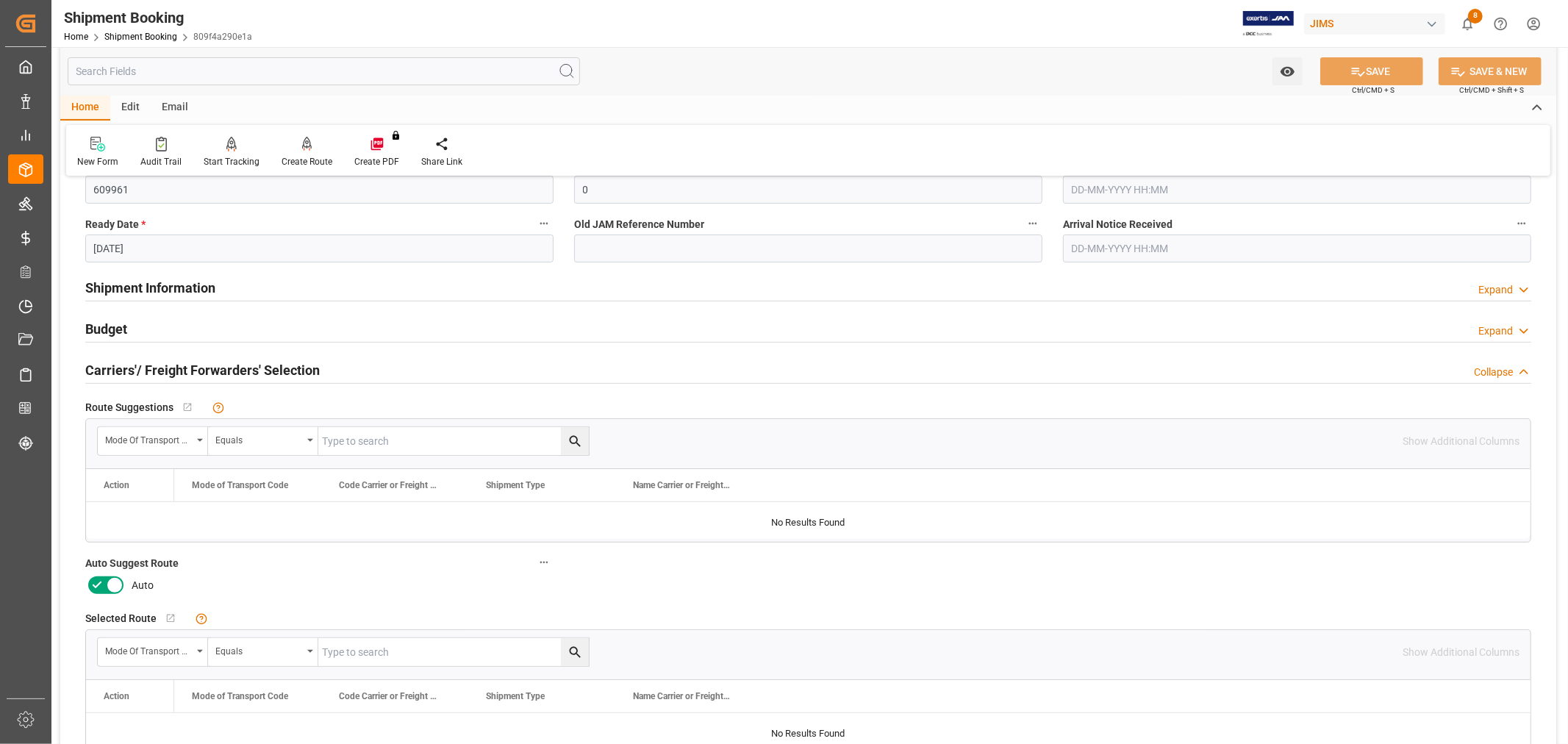
click at [89, 583] on icon at bounding box center [98, 585] width 18 height 18
click at [0, 0] on input "checkbox" at bounding box center [0, 0] width 0 height 0
click at [1384, 63] on button "SAVE" at bounding box center [1371, 71] width 102 height 28
click at [855, 392] on div "Route Suggestions   No child Object linked Mode of Transport Code Equals Show A…" at bounding box center [808, 469] width 1467 height 157
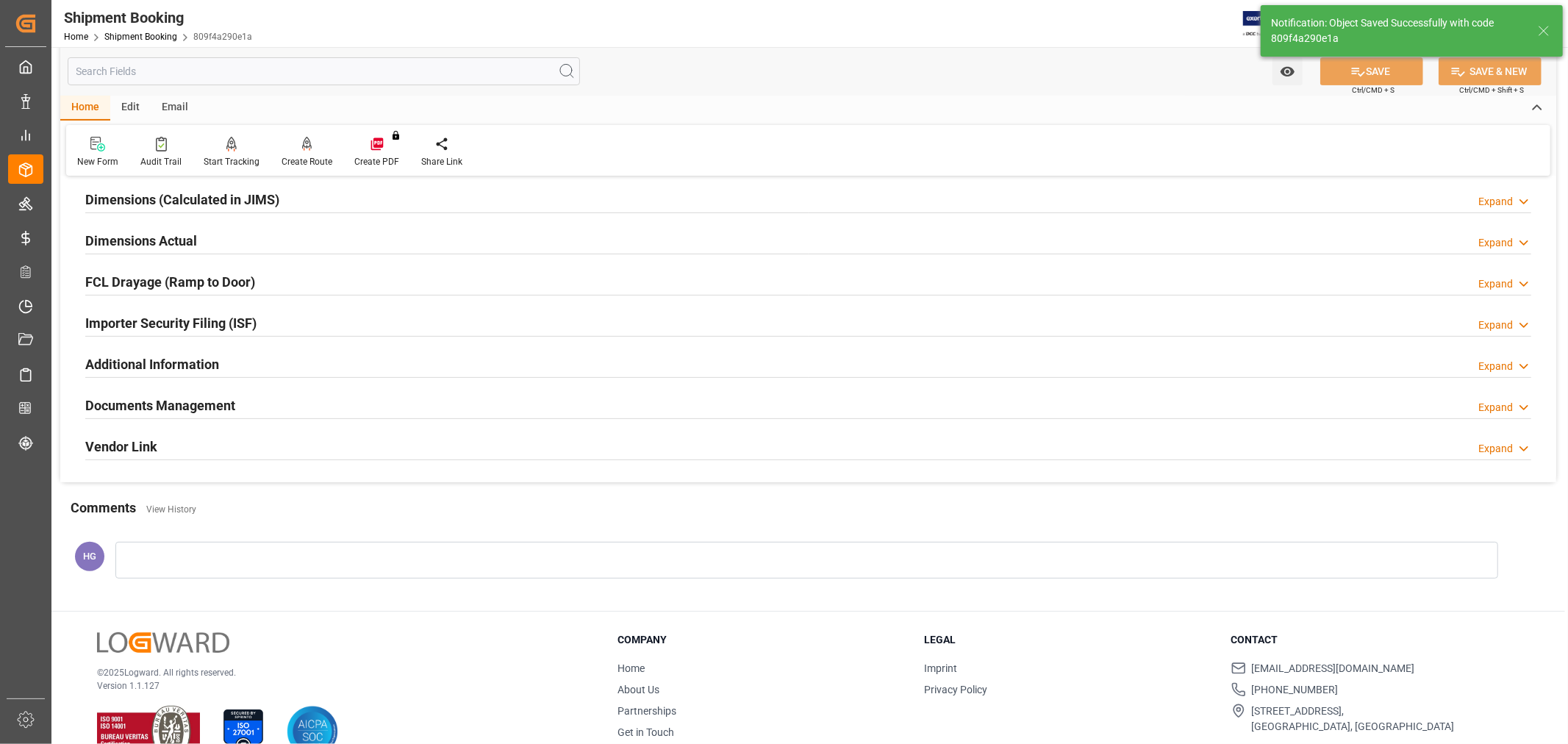
type input "Ready"
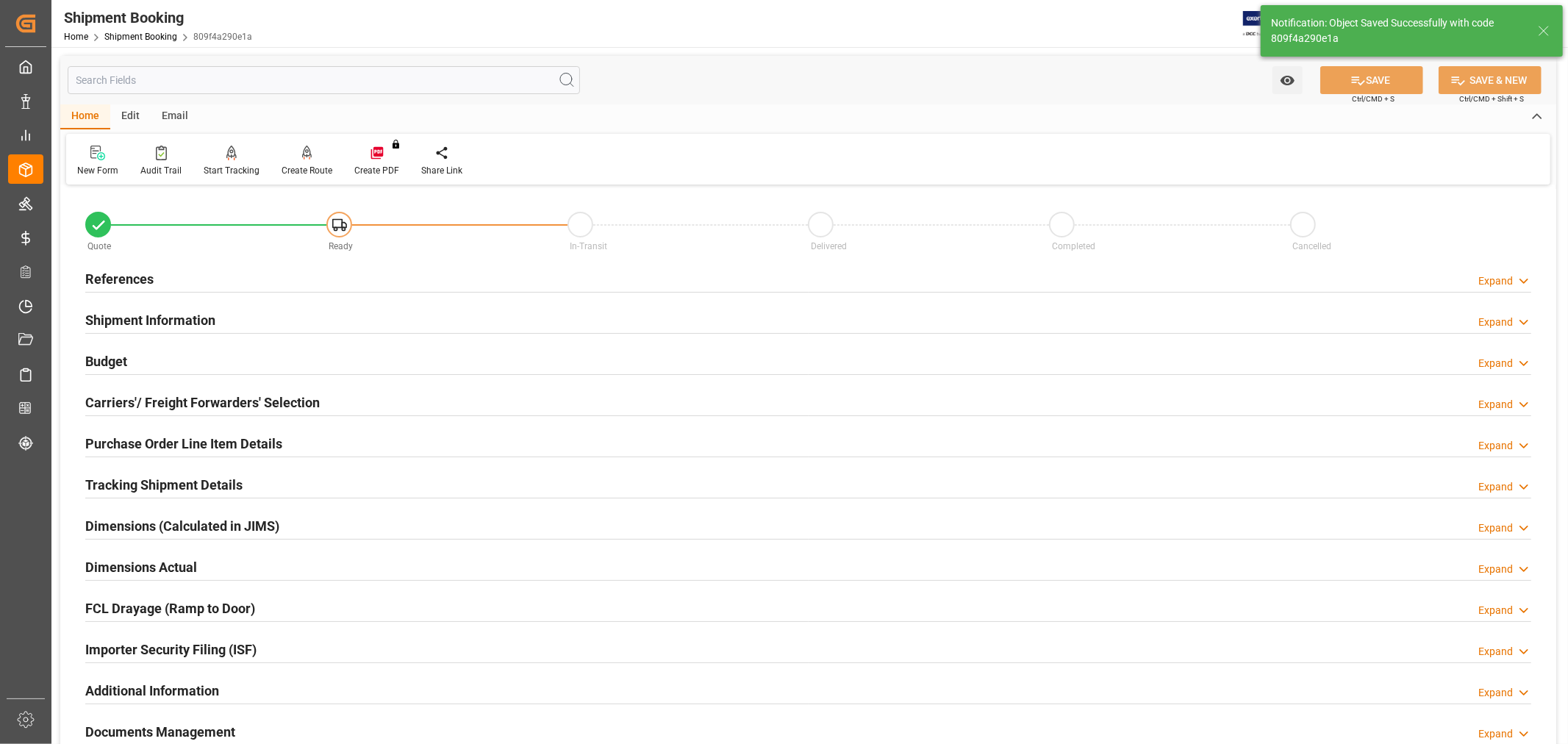
click at [132, 273] on h2 "References" at bounding box center [119, 279] width 68 height 20
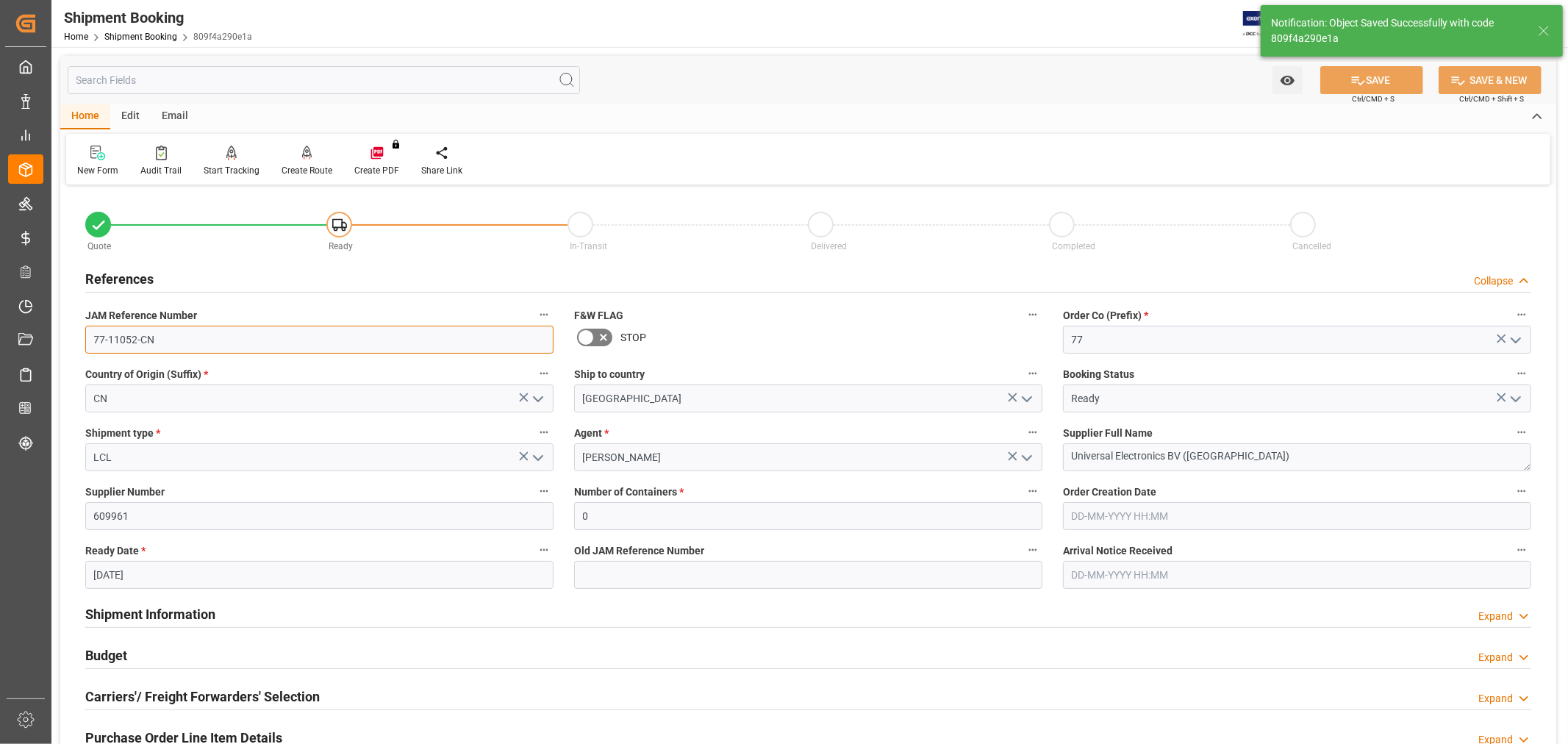
drag, startPoint x: 177, startPoint y: 348, endPoint x: 20, endPoint y: 353, distance: 157.1
click at [20, 353] on div "Created by potrace 1.15, written by [PERSON_NAME] [DATE]-[DATE] Created by potr…" at bounding box center [784, 372] width 1568 height 744
